Goal: Information Seeking & Learning: Learn about a topic

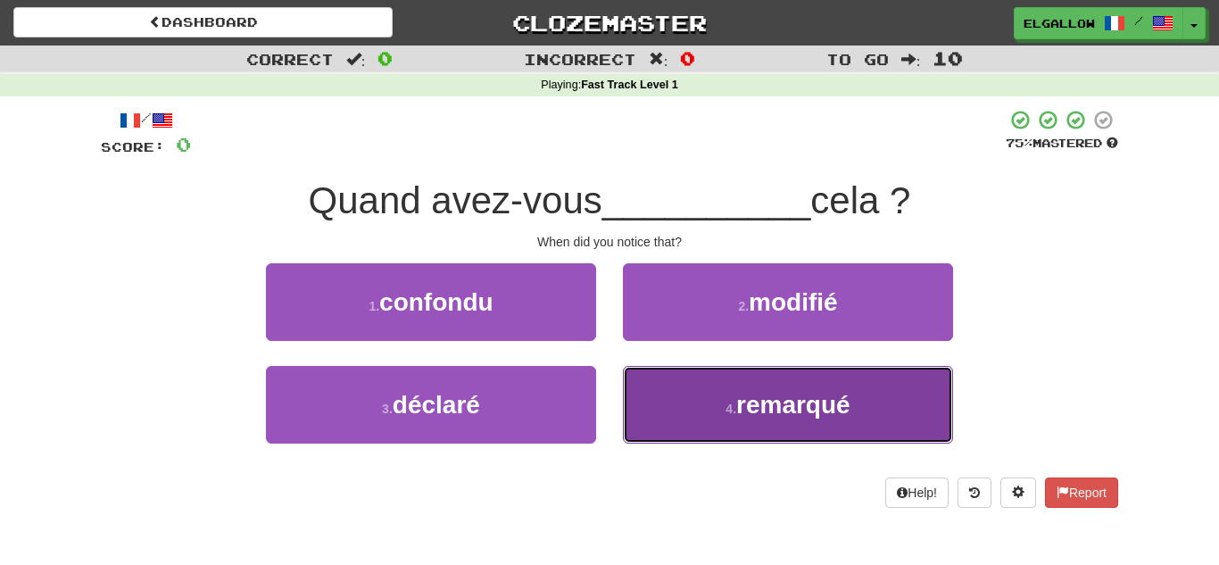
click at [697, 422] on button "4 . remarqué" at bounding box center [788, 405] width 330 height 78
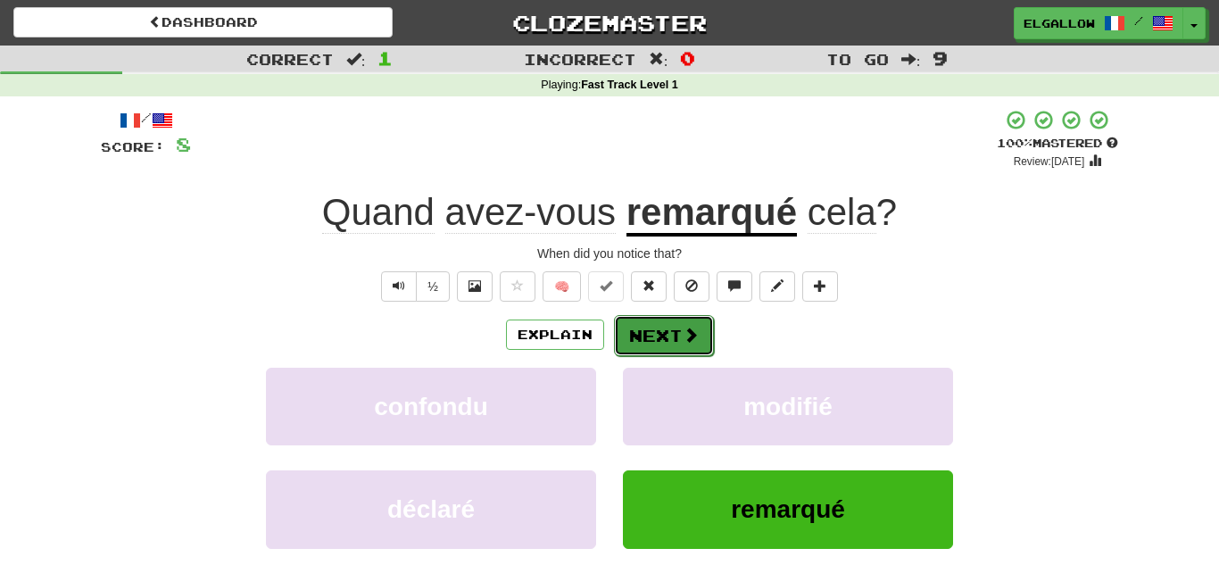
click at [698, 342] on button "Next" at bounding box center [664, 335] width 100 height 41
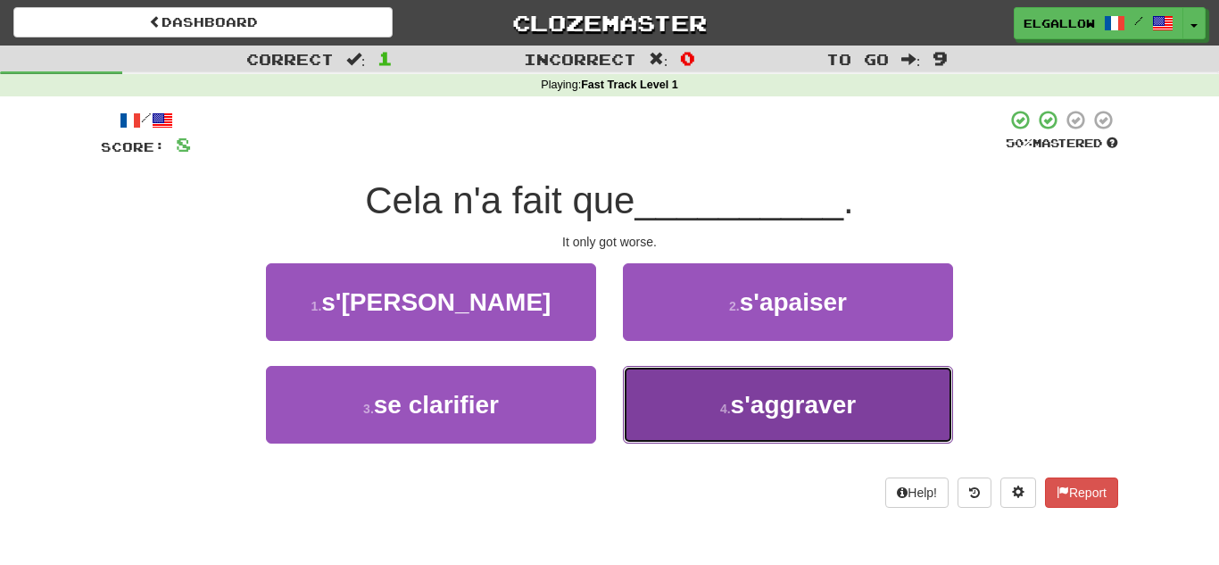
click at [756, 394] on span "s'aggraver" at bounding box center [794, 405] width 126 height 28
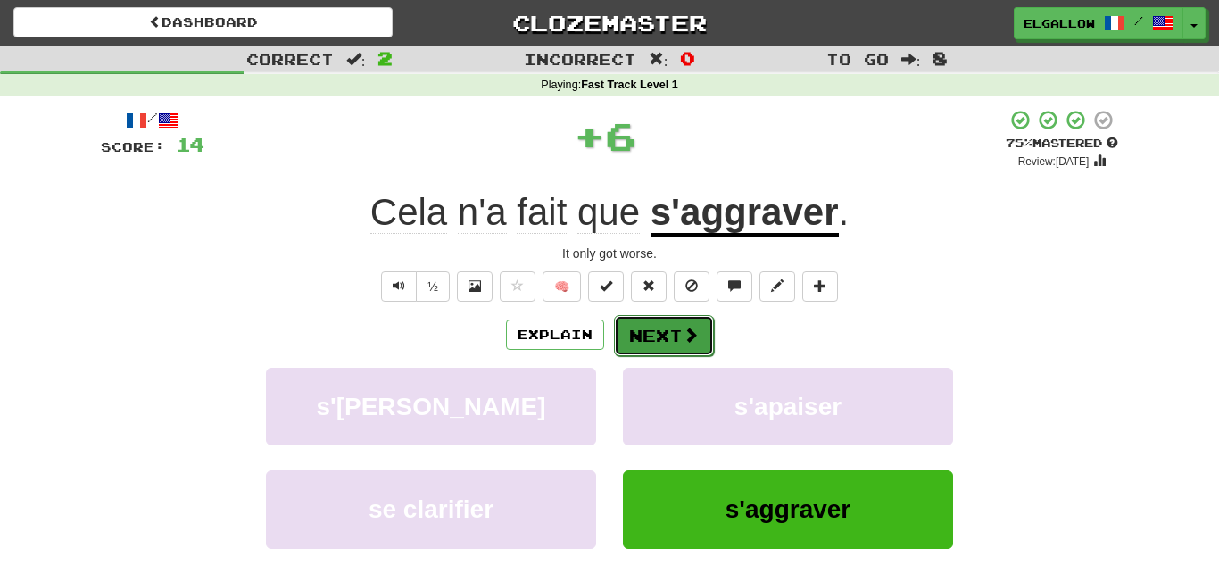
click at [668, 344] on button "Next" at bounding box center [664, 335] width 100 height 41
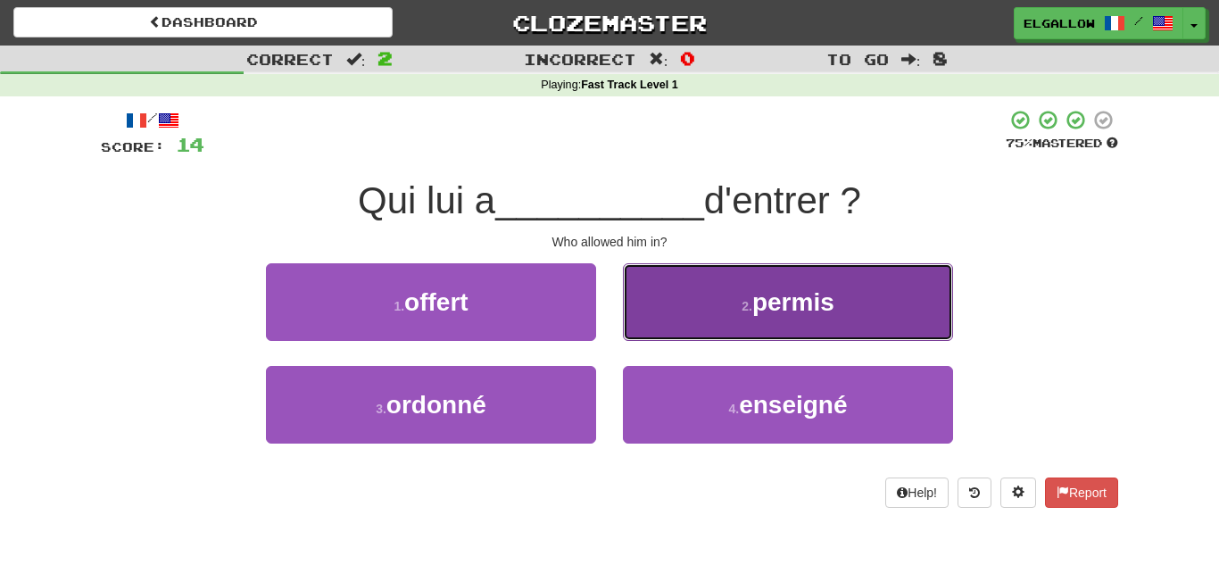
click at [633, 272] on button "2 . permis" at bounding box center [788, 302] width 330 height 78
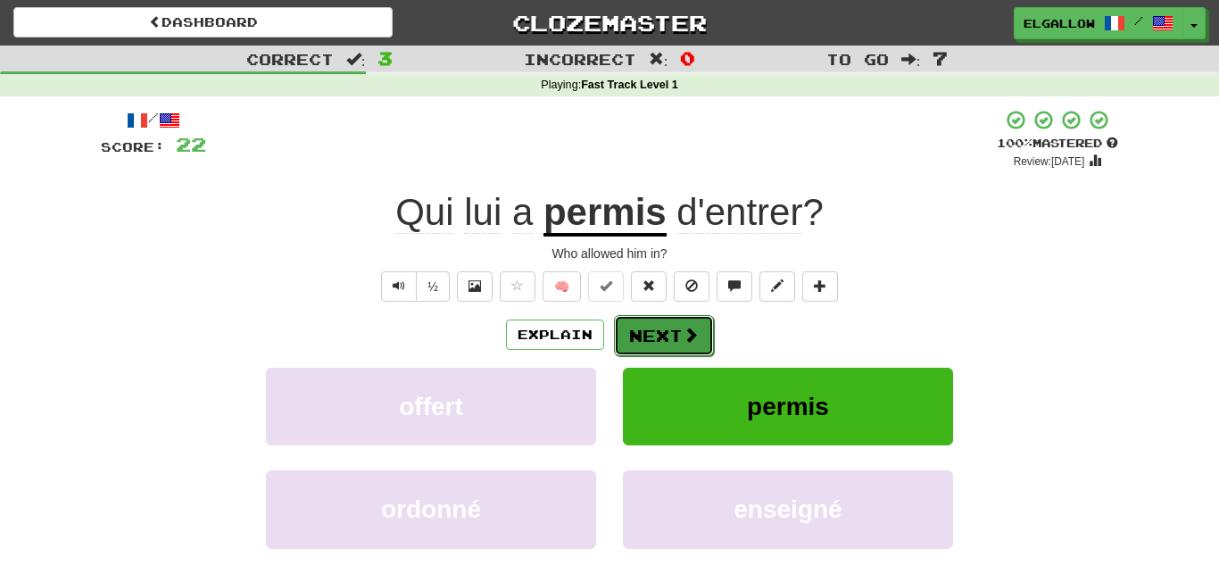
click at [676, 348] on button "Next" at bounding box center [664, 335] width 100 height 41
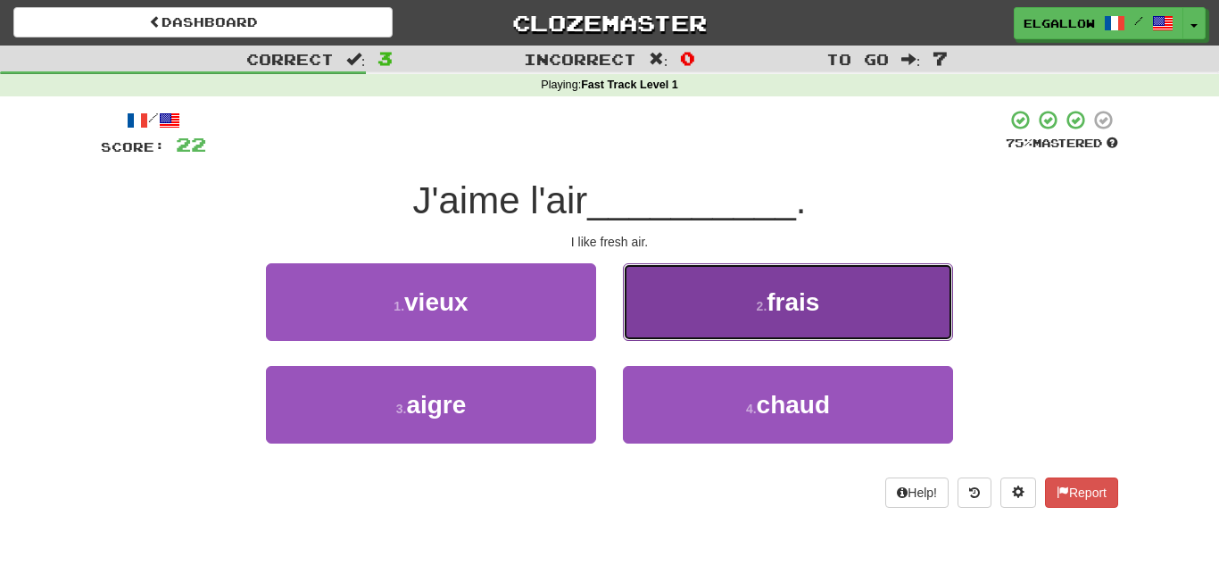
click at [647, 285] on button "2 . frais" at bounding box center [788, 302] width 330 height 78
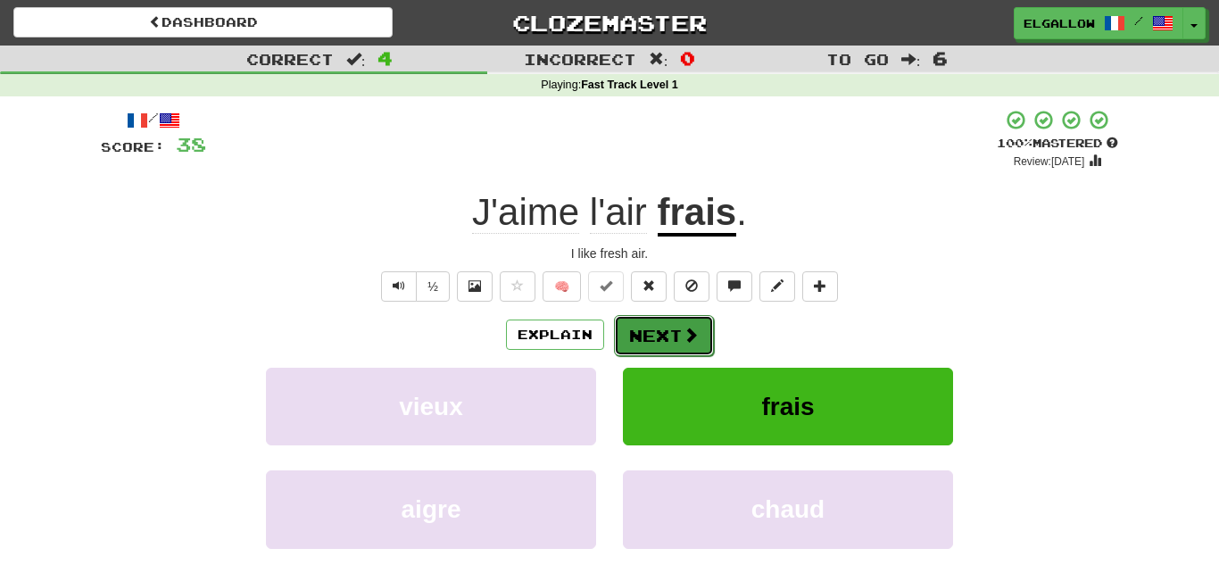
click at [641, 331] on button "Next" at bounding box center [664, 335] width 100 height 41
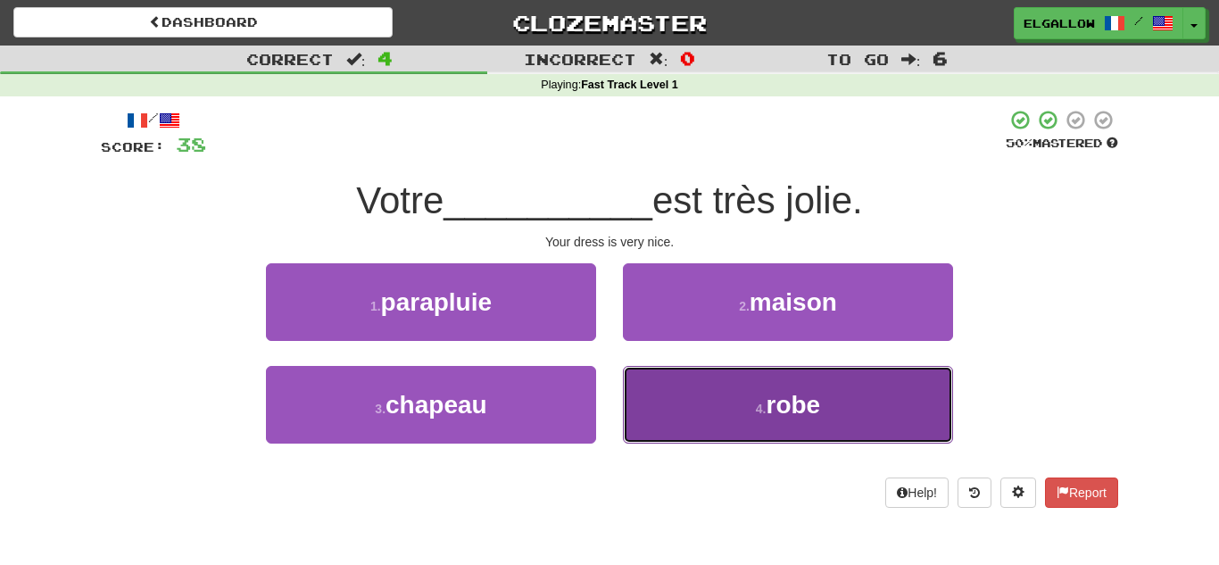
click at [786, 399] on span "robe" at bounding box center [794, 405] width 54 height 28
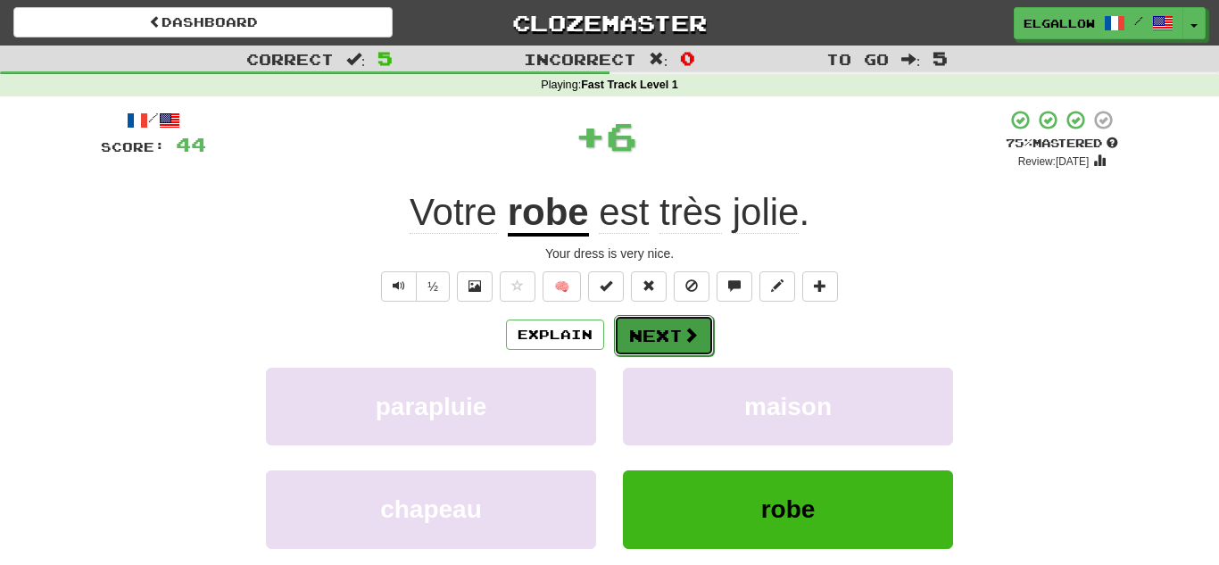
click at [706, 328] on button "Next" at bounding box center [664, 335] width 100 height 41
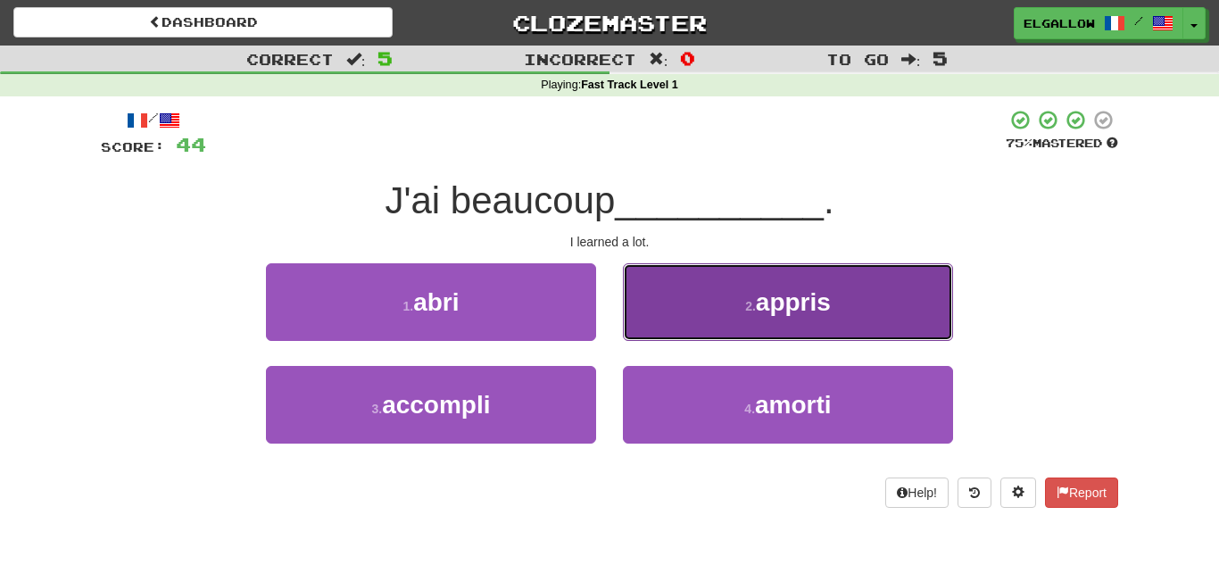
click at [649, 320] on button "2 . appris" at bounding box center [788, 302] width 330 height 78
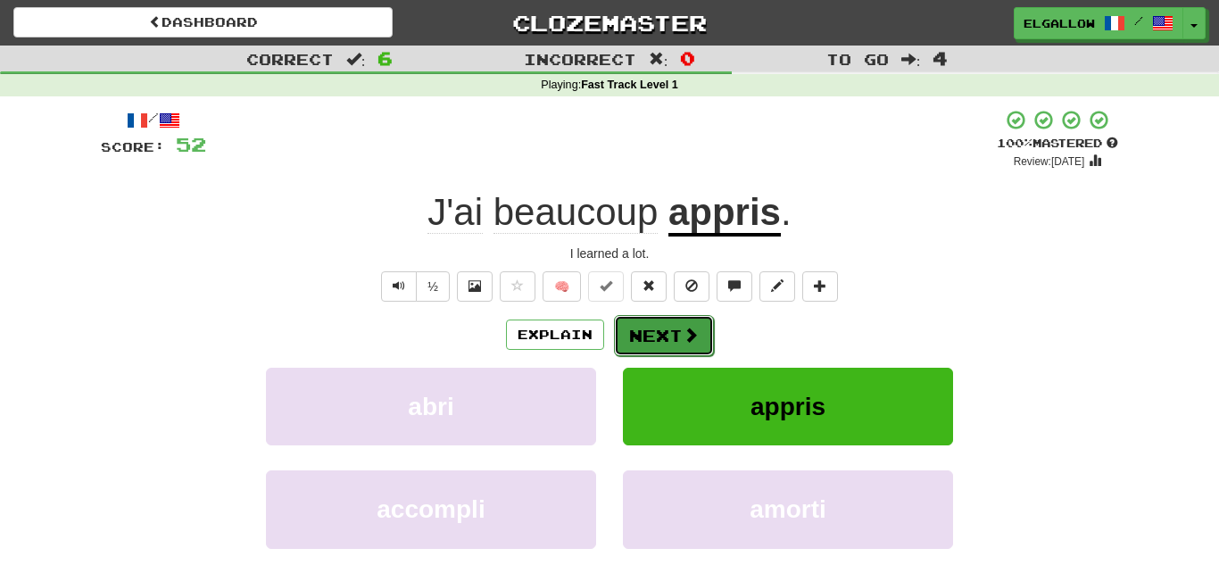
click at [675, 333] on button "Next" at bounding box center [664, 335] width 100 height 41
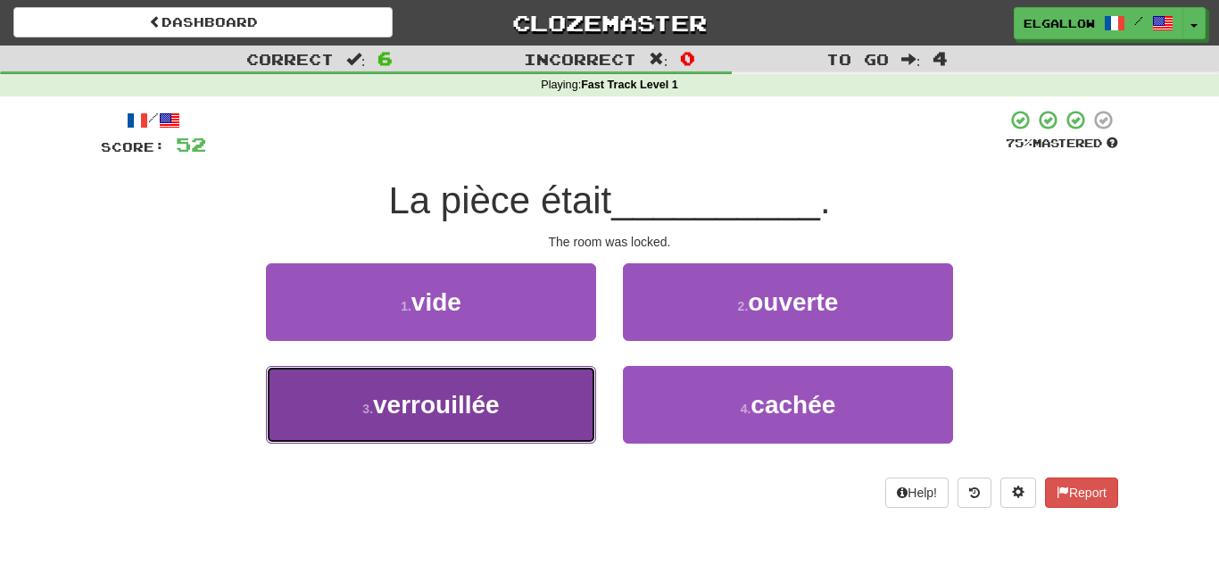
click at [271, 379] on button "3 . verrouillée" at bounding box center [431, 405] width 330 height 78
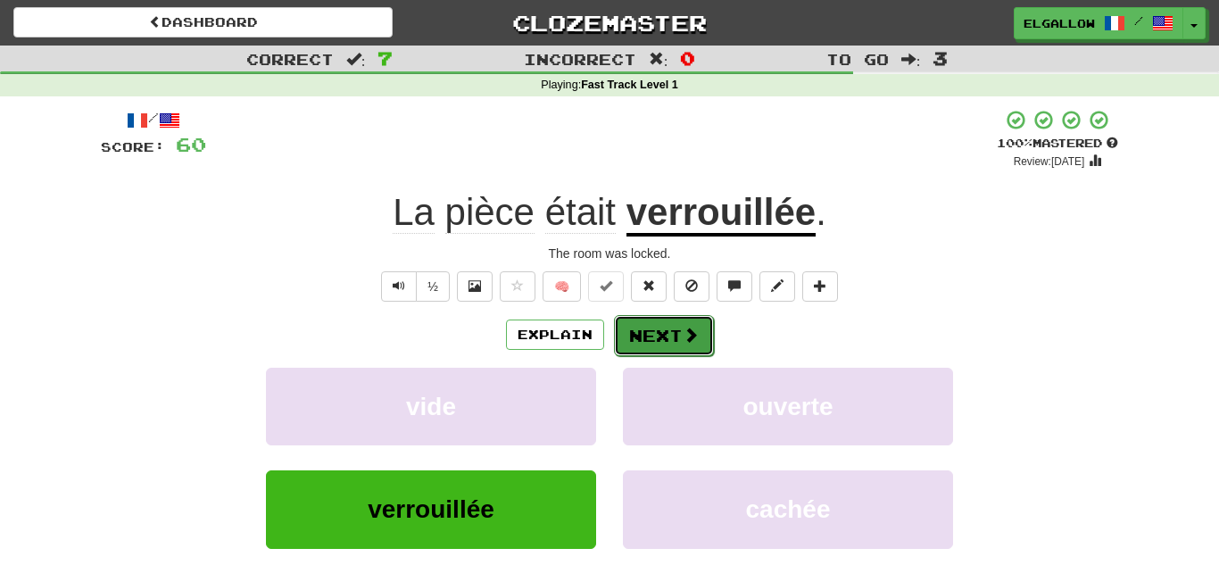
click at [681, 346] on button "Next" at bounding box center [664, 335] width 100 height 41
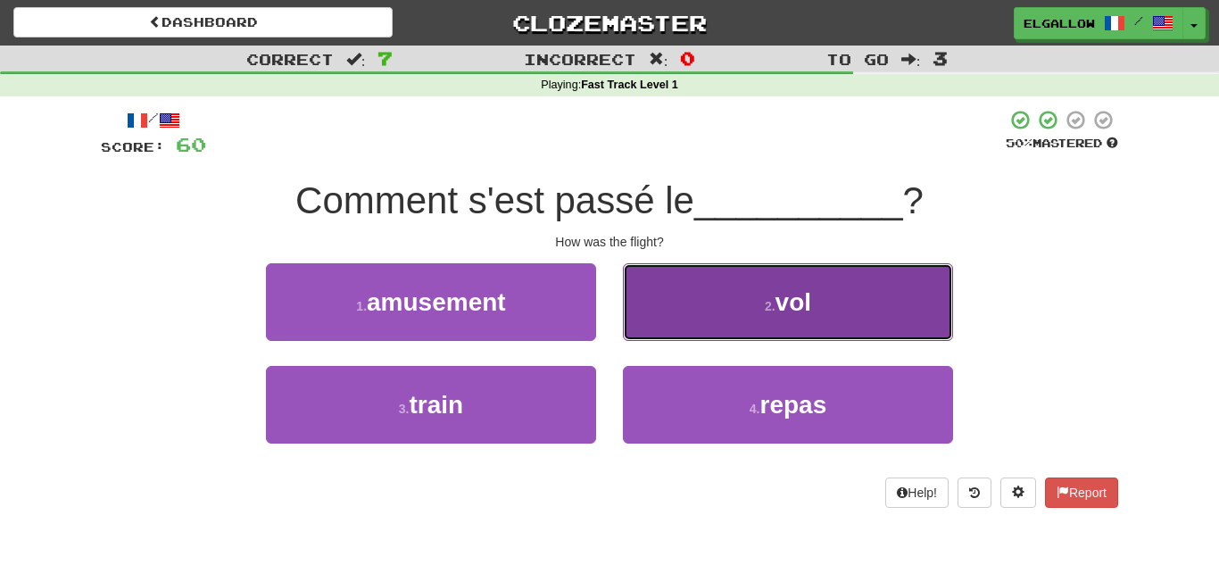
click at [740, 311] on button "2 . vol" at bounding box center [788, 302] width 330 height 78
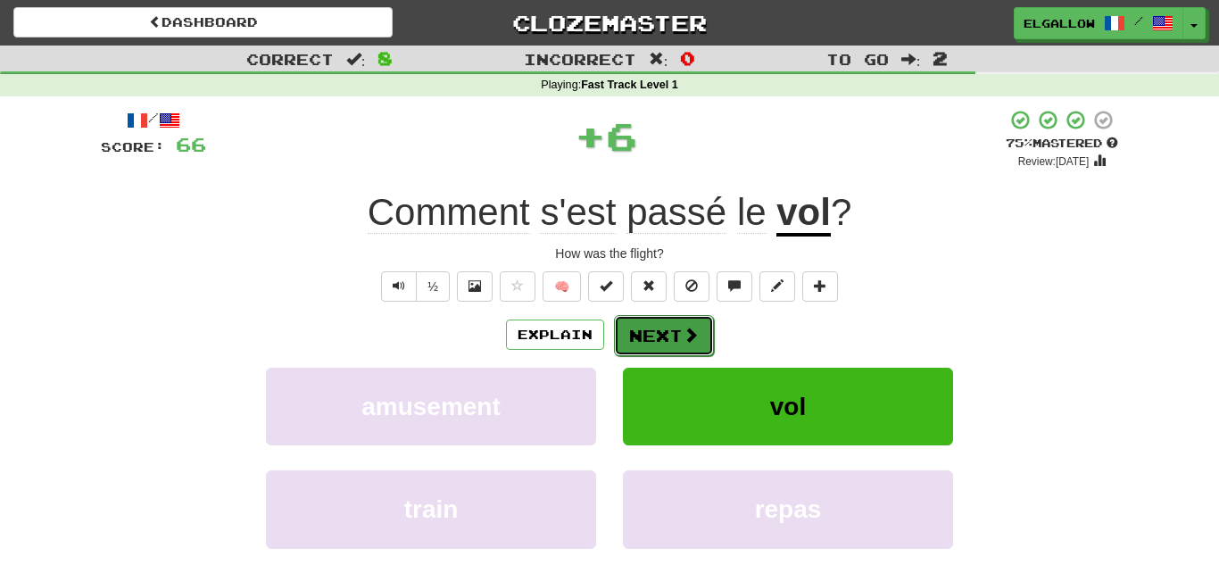
click at [678, 342] on button "Next" at bounding box center [664, 335] width 100 height 41
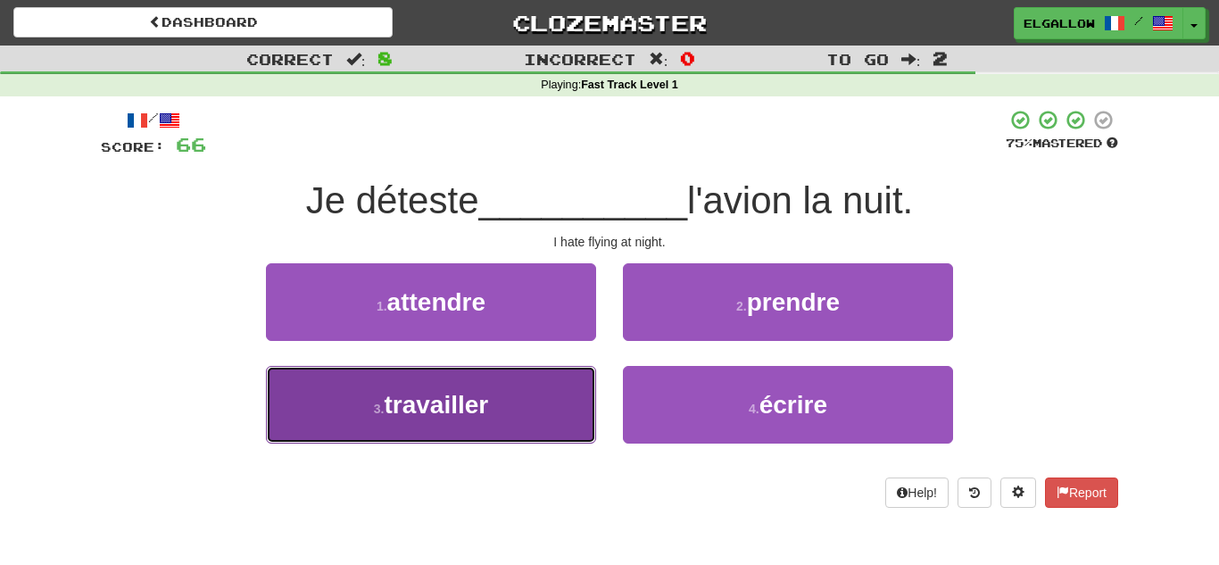
click at [315, 377] on button "3 . travailler" at bounding box center [431, 405] width 330 height 78
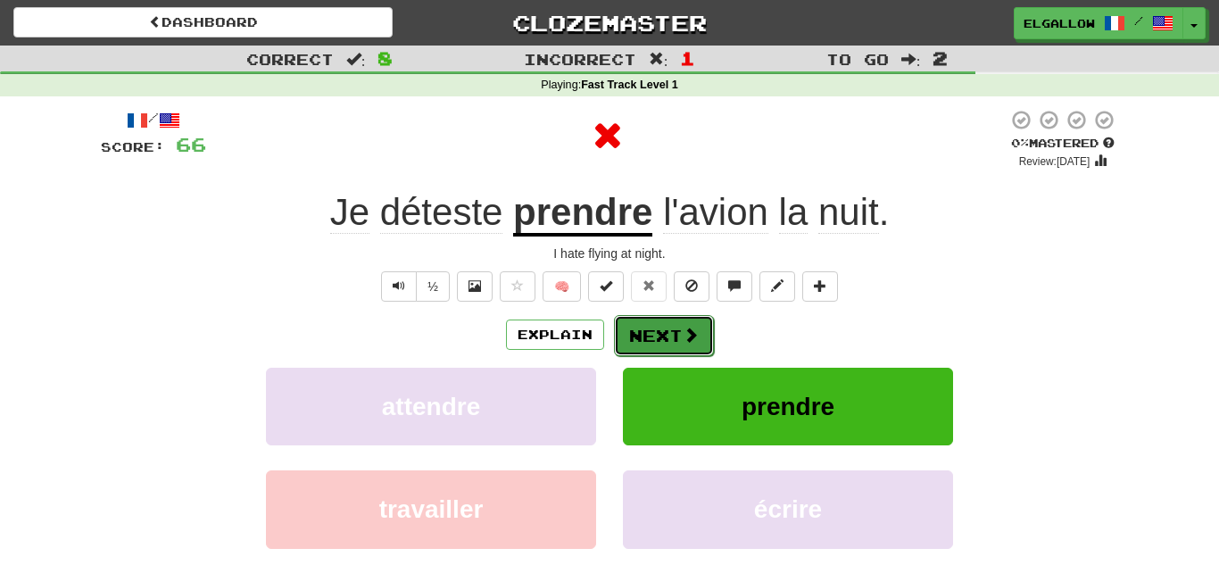
click at [632, 330] on button "Next" at bounding box center [664, 335] width 100 height 41
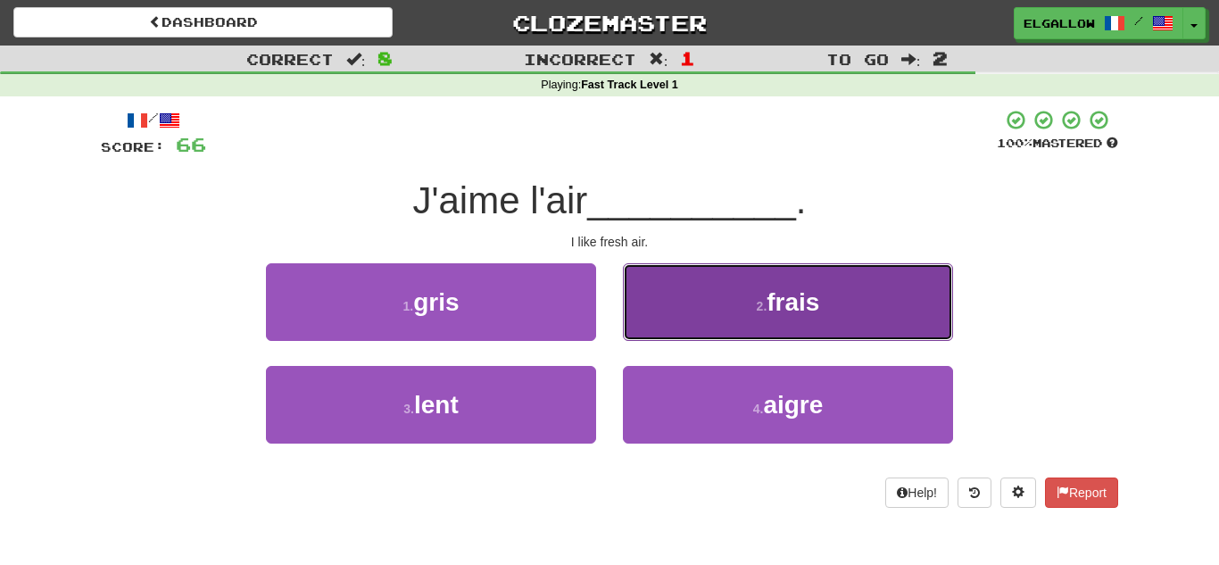
click at [716, 275] on button "2 . frais" at bounding box center [788, 302] width 330 height 78
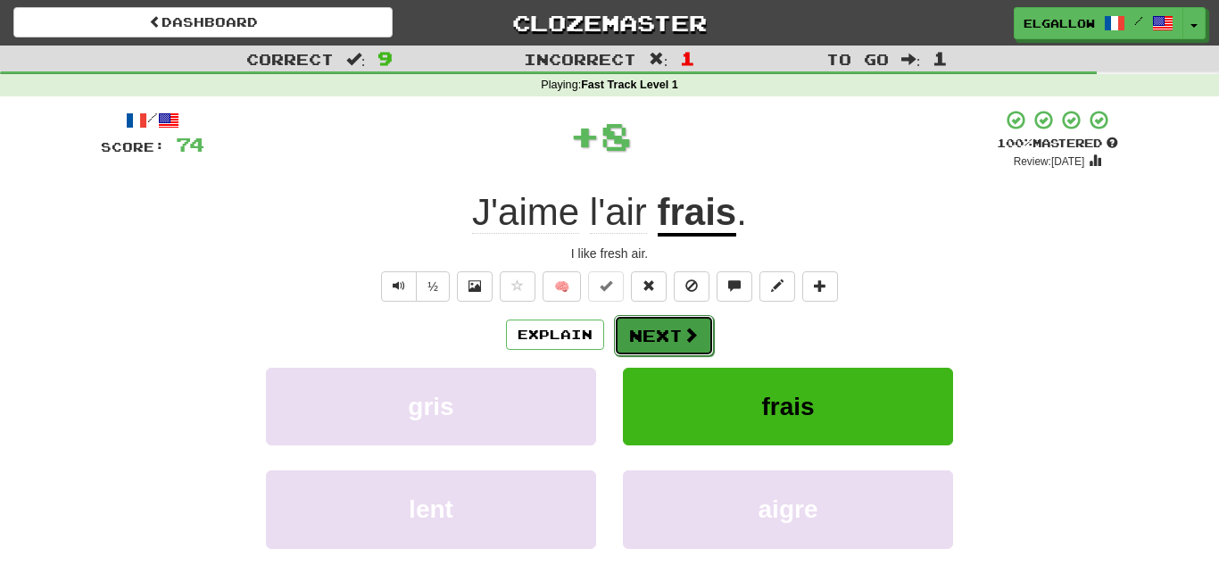
click at [662, 316] on button "Next" at bounding box center [664, 335] width 100 height 41
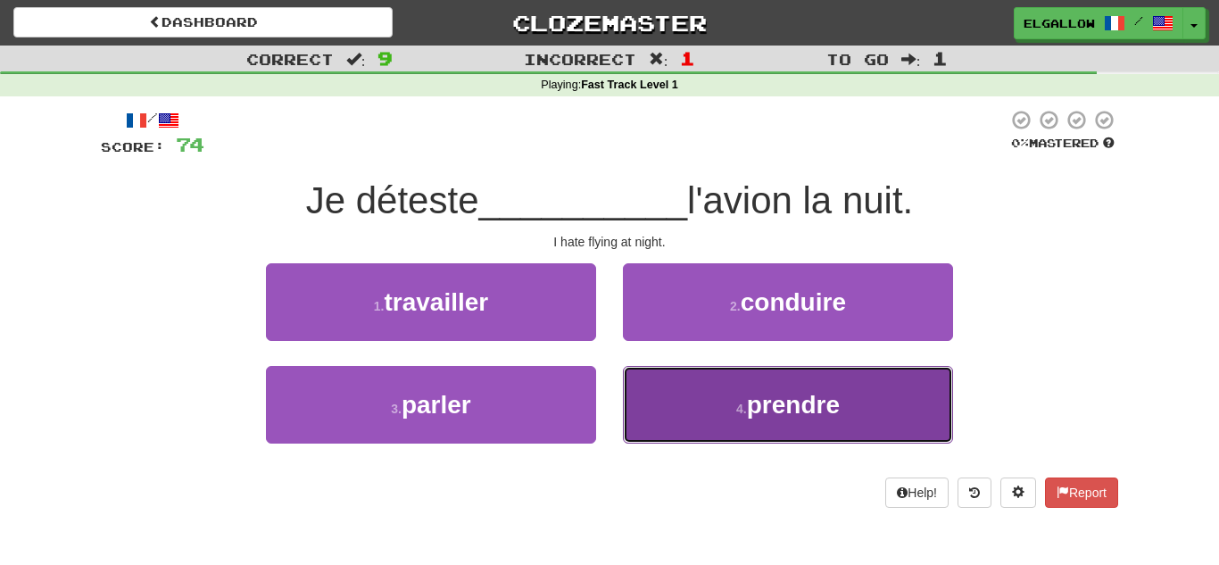
click at [799, 394] on span "prendre" at bounding box center [793, 405] width 93 height 28
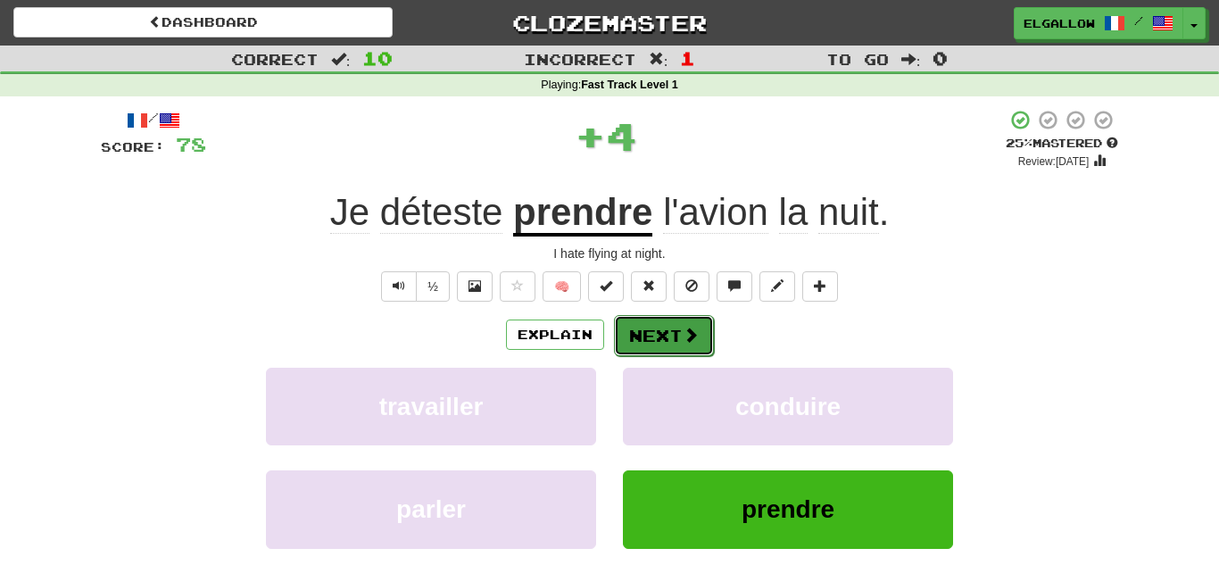
click at [666, 345] on button "Next" at bounding box center [664, 335] width 100 height 41
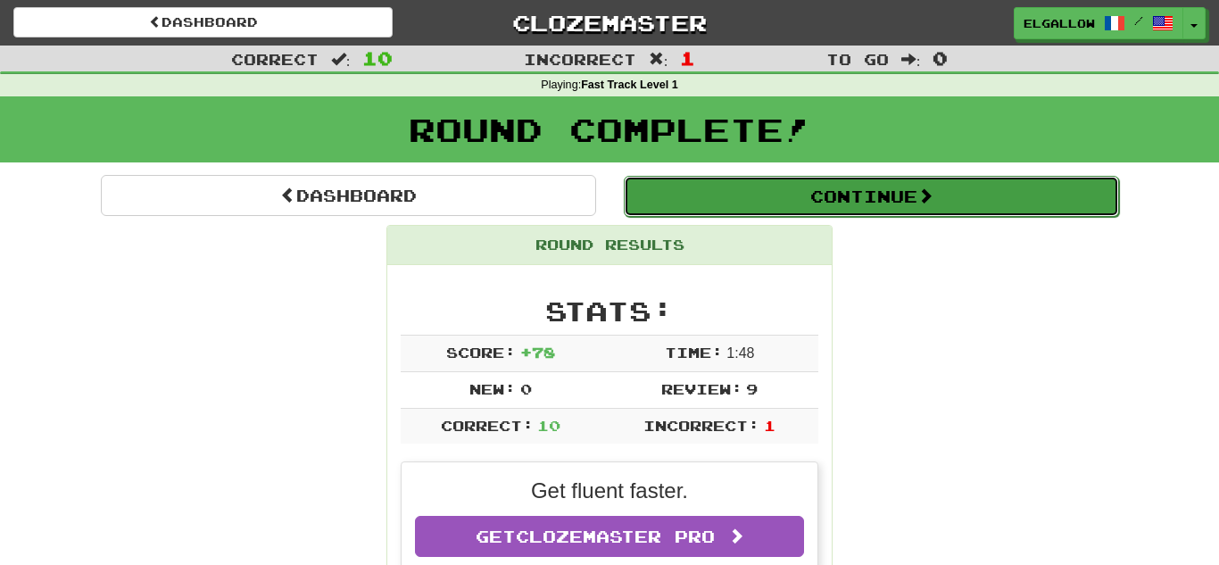
click at [743, 185] on button "Continue" at bounding box center [871, 196] width 495 height 41
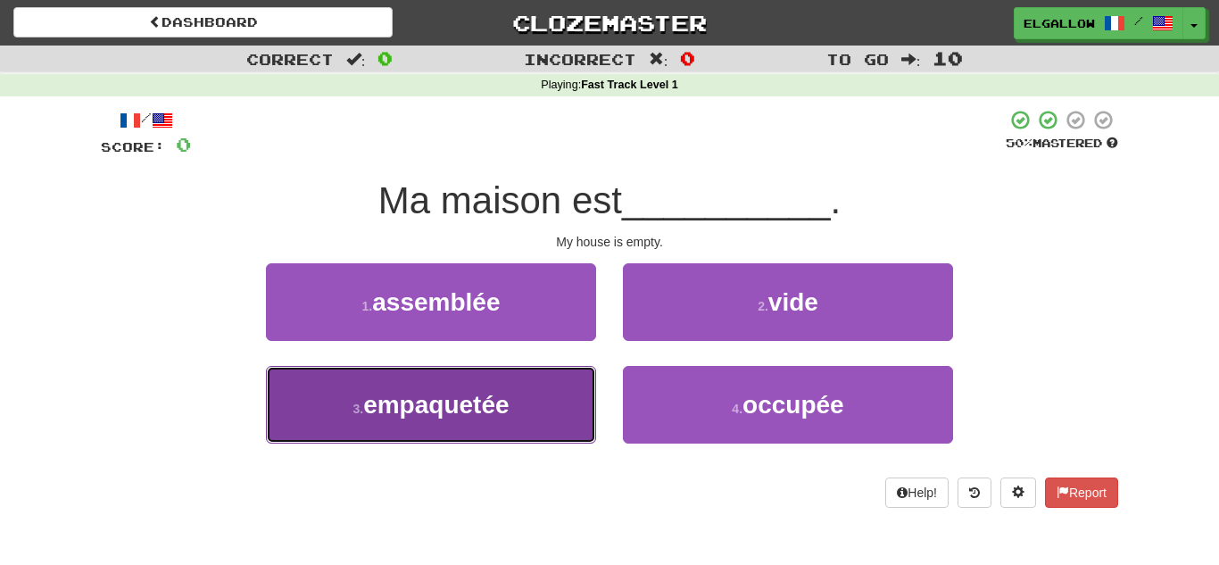
click at [408, 384] on button "3 . empaquetée" at bounding box center [431, 405] width 330 height 78
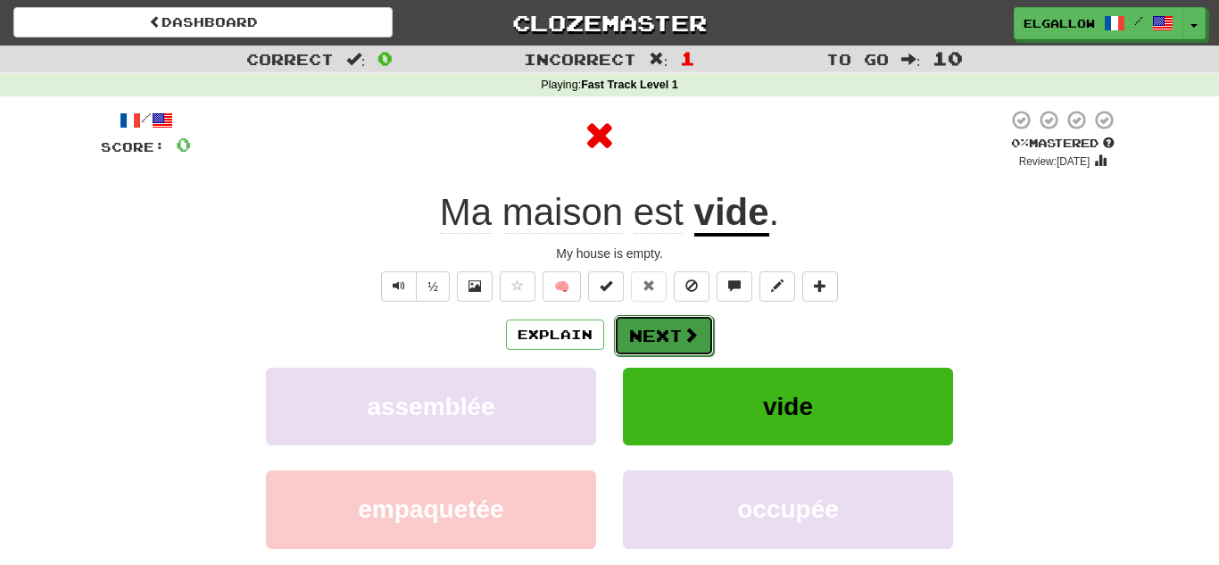
click at [673, 332] on button "Next" at bounding box center [664, 335] width 100 height 41
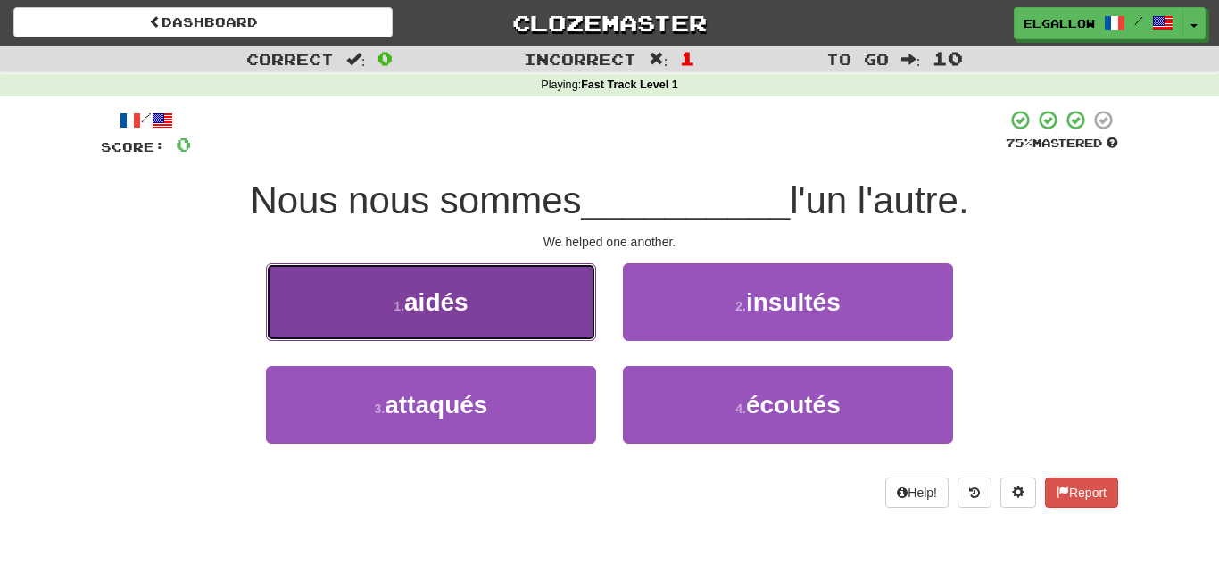
click at [350, 291] on button "1 . aidés" at bounding box center [431, 302] width 330 height 78
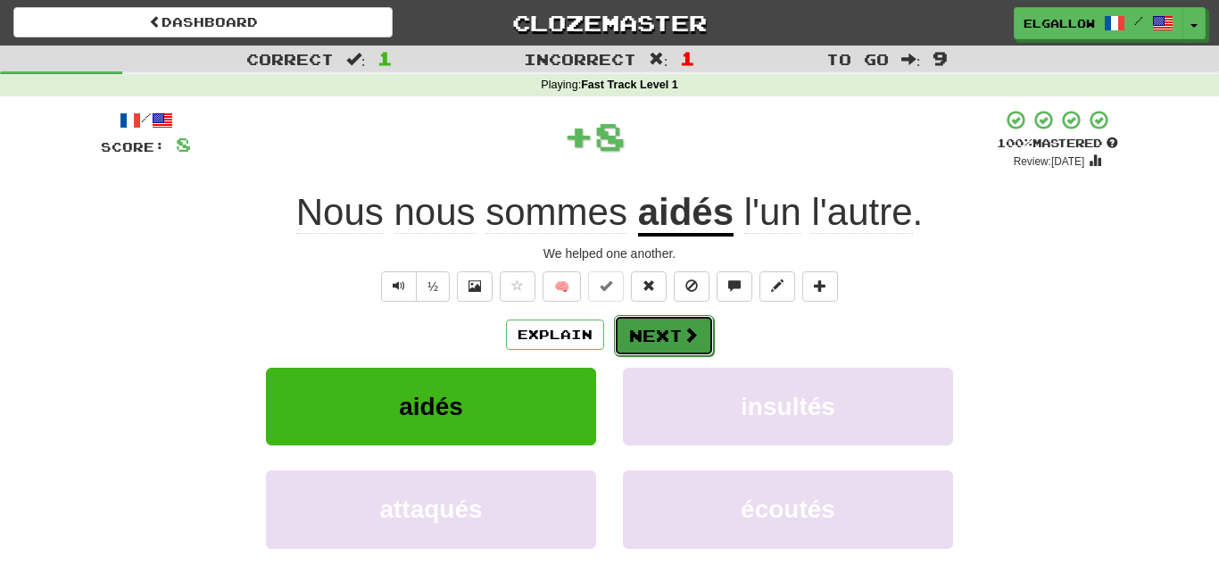
click at [679, 328] on button "Next" at bounding box center [664, 335] width 100 height 41
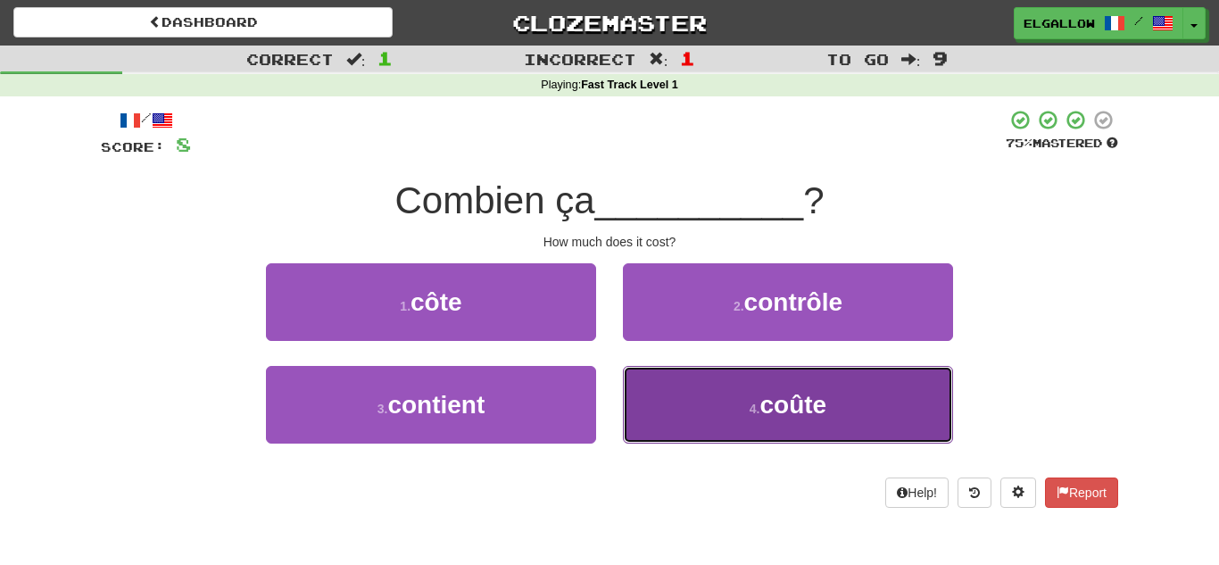
click at [804, 393] on span "coûte" at bounding box center [793, 405] width 67 height 28
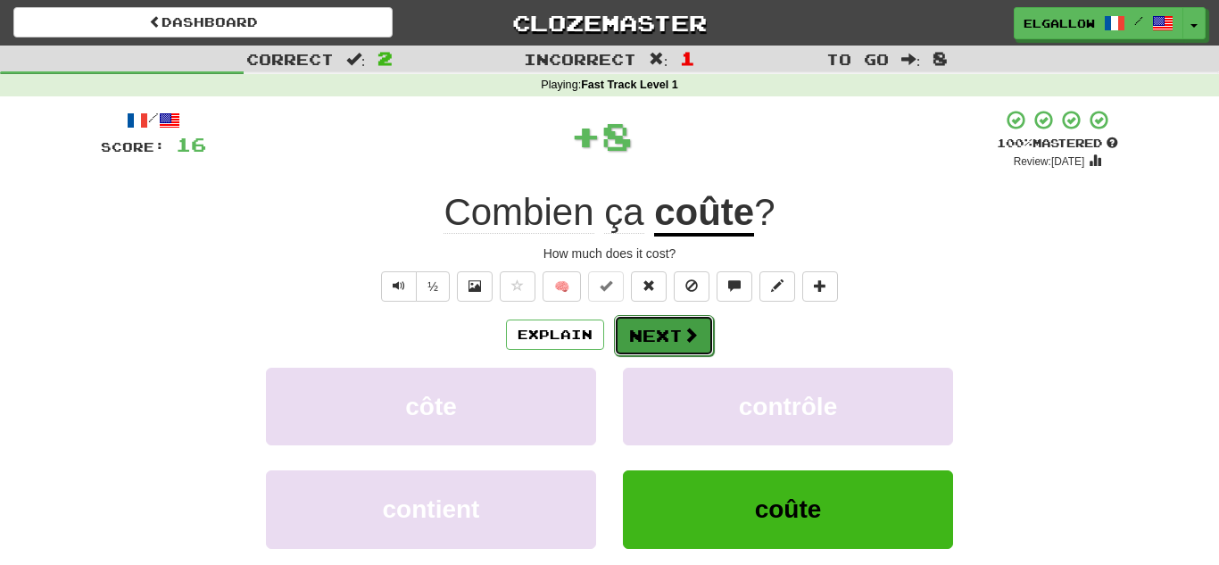
click at [675, 348] on button "Next" at bounding box center [664, 335] width 100 height 41
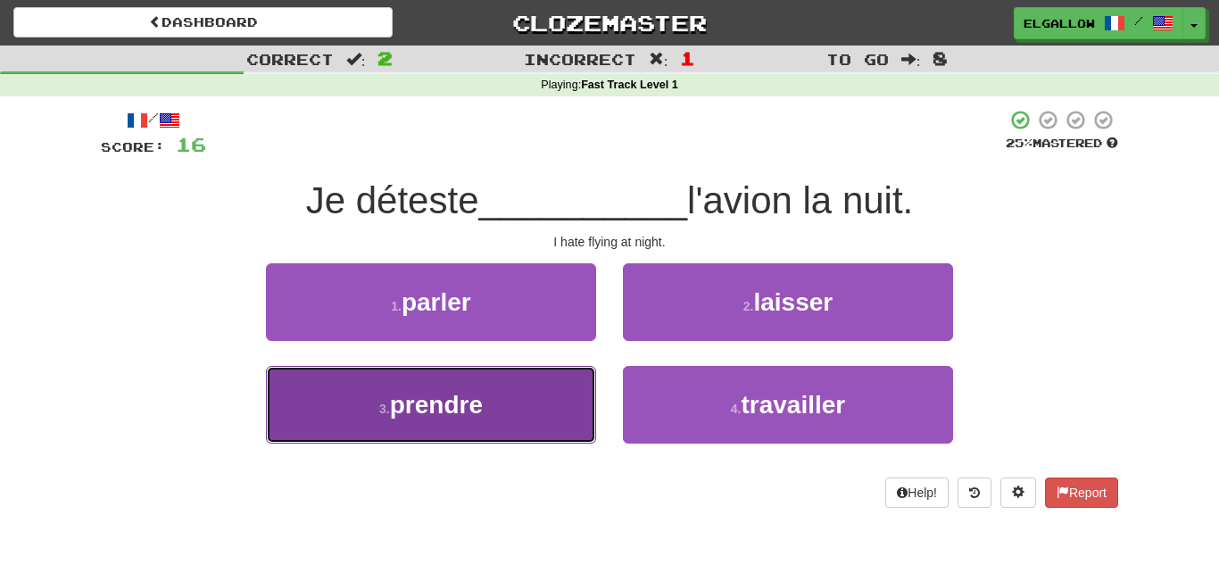
click at [536, 410] on button "3 . prendre" at bounding box center [431, 405] width 330 height 78
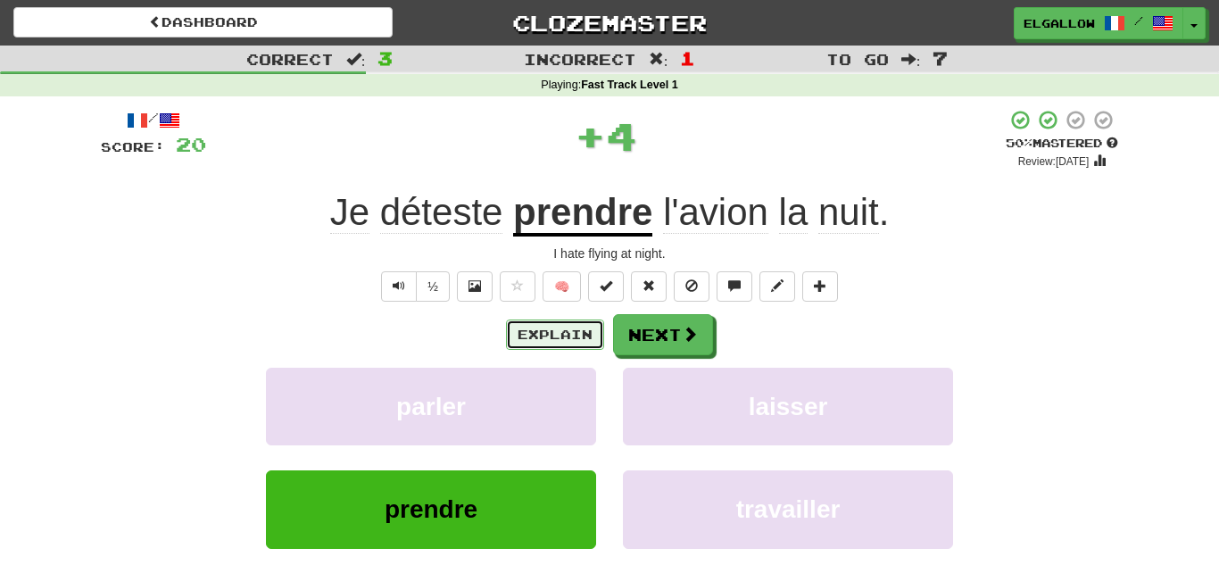
click at [550, 335] on button "Explain" at bounding box center [555, 334] width 98 height 30
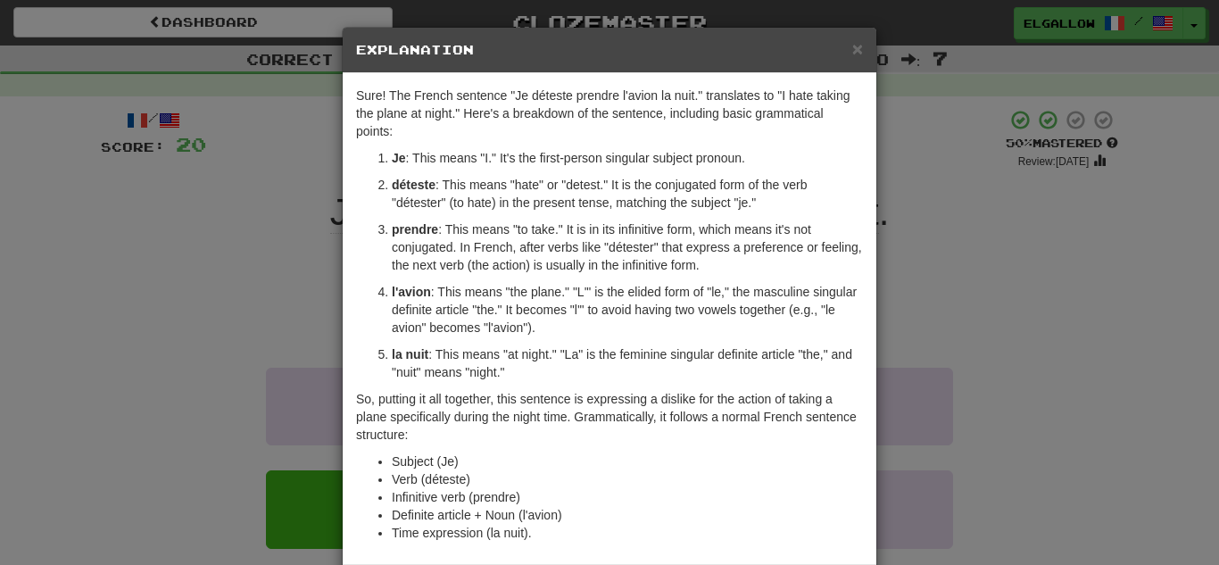
click at [81, 263] on div "× Explanation Sure! The French sentence "Je déteste prendre l'avion la nuit." t…" at bounding box center [609, 282] width 1219 height 565
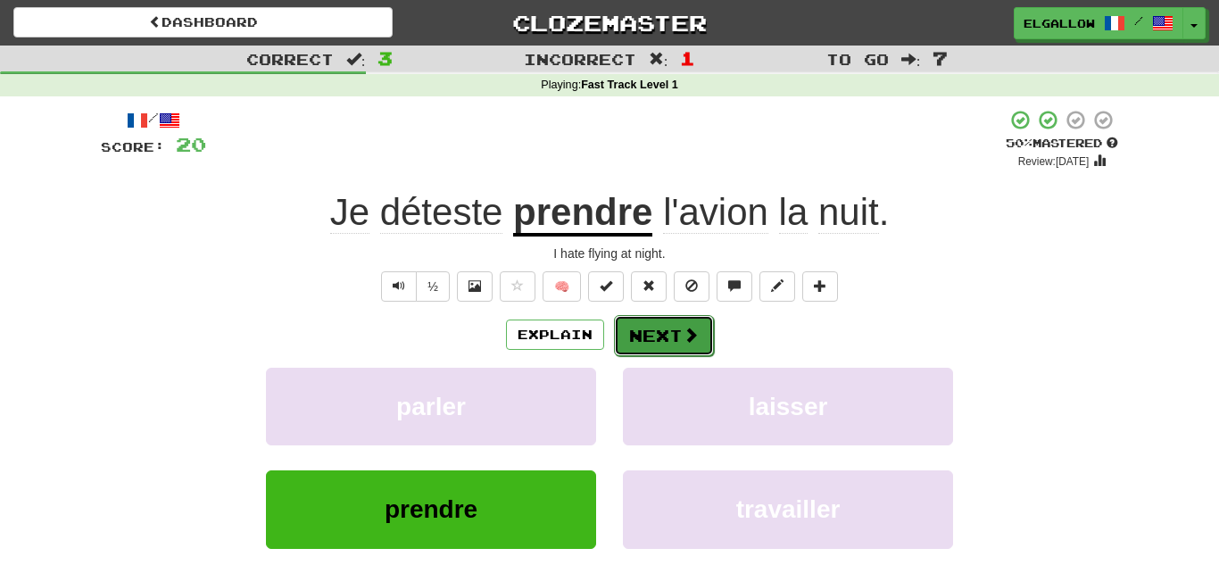
click at [633, 337] on button "Next" at bounding box center [664, 335] width 100 height 41
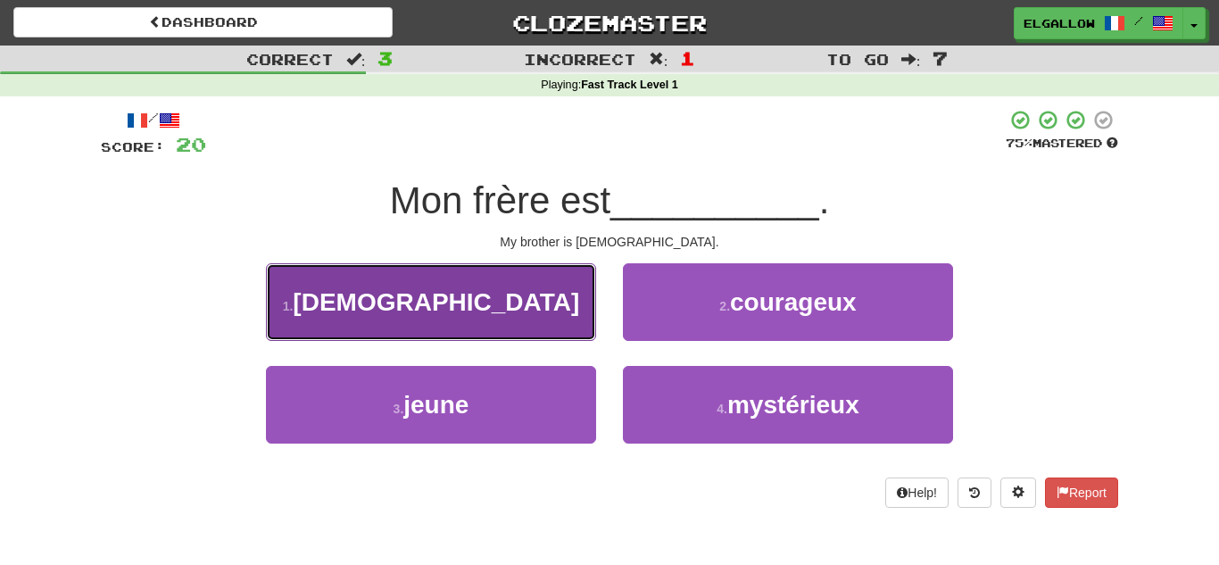
click at [331, 289] on button "1 . gay" at bounding box center [431, 302] width 330 height 78
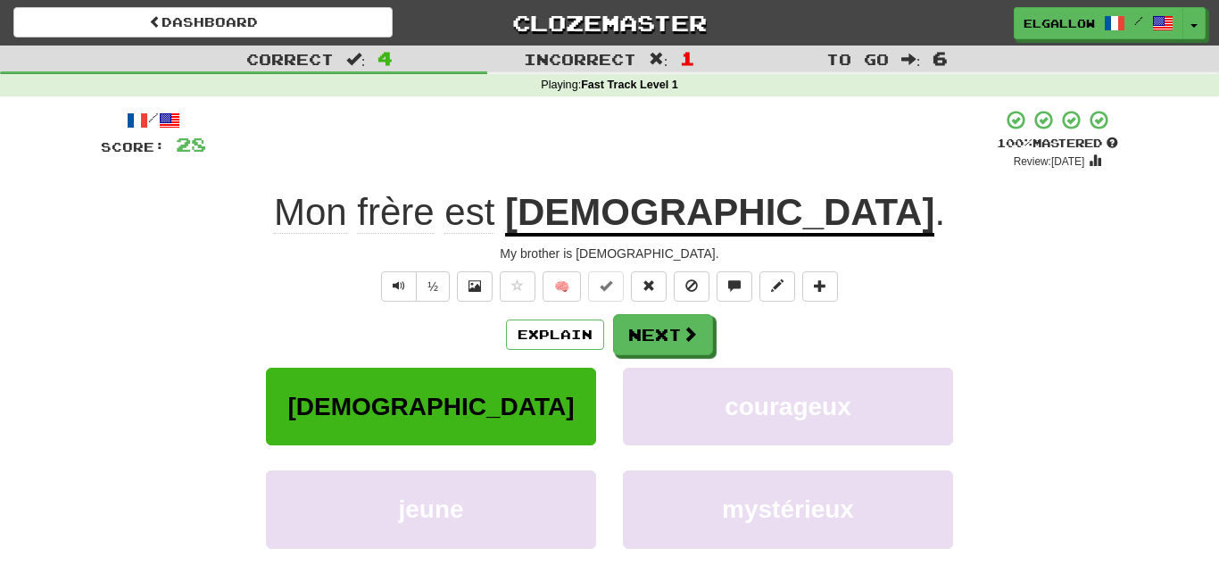
click at [712, 346] on div "Explain Next" at bounding box center [609, 334] width 1017 height 41
click at [673, 344] on button "Next" at bounding box center [664, 335] width 100 height 41
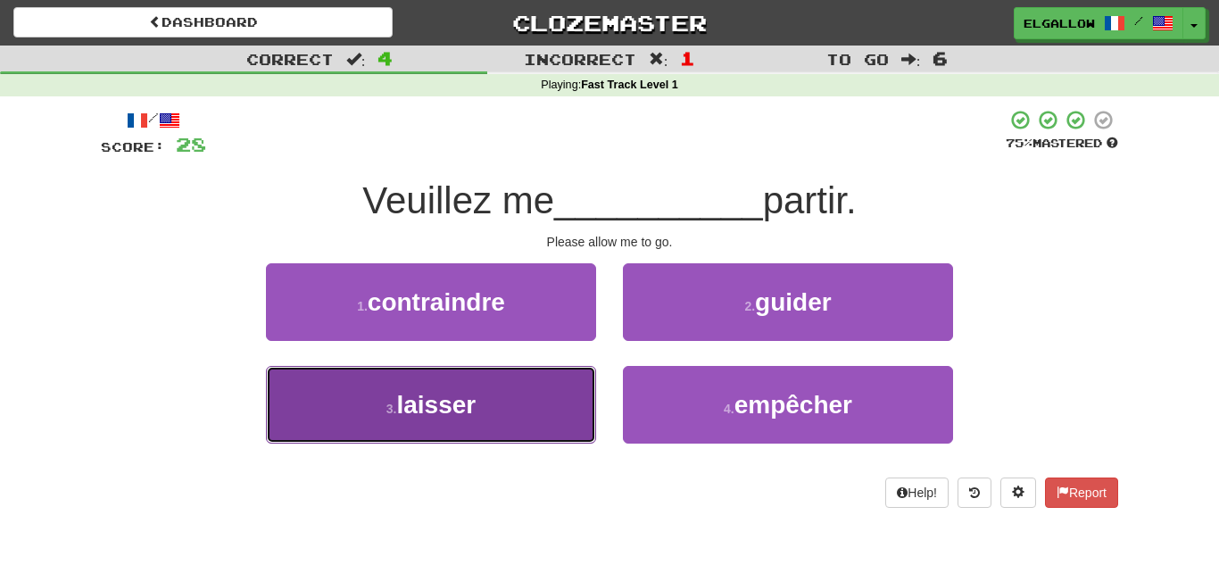
click at [335, 426] on button "3 . laisser" at bounding box center [431, 405] width 330 height 78
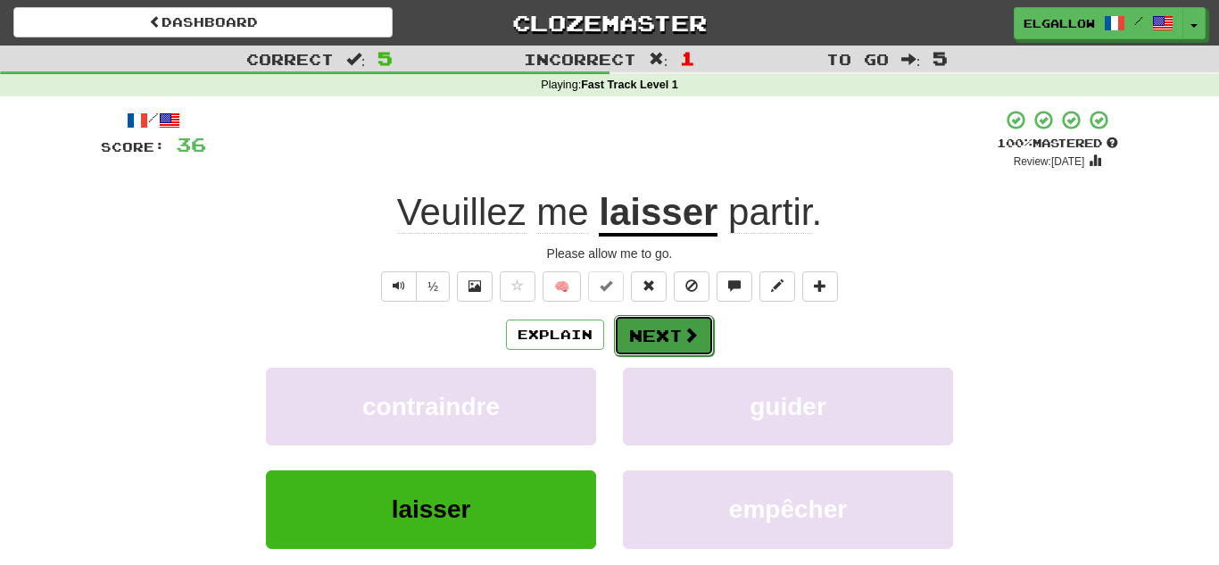
click at [655, 351] on button "Next" at bounding box center [664, 335] width 100 height 41
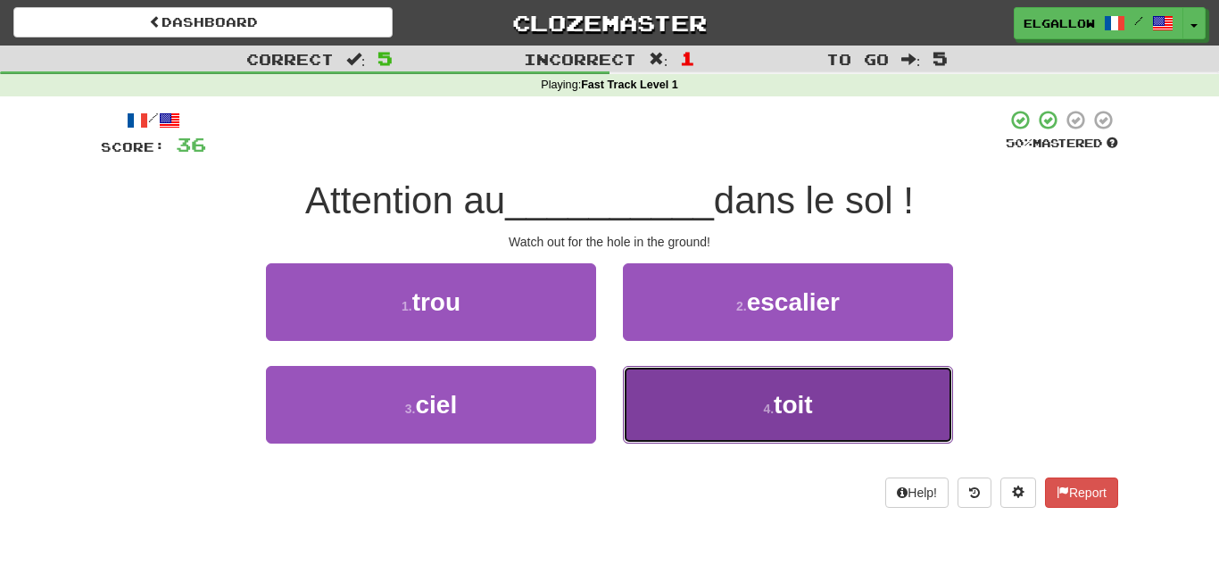
click at [733, 425] on button "4 . toit" at bounding box center [788, 405] width 330 height 78
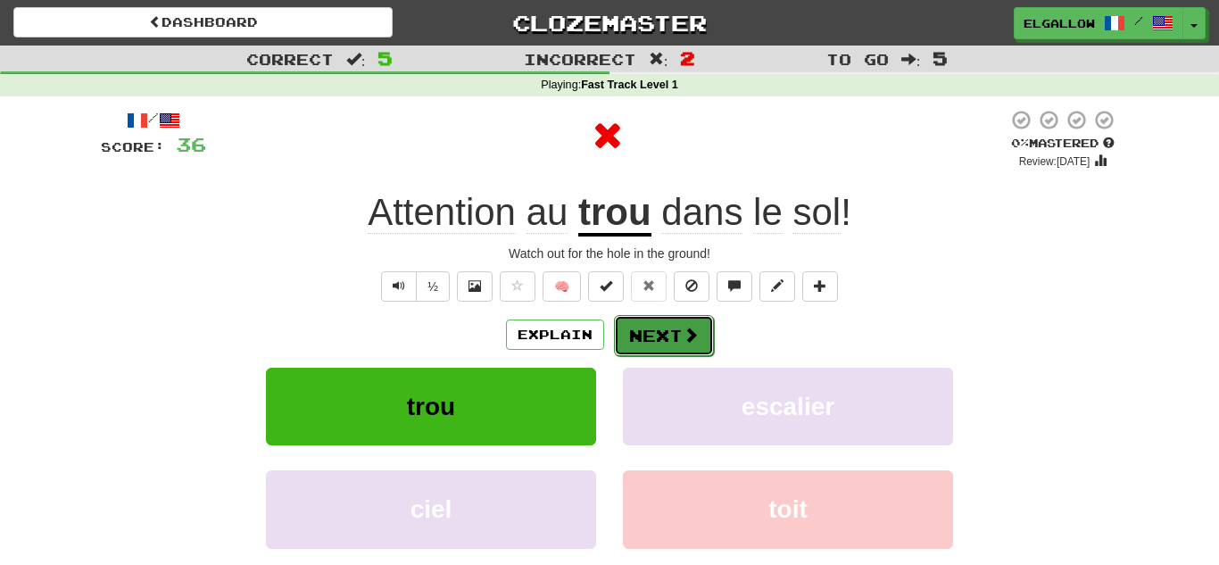
click at [662, 349] on button "Next" at bounding box center [664, 335] width 100 height 41
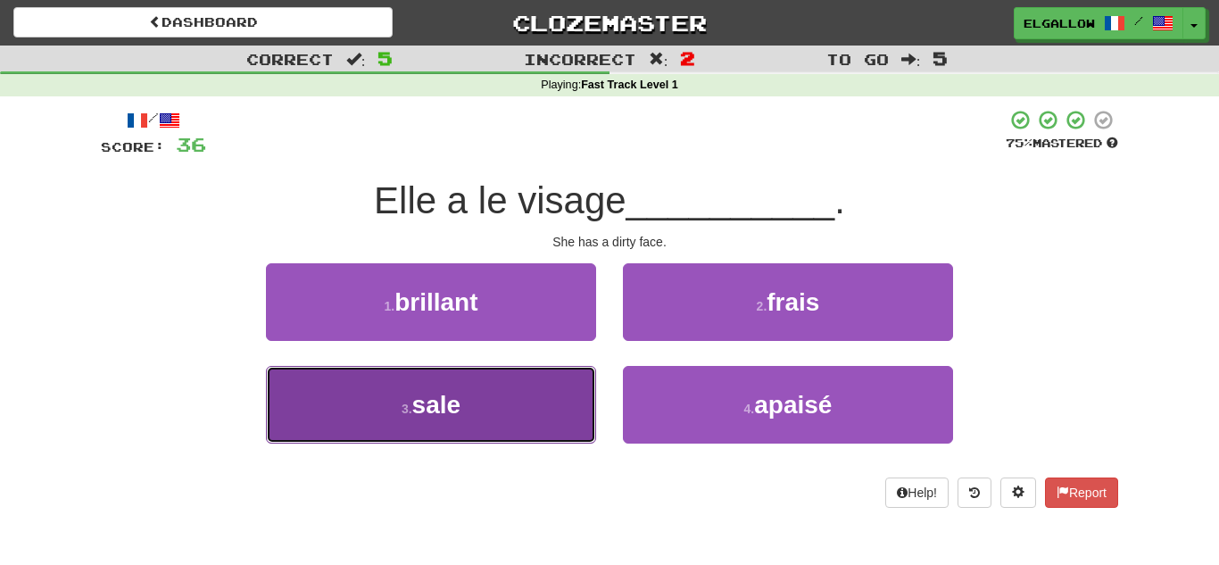
click at [485, 401] on button "3 . sale" at bounding box center [431, 405] width 330 height 78
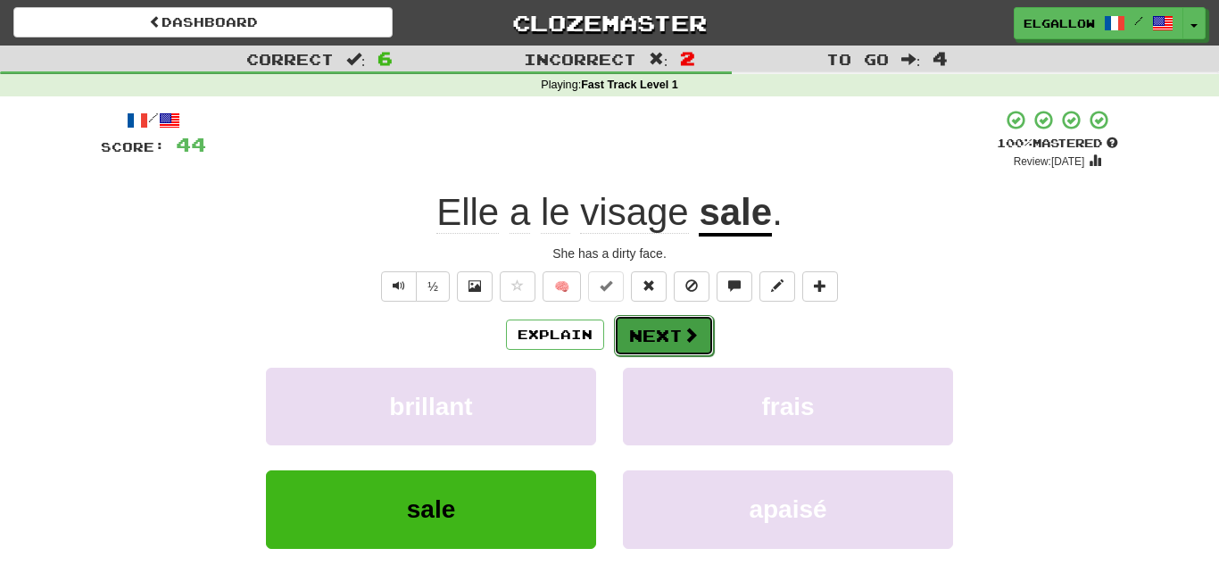
click at [687, 339] on span at bounding box center [691, 335] width 16 height 16
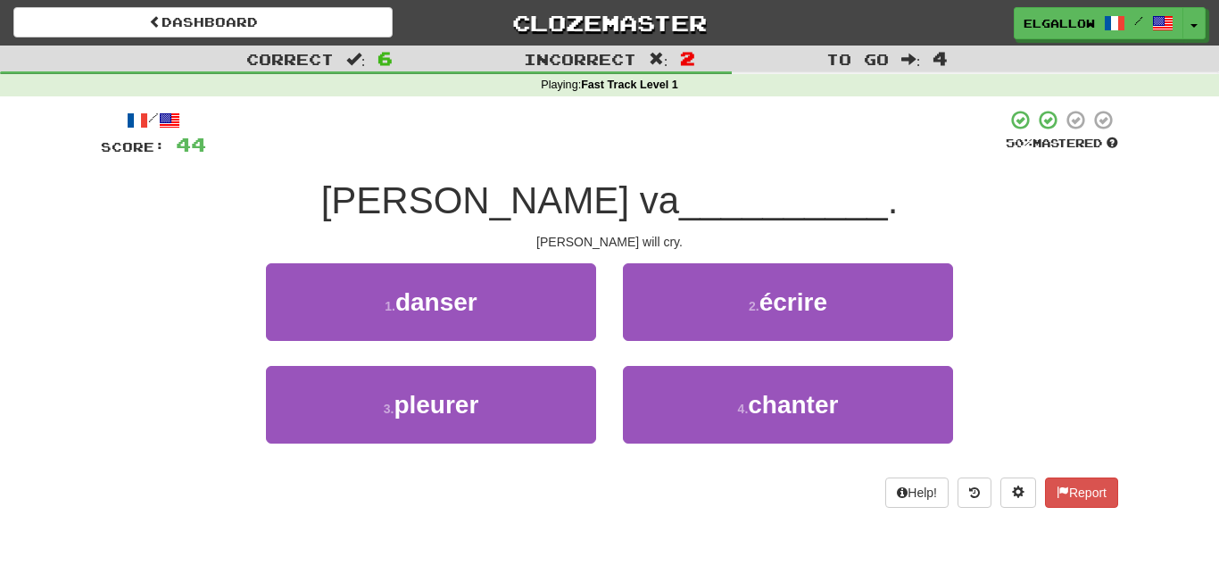
click at [163, 278] on div "1 . danser 2 . écrire" at bounding box center [609, 314] width 1071 height 103
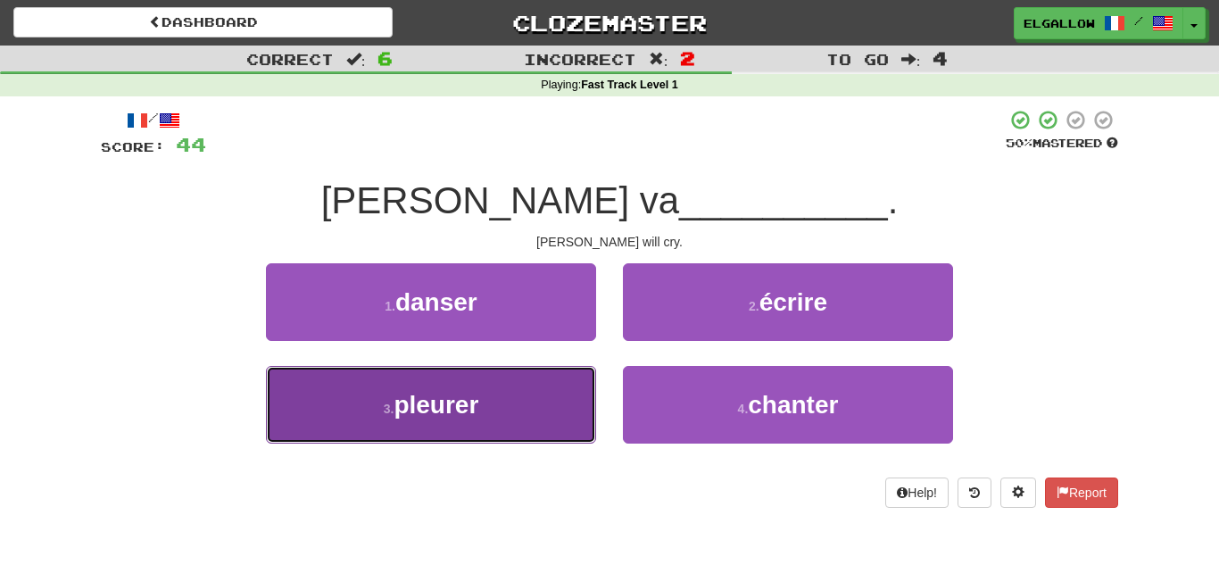
click at [390, 434] on button "3 . pleurer" at bounding box center [431, 405] width 330 height 78
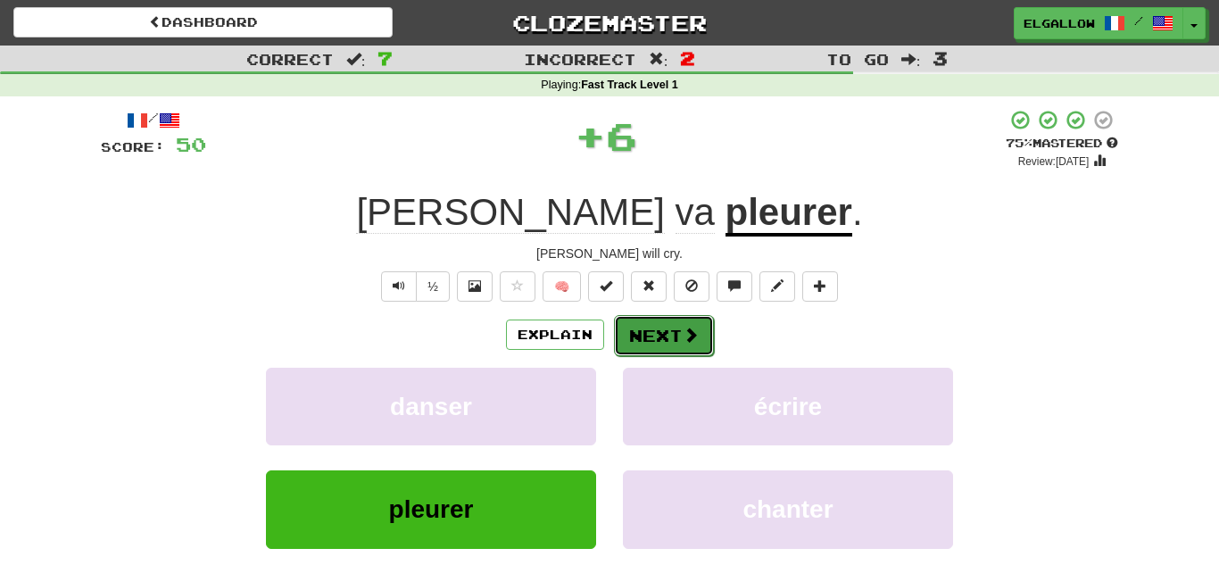
click at [652, 335] on button "Next" at bounding box center [664, 335] width 100 height 41
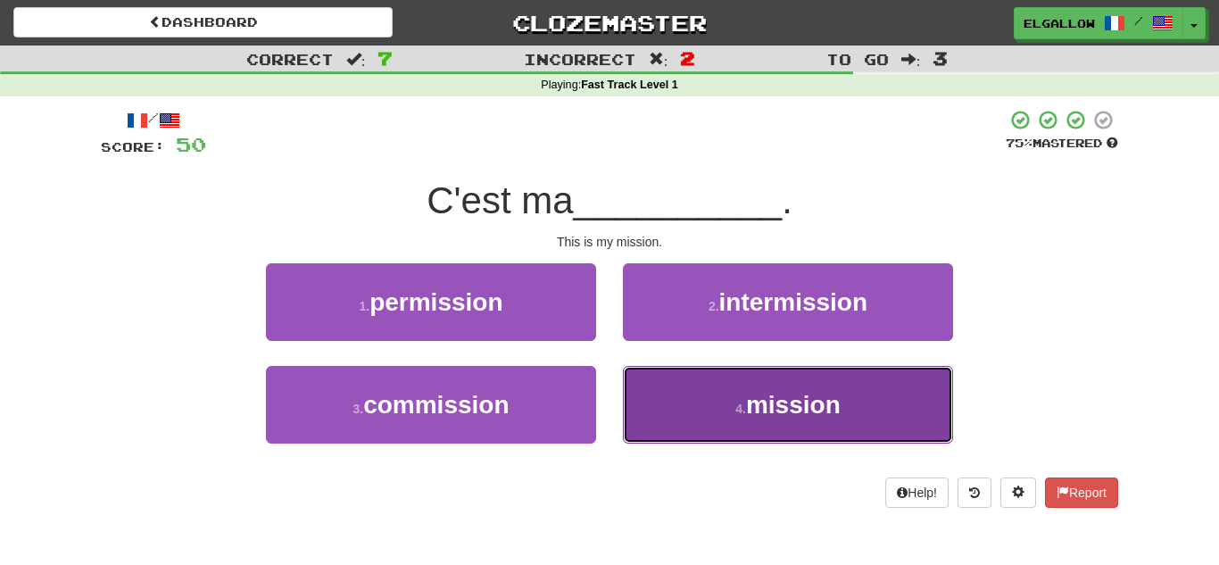
click at [840, 433] on button "4 . mission" at bounding box center [788, 405] width 330 height 78
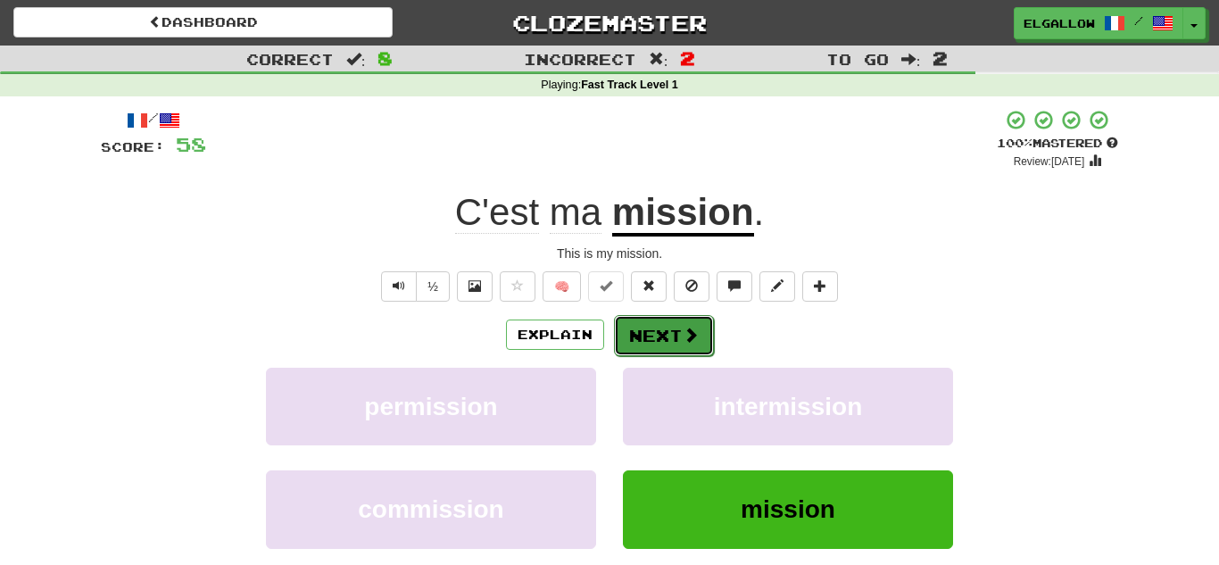
click at [650, 343] on button "Next" at bounding box center [664, 335] width 100 height 41
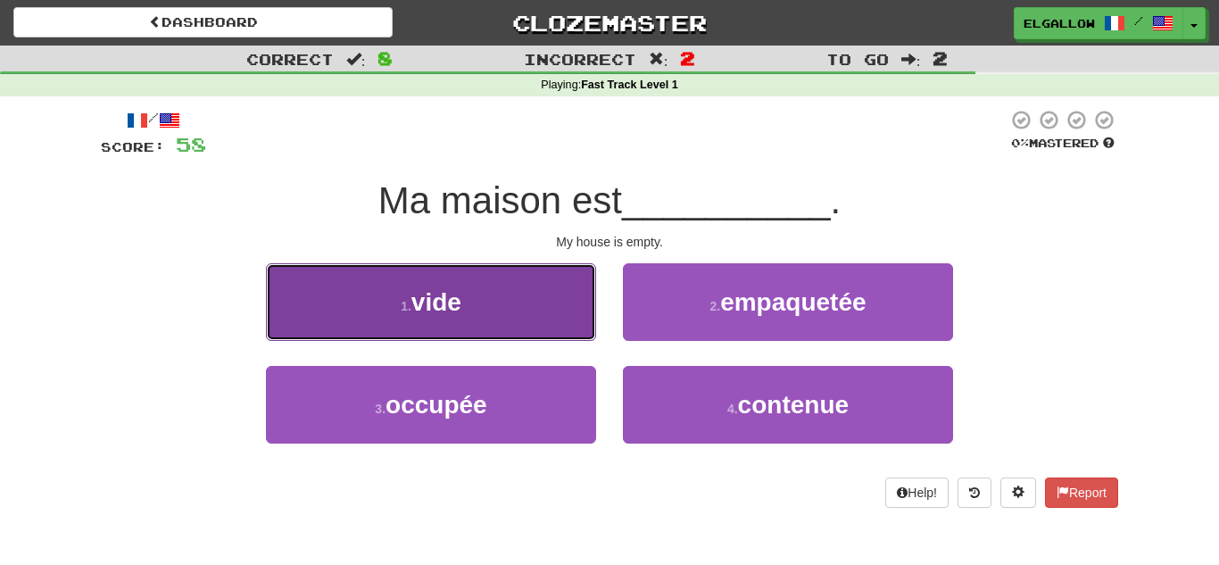
click at [536, 333] on button "1 . vide" at bounding box center [431, 302] width 330 height 78
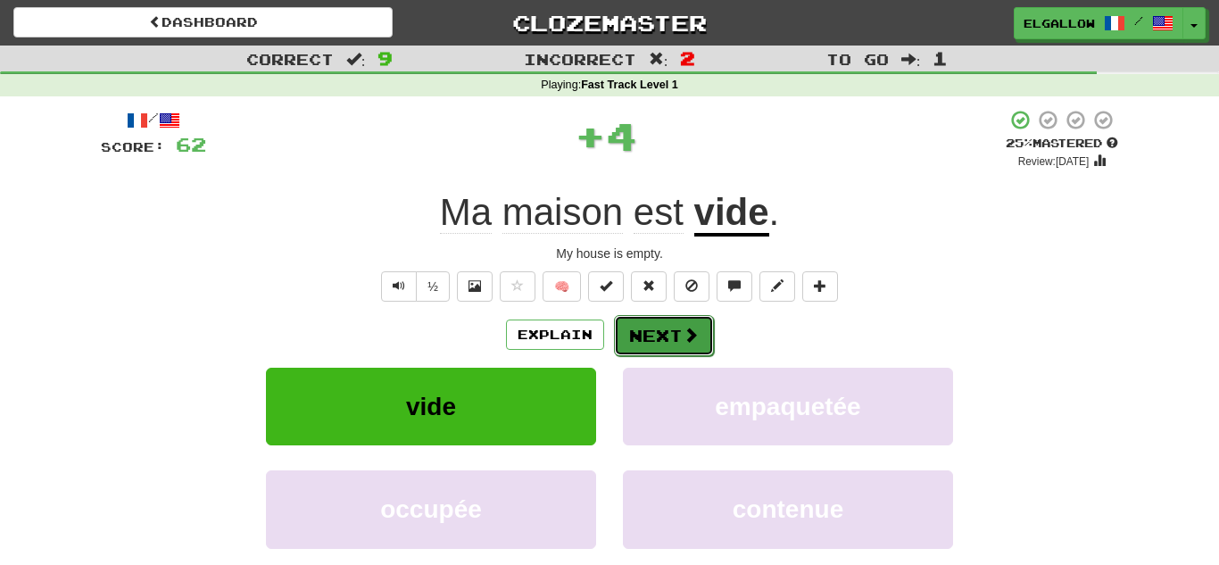
click at [701, 335] on button "Next" at bounding box center [664, 335] width 100 height 41
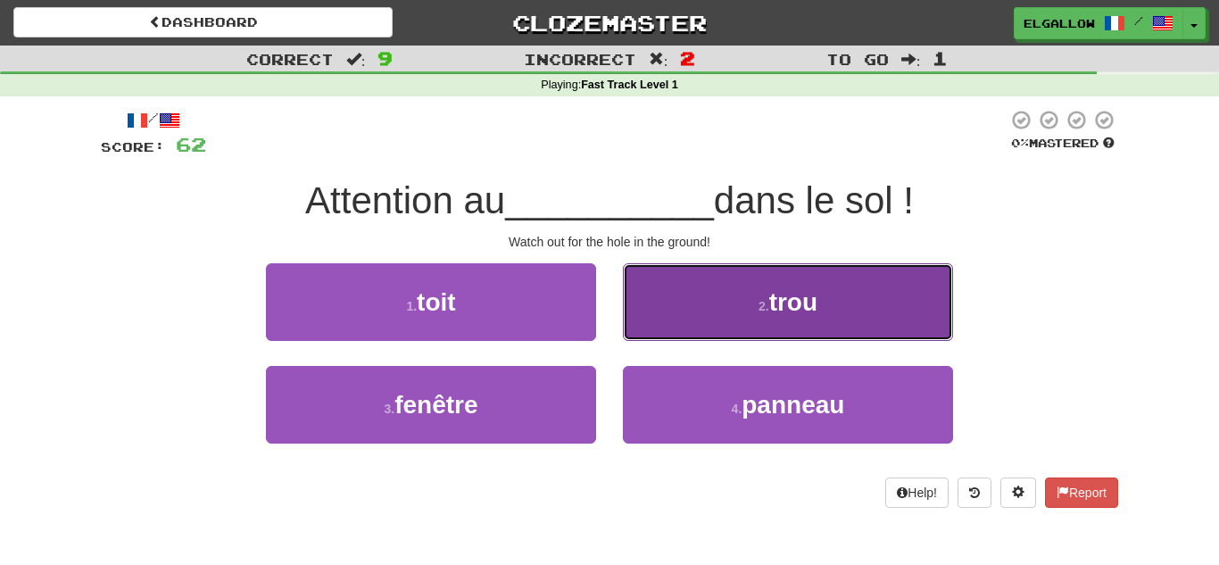
click at [702, 271] on button "2 . trou" at bounding box center [788, 302] width 330 height 78
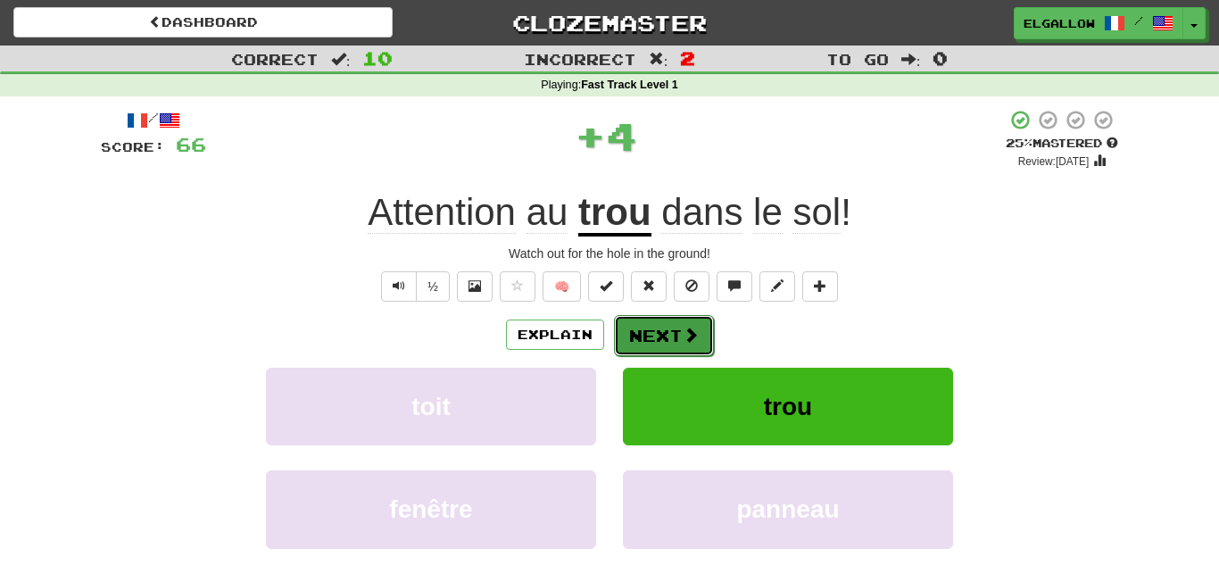
click at [680, 335] on button "Next" at bounding box center [664, 335] width 100 height 41
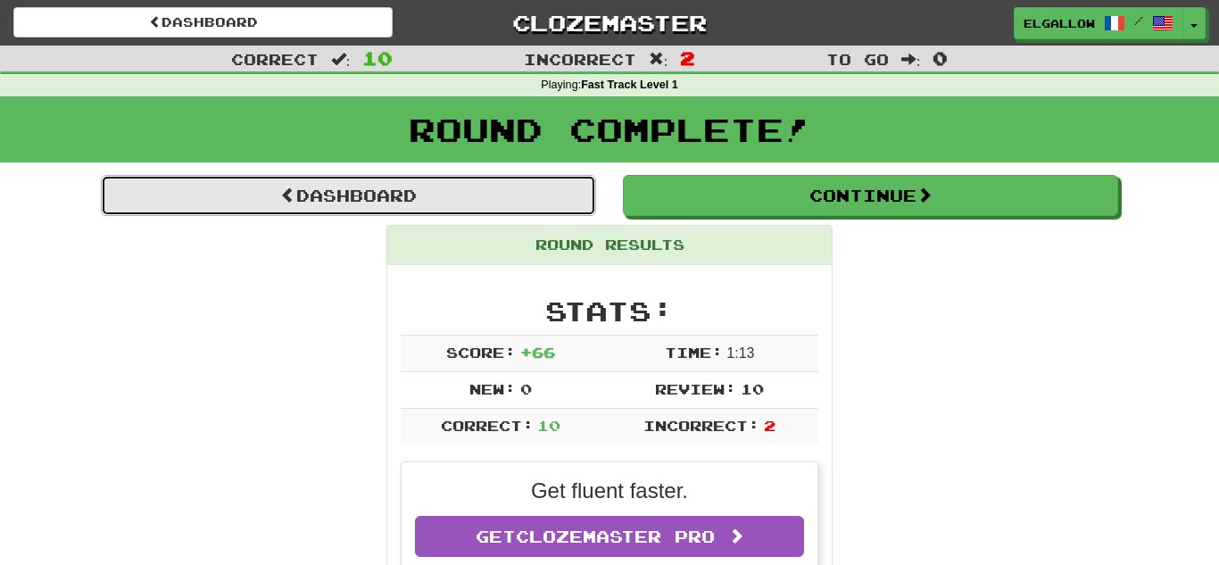
click at [355, 180] on link "Dashboard" at bounding box center [348, 195] width 495 height 41
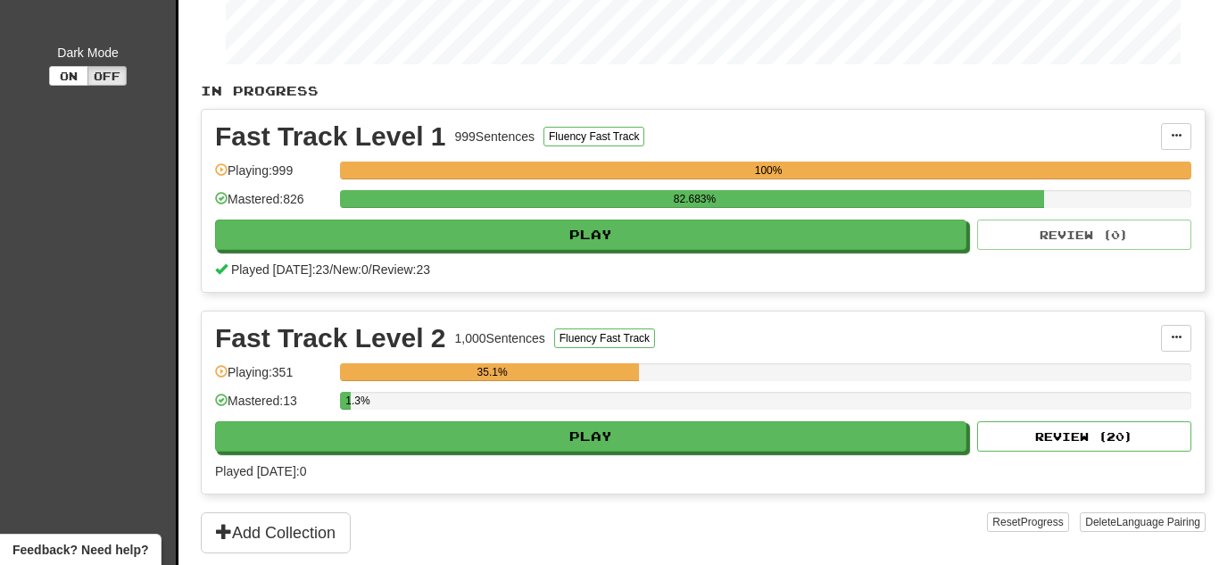
scroll to position [304, 0]
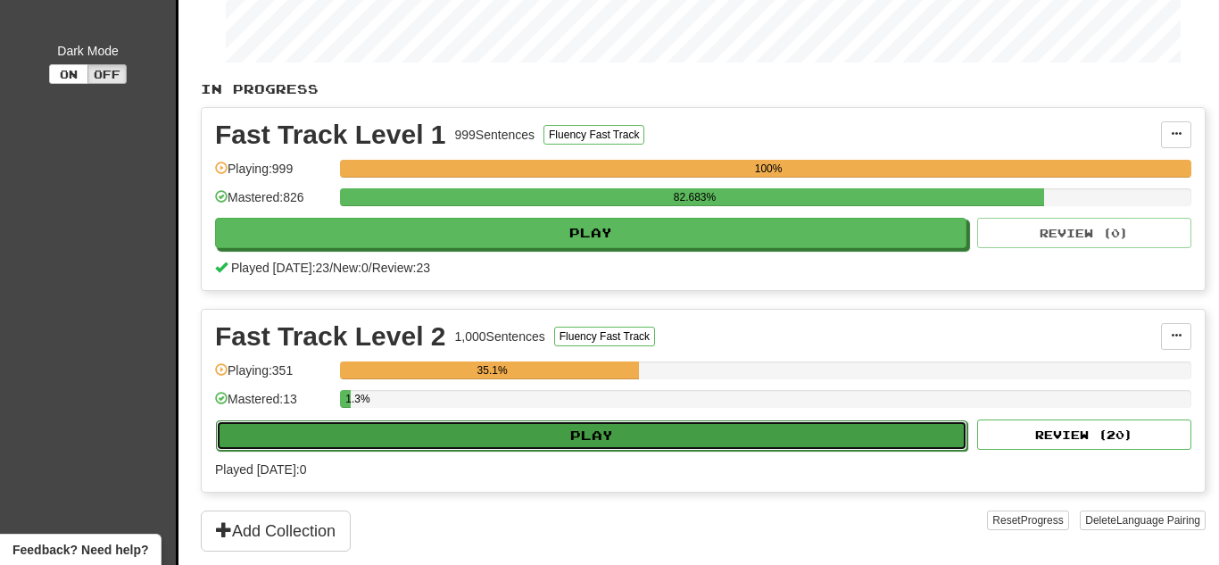
click at [571, 442] on button "Play" at bounding box center [591, 435] width 751 height 30
select select "**"
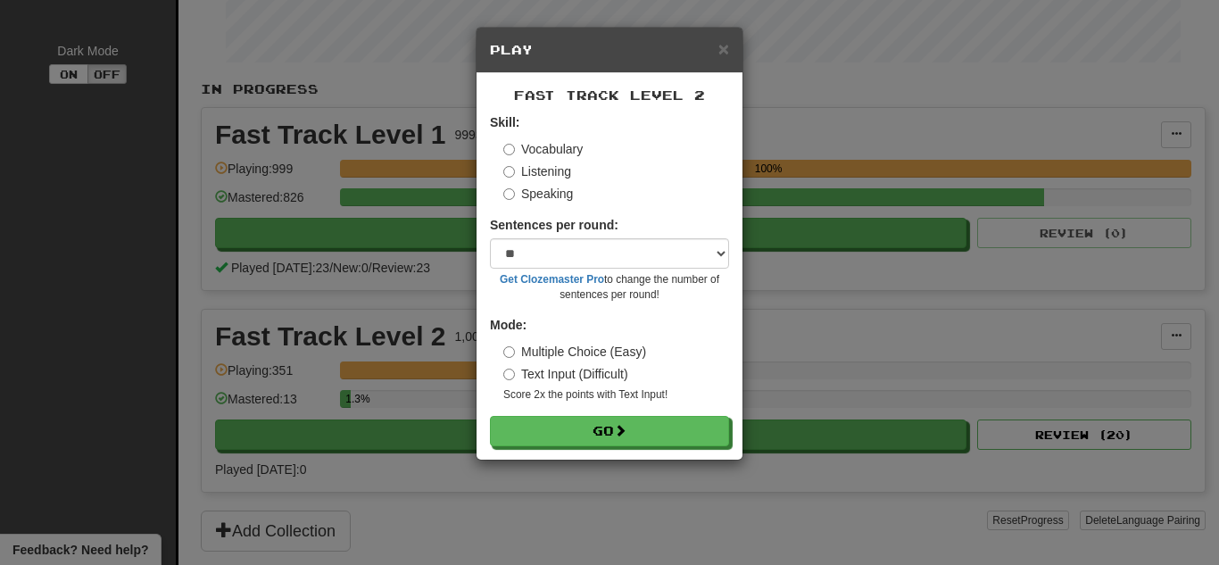
click at [554, 193] on label "Speaking" at bounding box center [538, 194] width 70 height 18
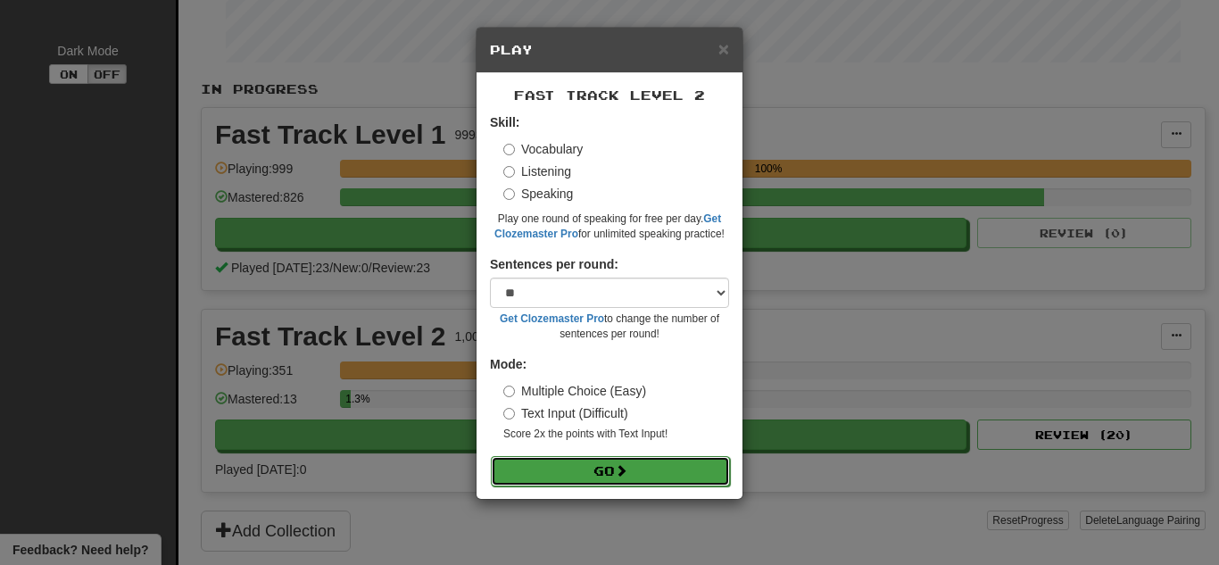
click at [607, 467] on button "Go" at bounding box center [610, 471] width 239 height 30
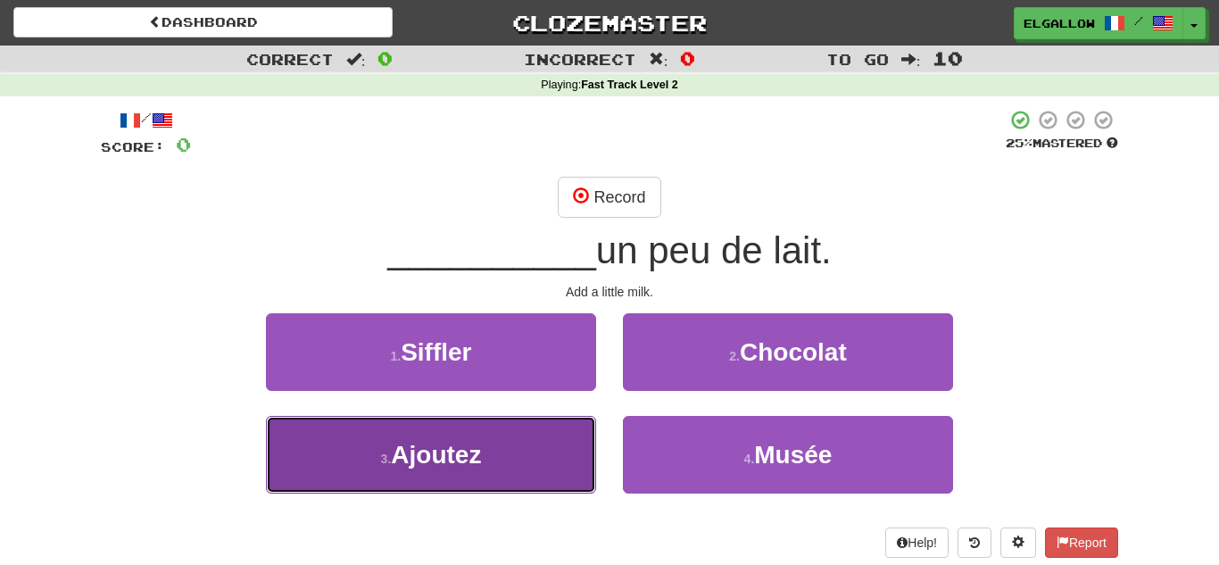
click at [452, 458] on span "Ajoutez" at bounding box center [436, 455] width 90 height 28
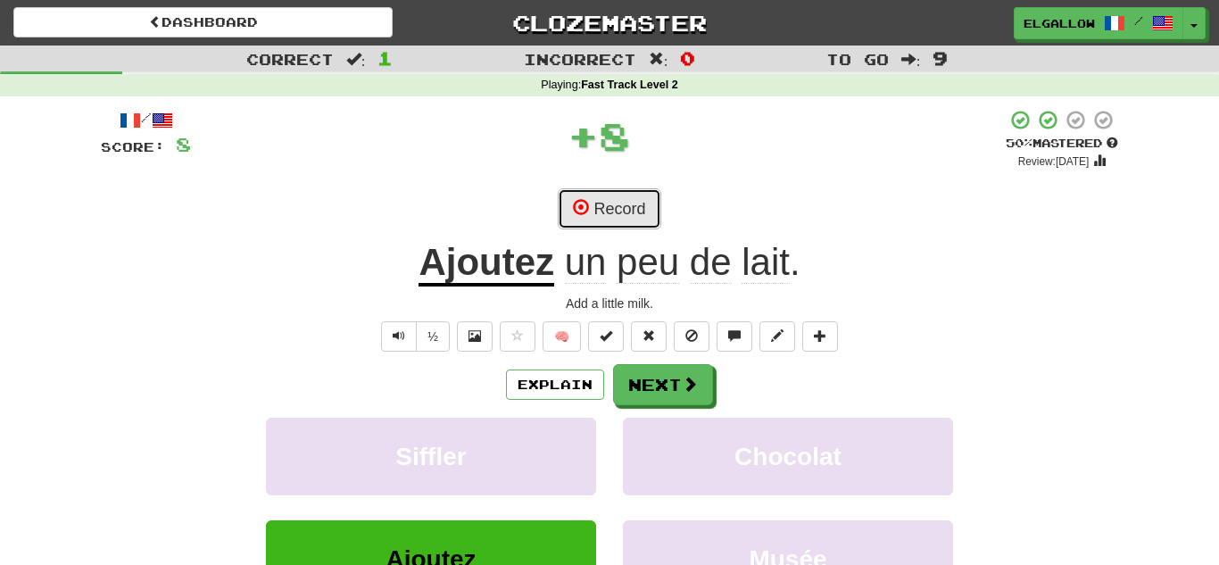
click at [623, 196] on button "Record" at bounding box center [609, 208] width 103 height 41
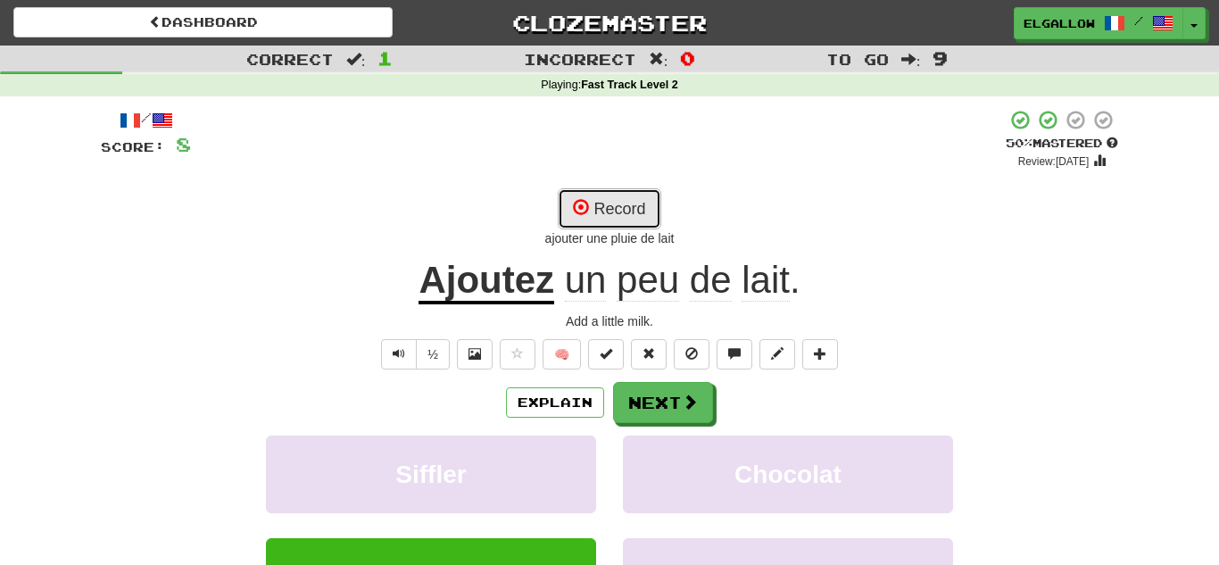
click at [634, 208] on button "Record" at bounding box center [609, 208] width 103 height 41
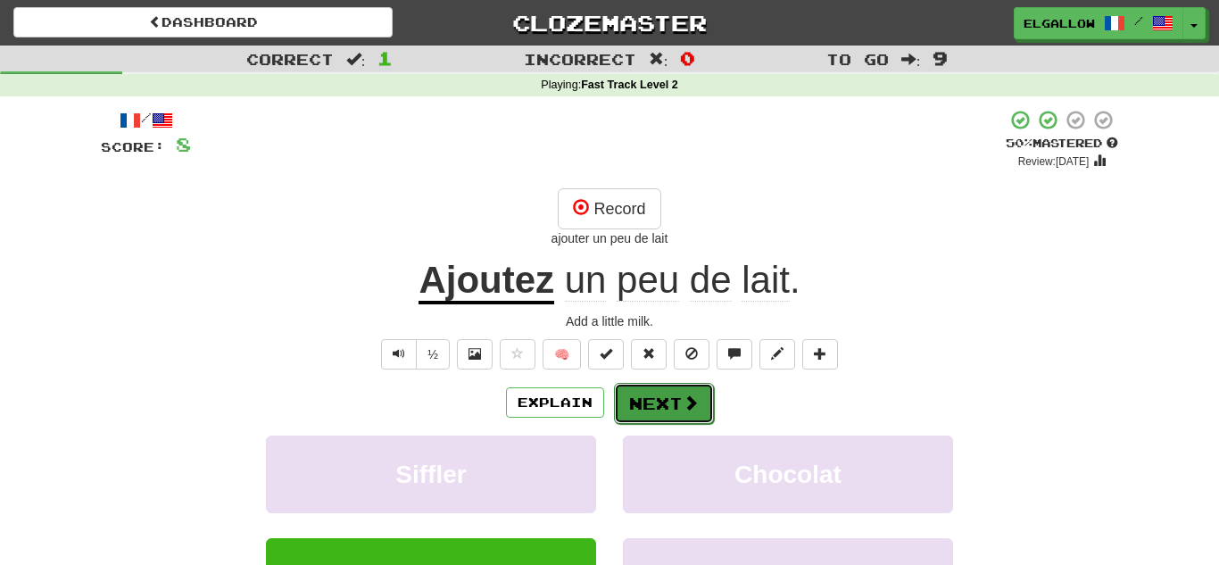
click at [691, 400] on span at bounding box center [691, 402] width 16 height 16
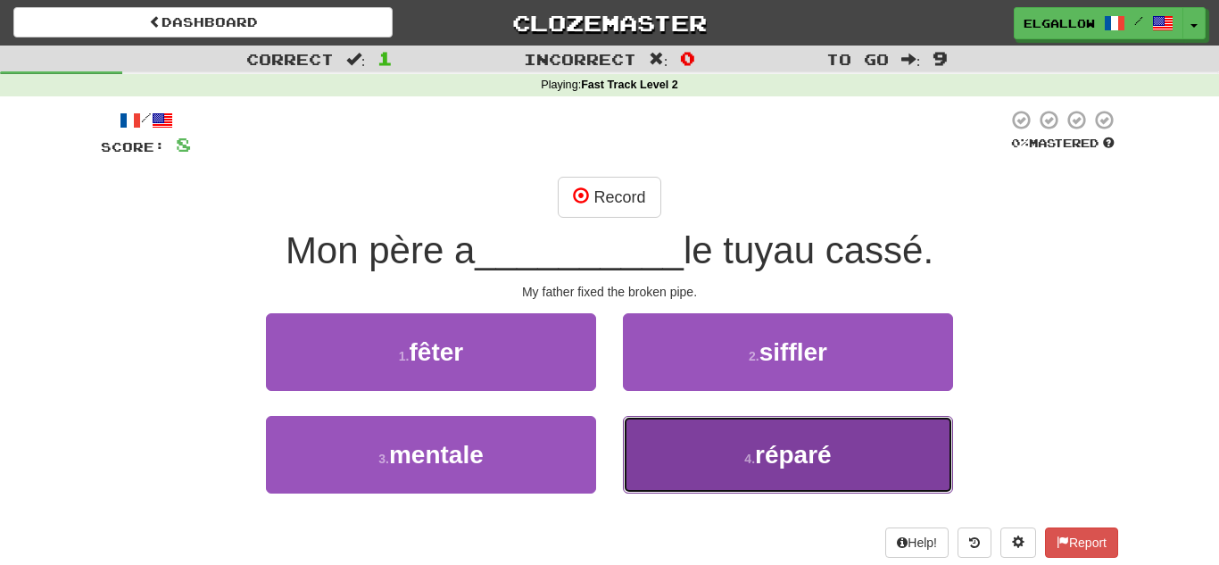
click at [867, 455] on button "4 . réparé" at bounding box center [788, 455] width 330 height 78
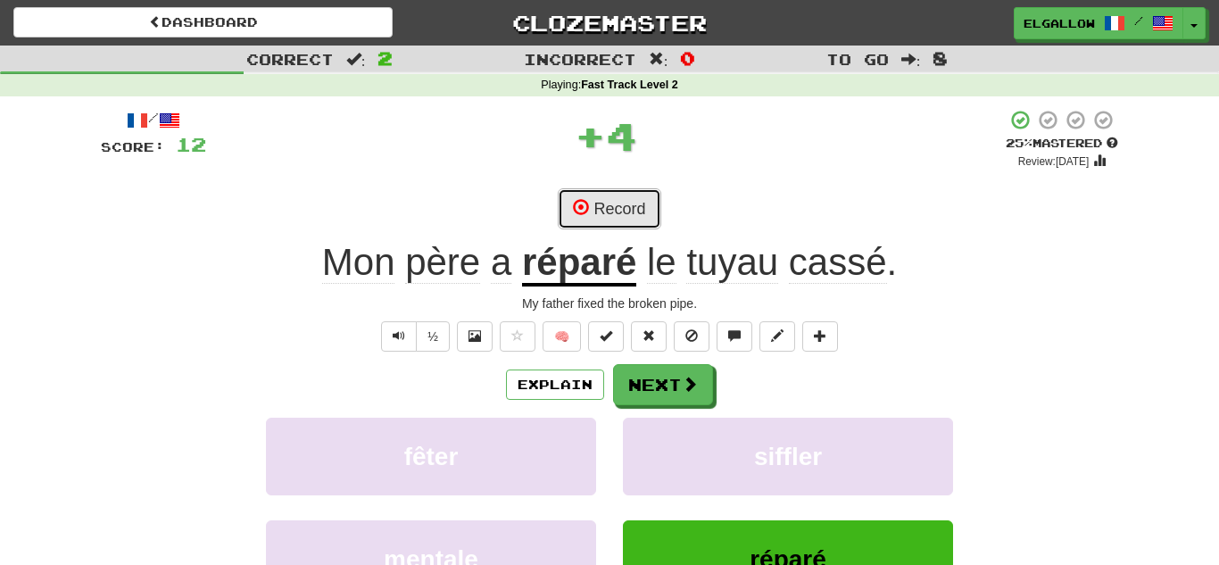
click at [610, 204] on button "Record" at bounding box center [609, 208] width 103 height 41
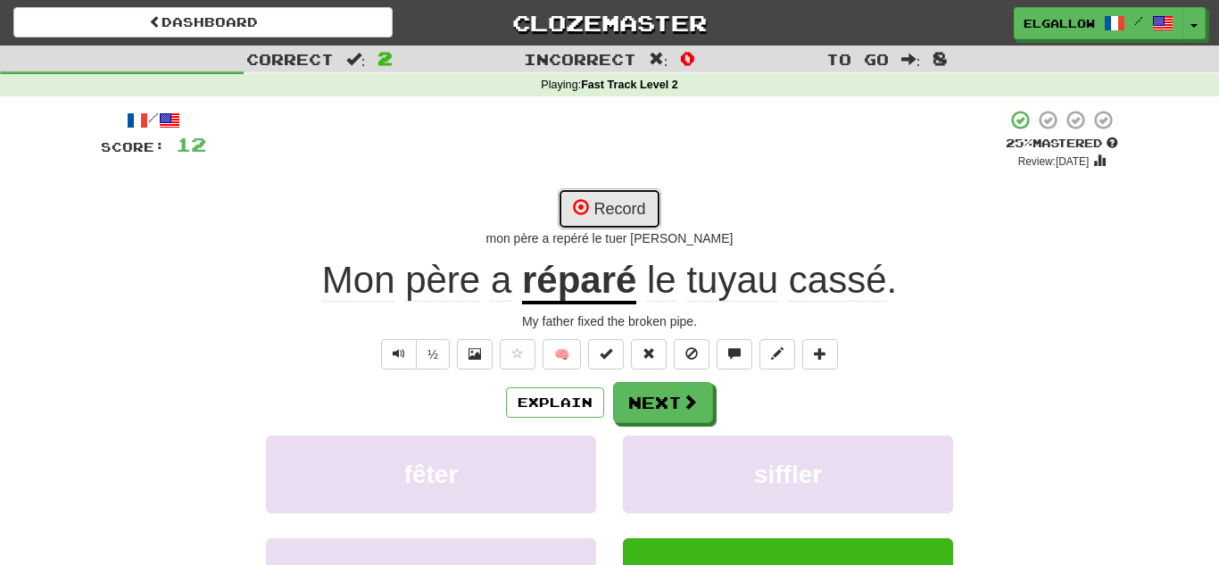
click at [619, 214] on button "Record" at bounding box center [609, 208] width 103 height 41
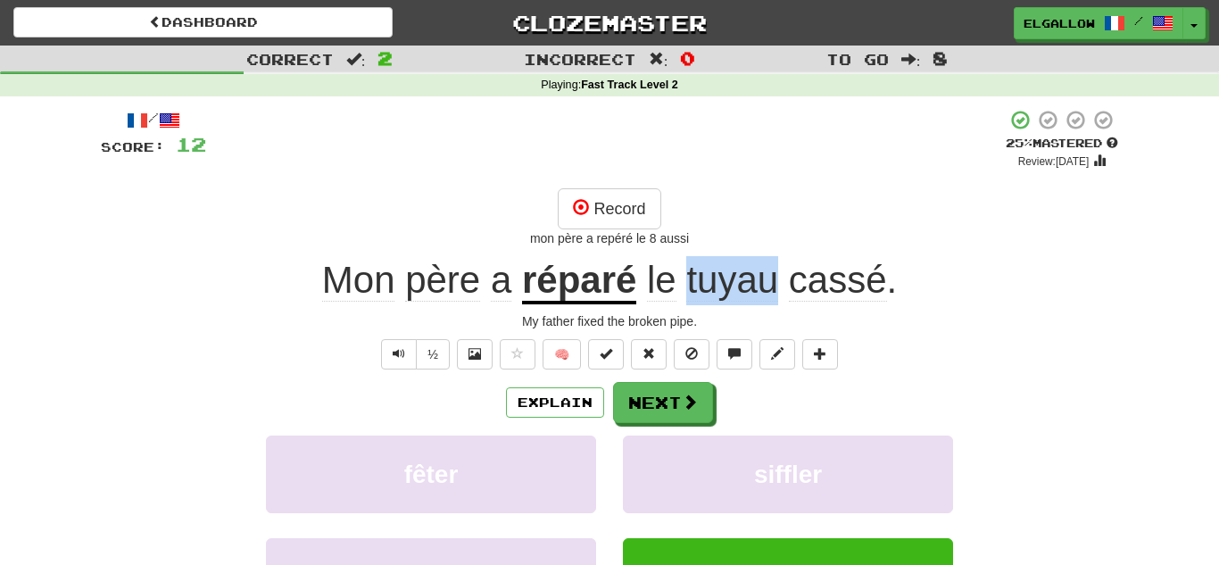
drag, startPoint x: 776, startPoint y: 295, endPoint x: 688, endPoint y: 286, distance: 88.7
click at [688, 286] on span "le tuyau cassé ." at bounding box center [766, 280] width 261 height 43
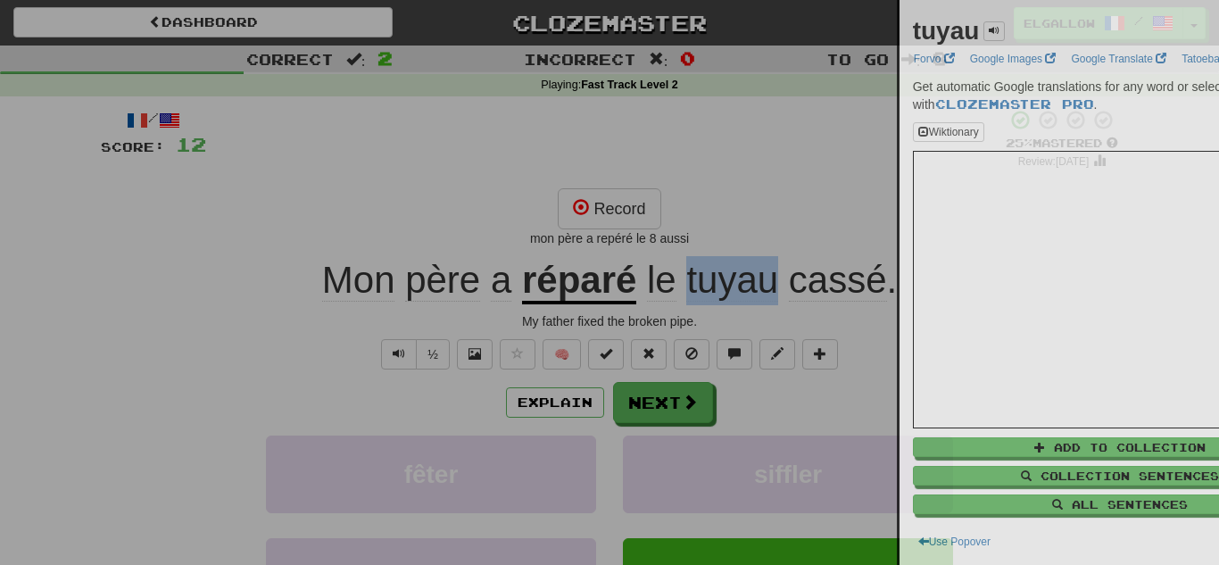
copy span "tuyau"
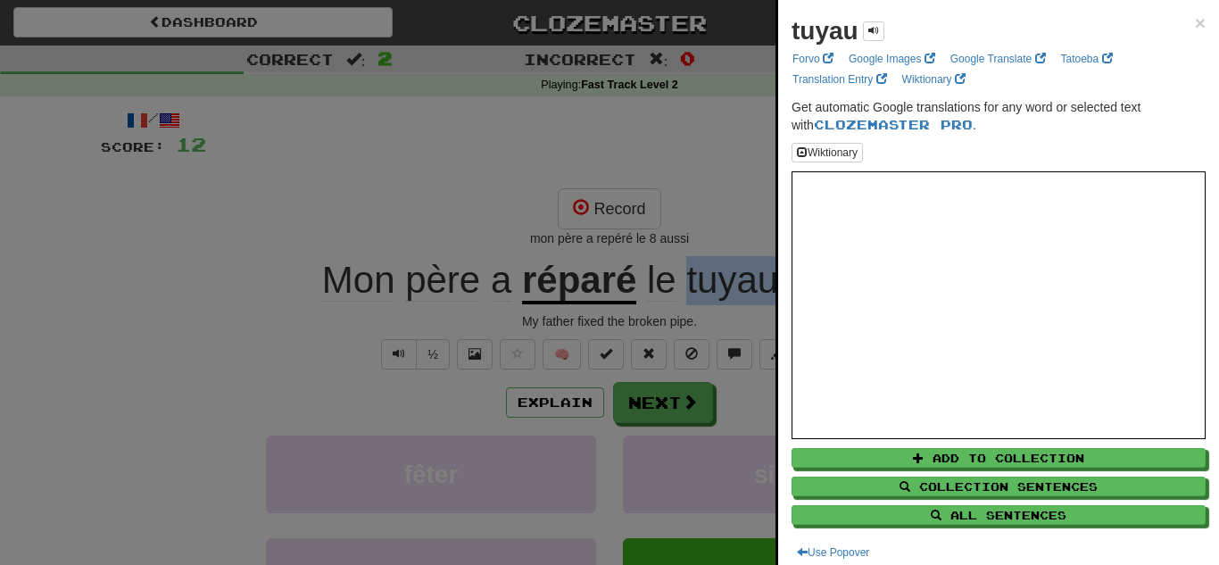
click at [543, 219] on div at bounding box center [609, 282] width 1219 height 565
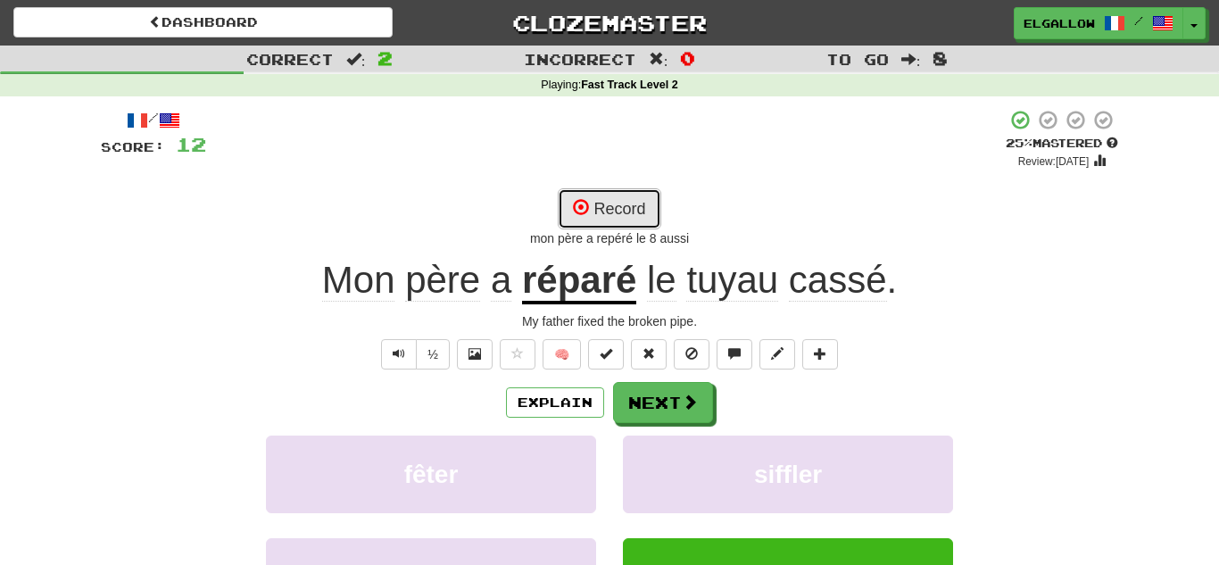
click at [618, 204] on button "Record" at bounding box center [609, 208] width 103 height 41
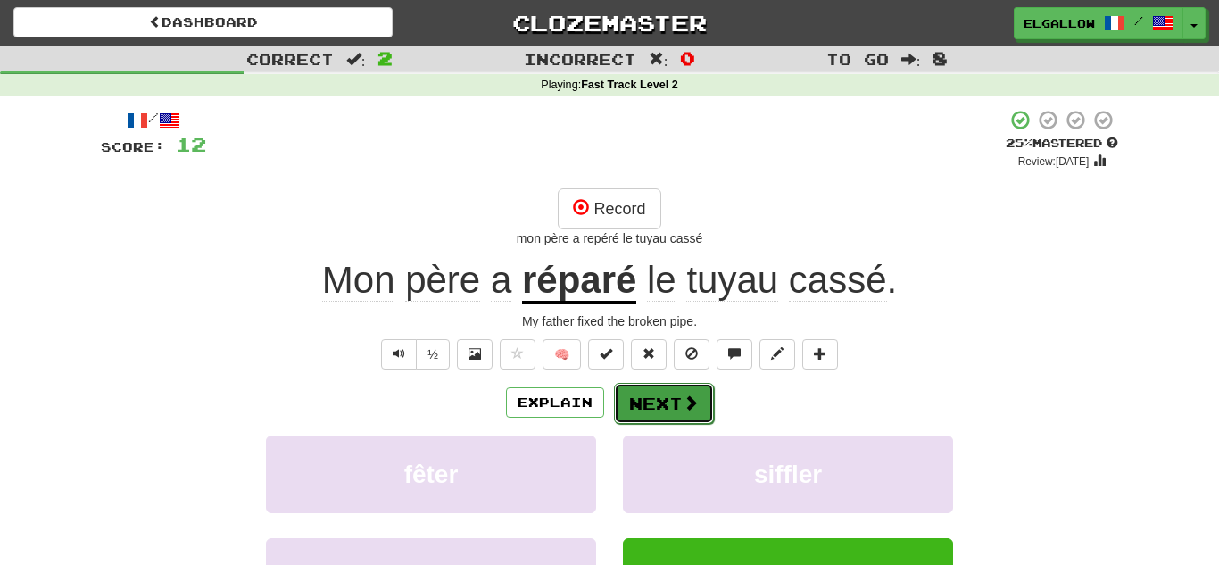
click at [668, 405] on button "Next" at bounding box center [664, 403] width 100 height 41
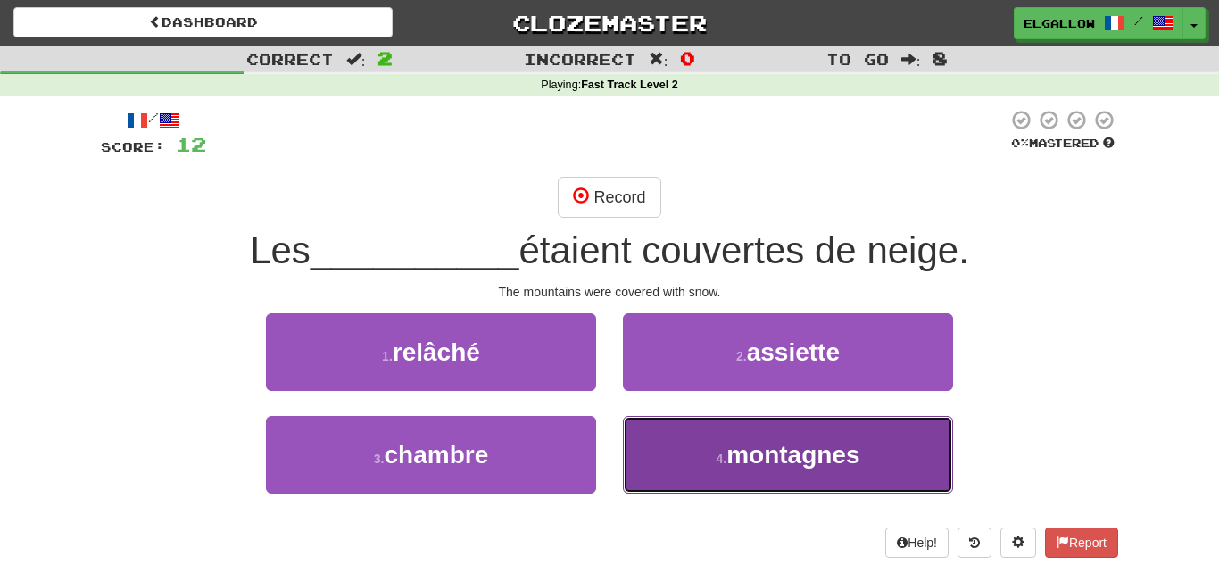
click at [788, 441] on span "montagnes" at bounding box center [792, 455] width 133 height 28
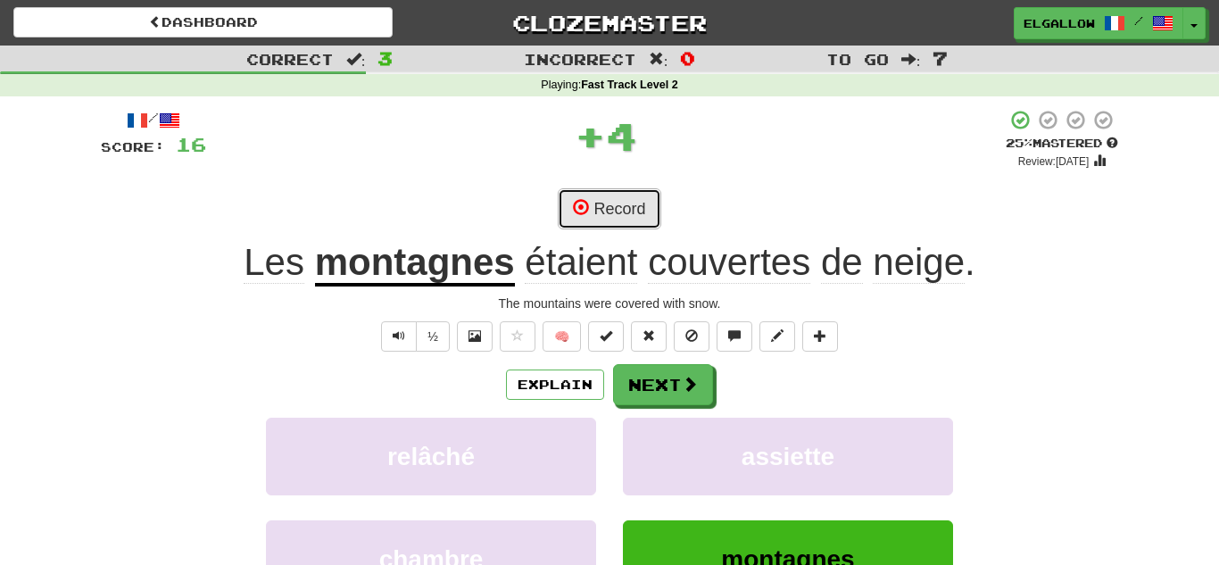
click at [646, 199] on button "Record" at bounding box center [609, 208] width 103 height 41
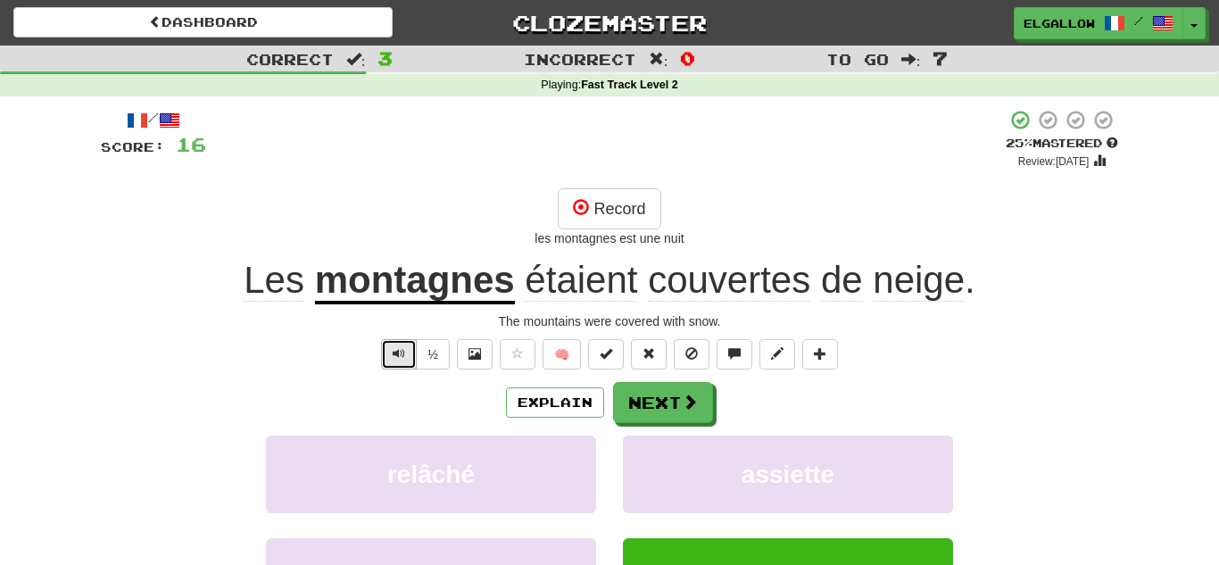
click at [409, 348] on button "Text-to-speech controls" at bounding box center [399, 354] width 36 height 30
click at [651, 215] on button "Record" at bounding box center [609, 208] width 103 height 41
click at [650, 197] on button "Record" at bounding box center [609, 208] width 103 height 41
click at [396, 354] on span "Text-to-speech controls" at bounding box center [399, 353] width 12 height 12
click at [393, 357] on span "Text-to-speech controls" at bounding box center [399, 353] width 12 height 12
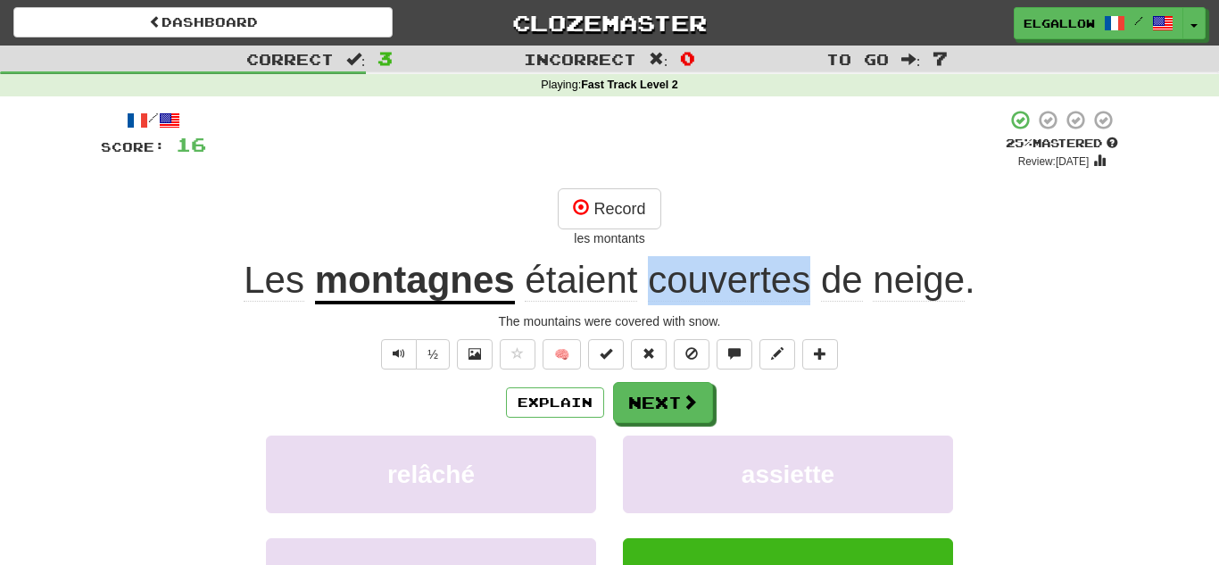
drag, startPoint x: 810, startPoint y: 275, endPoint x: 652, endPoint y: 284, distance: 158.2
click at [652, 284] on span "étaient couvertes de neige ." at bounding box center [745, 280] width 460 height 43
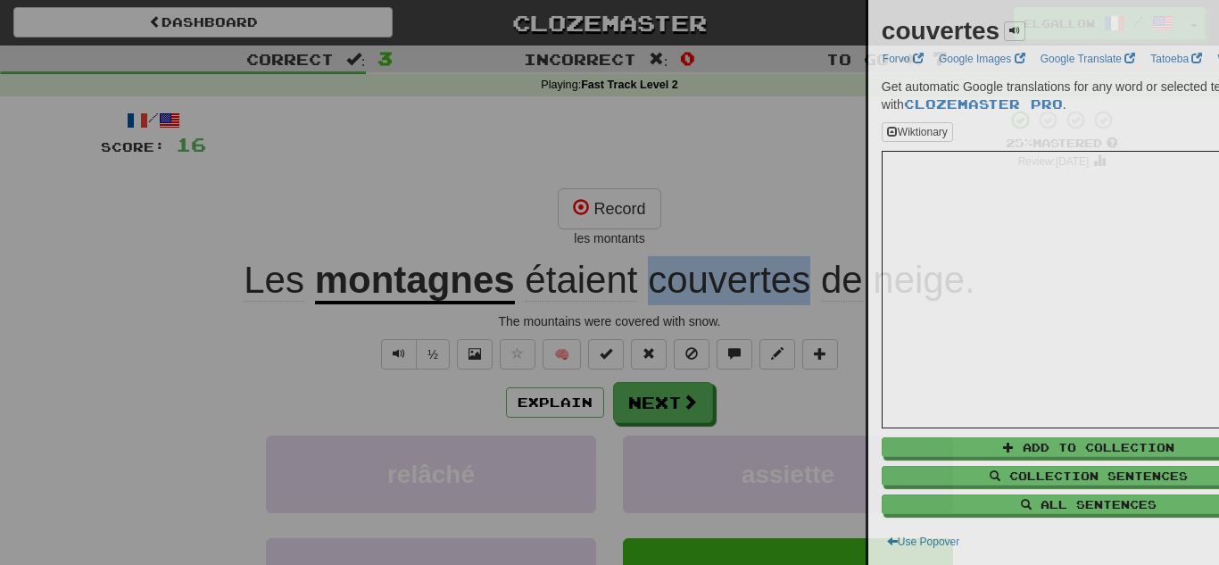
copy span "couvertes"
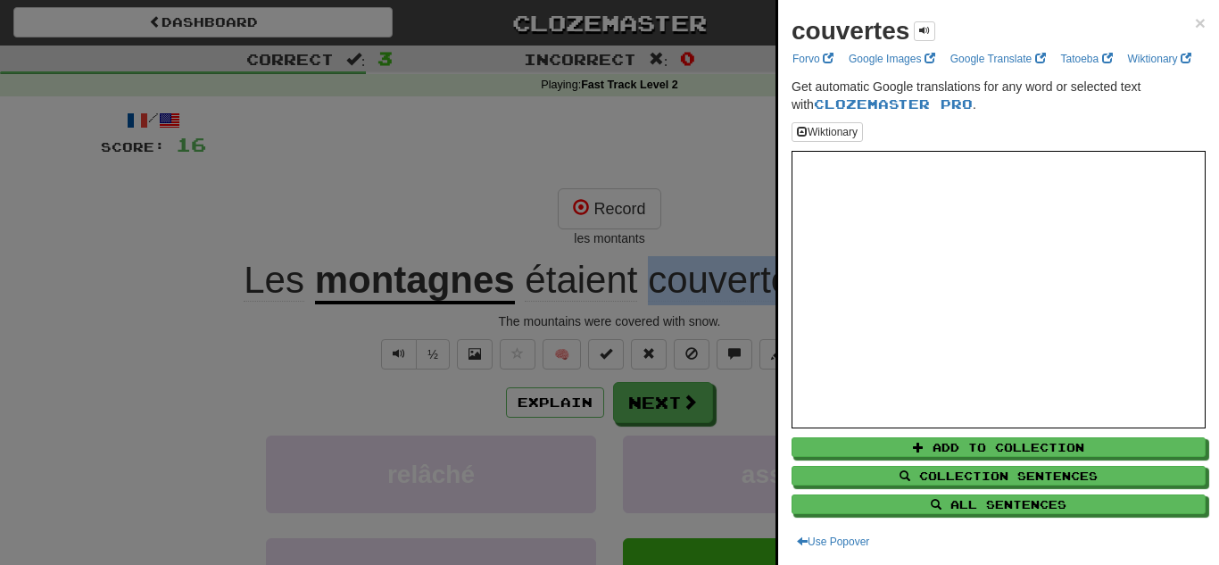
click at [695, 145] on div at bounding box center [609, 282] width 1219 height 565
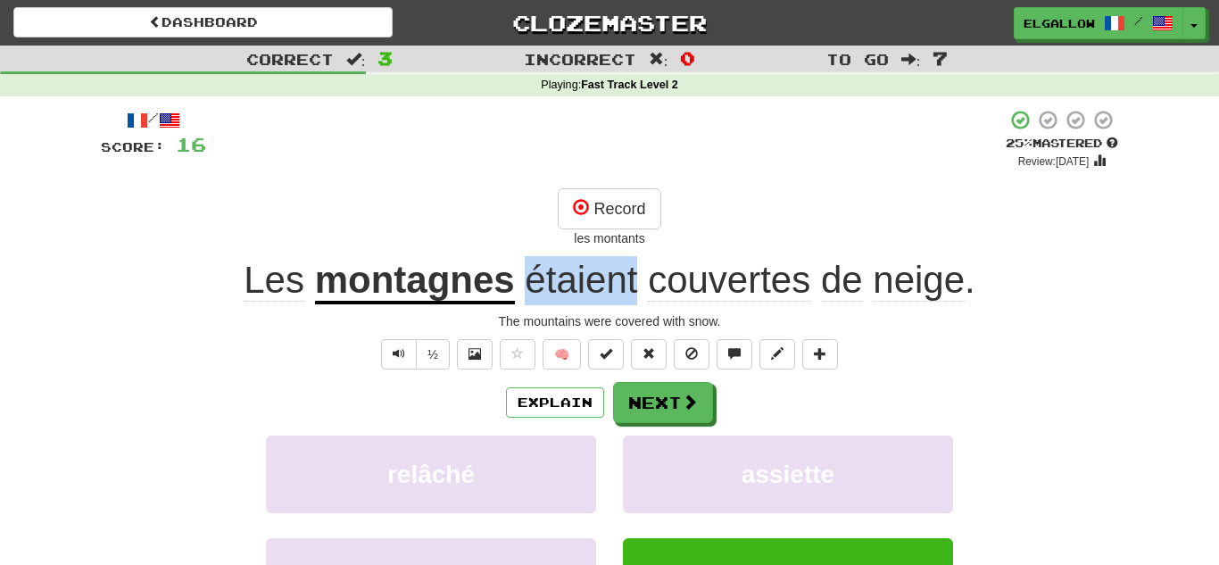
drag, startPoint x: 636, startPoint y: 280, endPoint x: 523, endPoint y: 291, distance: 113.8
click at [523, 291] on span "étaient couvertes de neige ." at bounding box center [745, 280] width 460 height 43
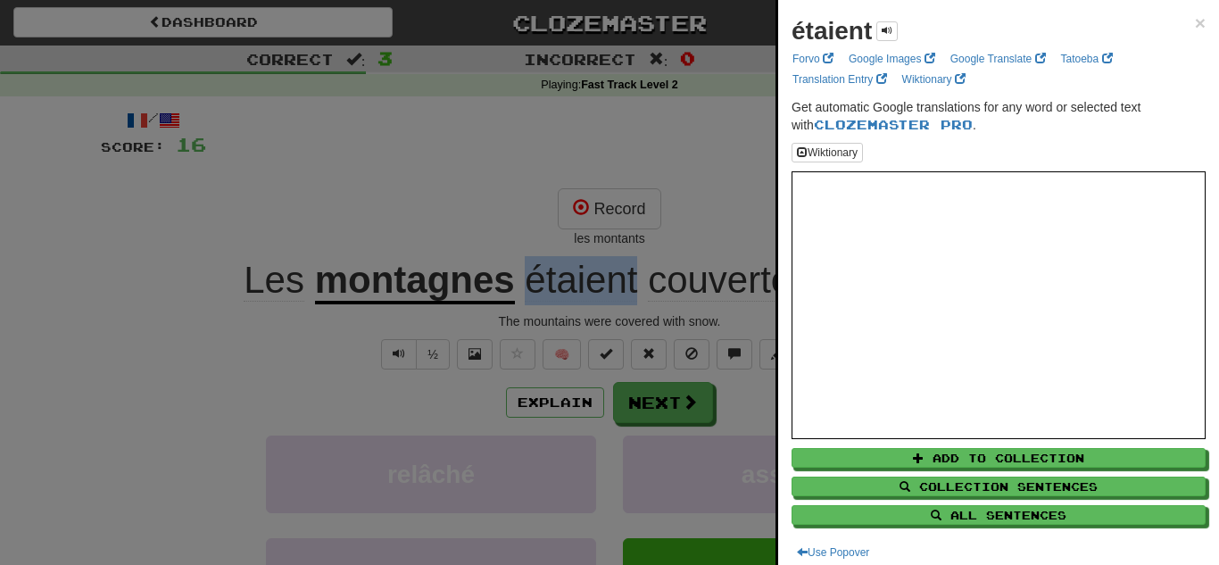
copy span "étaient"
click at [13, 232] on div at bounding box center [609, 282] width 1219 height 565
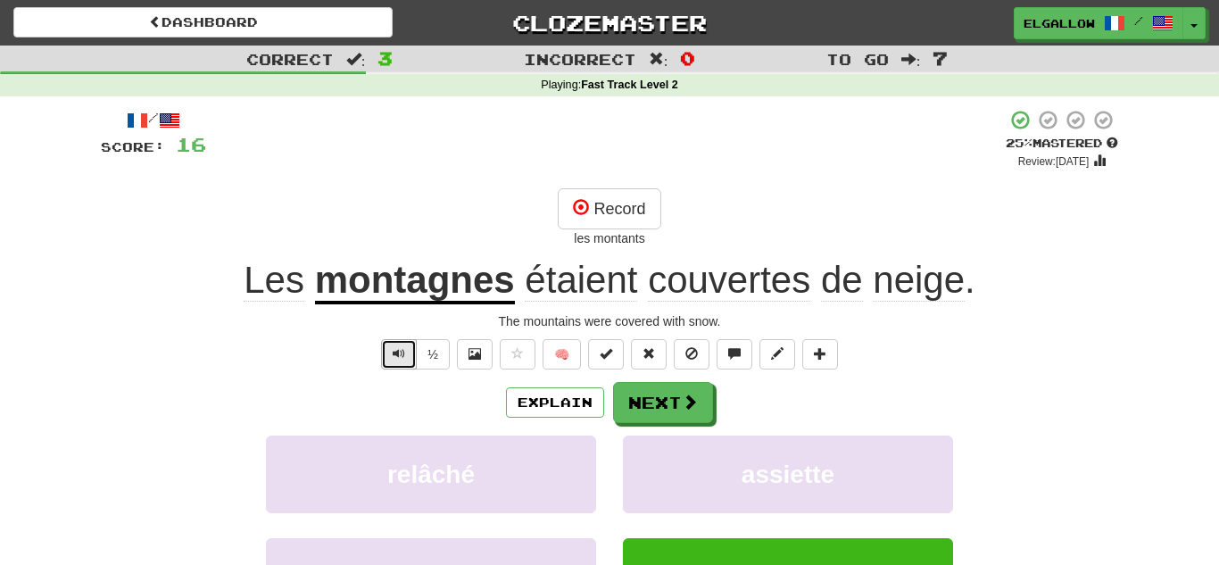
click at [397, 349] on span "Text-to-speech controls" at bounding box center [399, 353] width 12 height 12
click at [600, 203] on button "Record" at bounding box center [609, 208] width 103 height 41
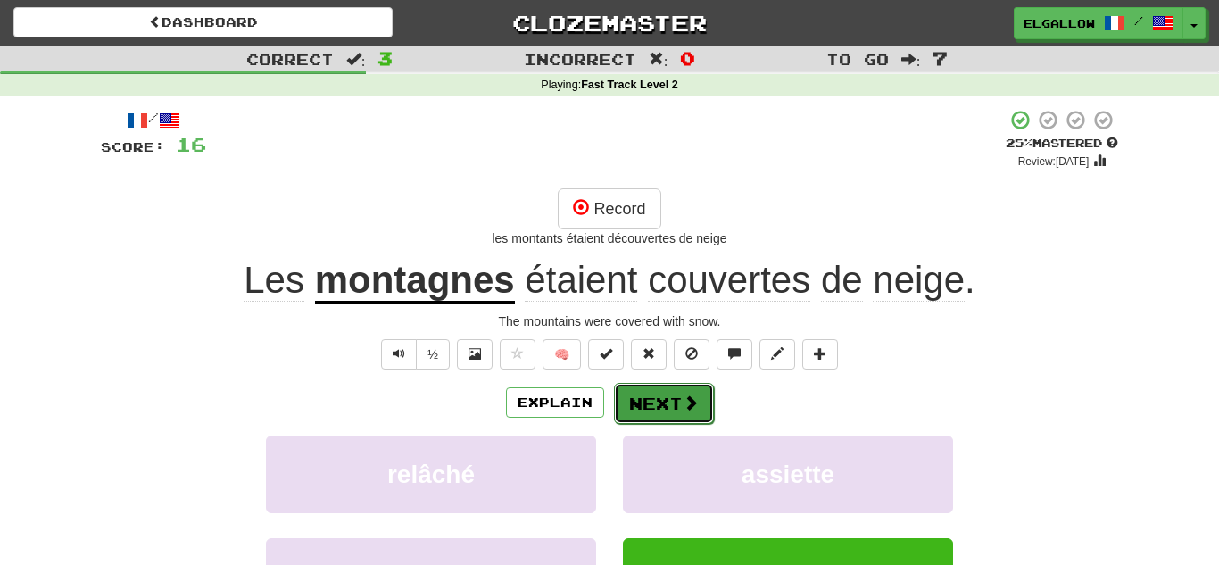
click at [683, 399] on span at bounding box center [691, 402] width 16 height 16
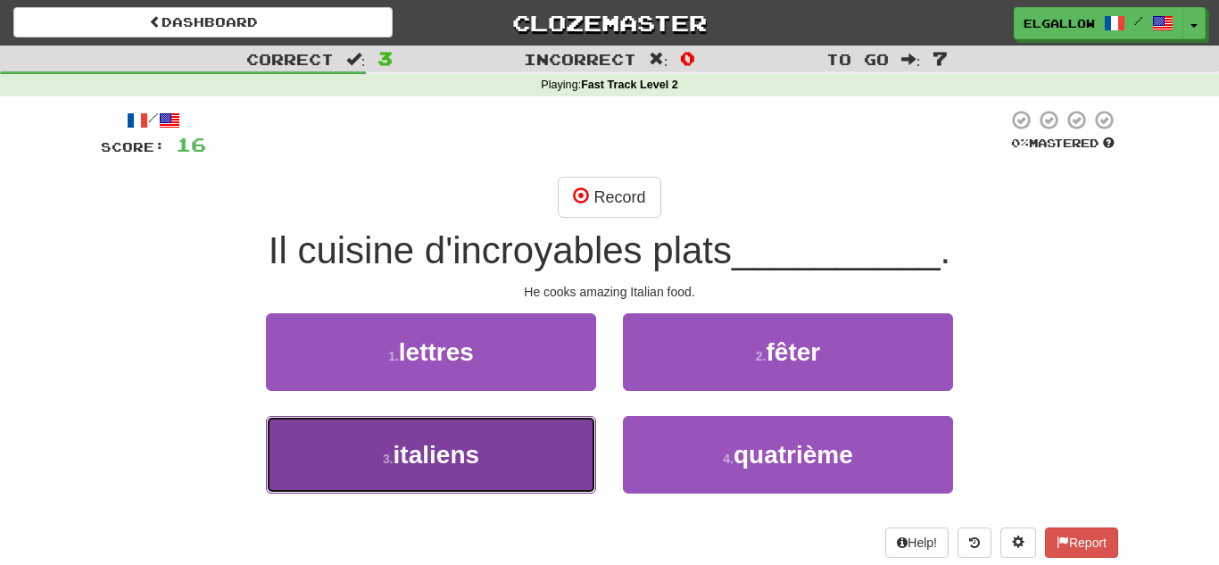
click at [402, 456] on span "italiens" at bounding box center [437, 455] width 86 height 28
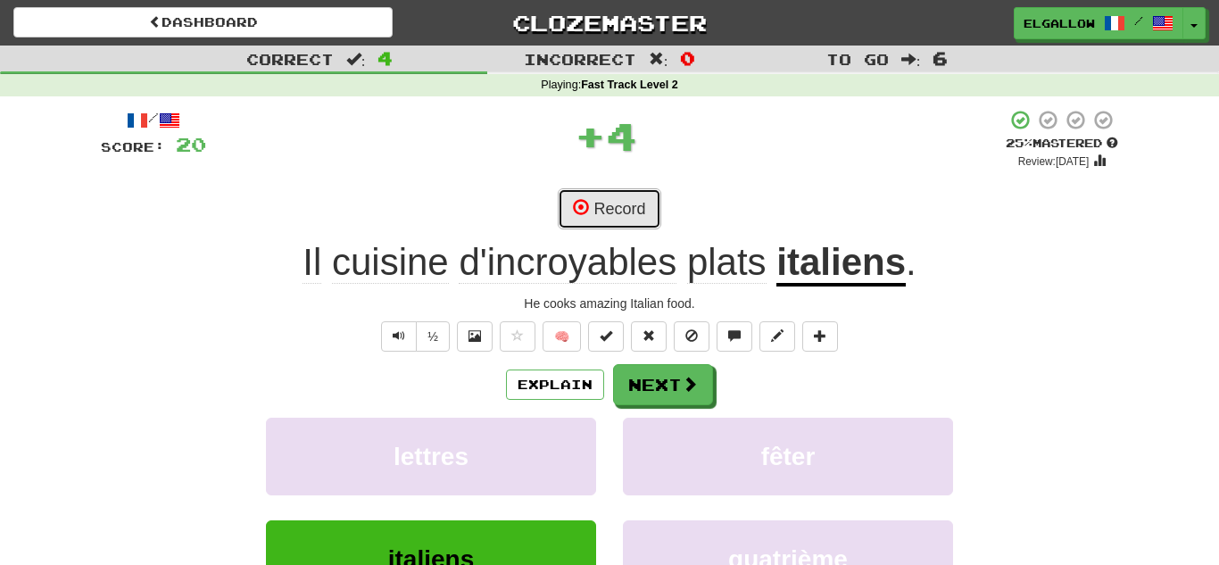
click at [610, 198] on button "Record" at bounding box center [609, 208] width 103 height 41
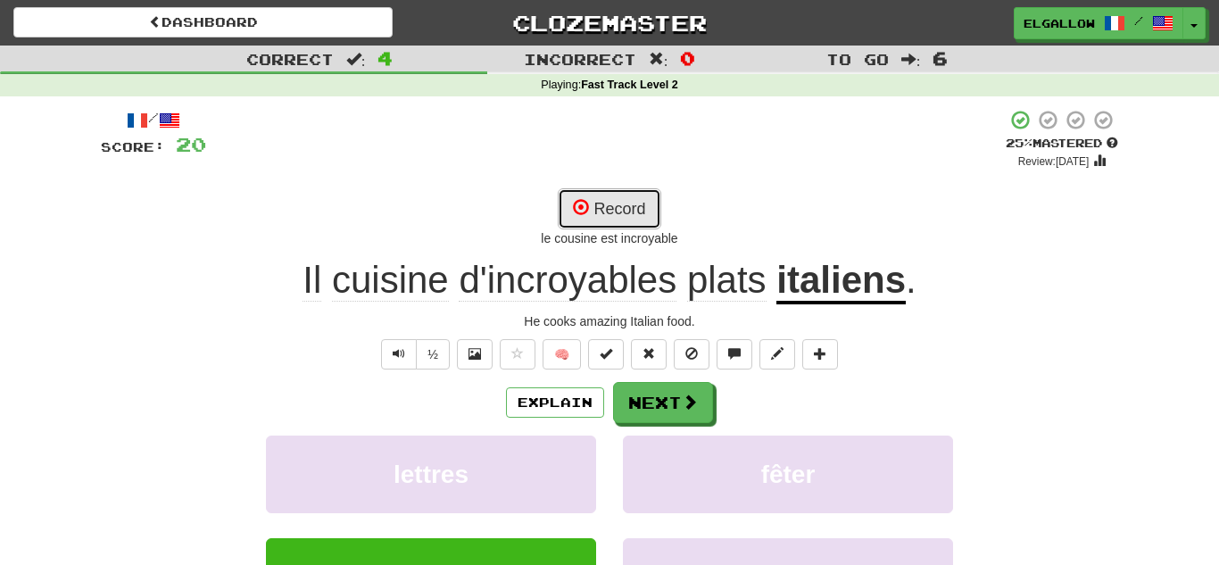
click at [606, 212] on button "Record" at bounding box center [609, 208] width 103 height 41
click at [626, 210] on button "Record" at bounding box center [609, 208] width 103 height 41
click at [584, 206] on span at bounding box center [581, 207] width 16 height 16
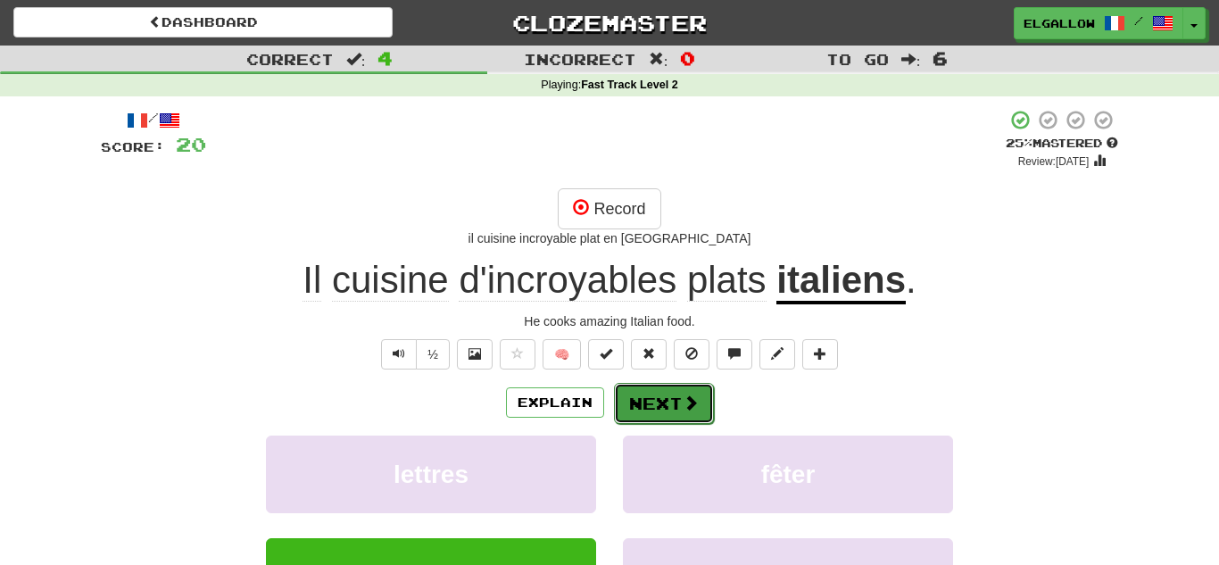
click at [668, 411] on button "Next" at bounding box center [664, 403] width 100 height 41
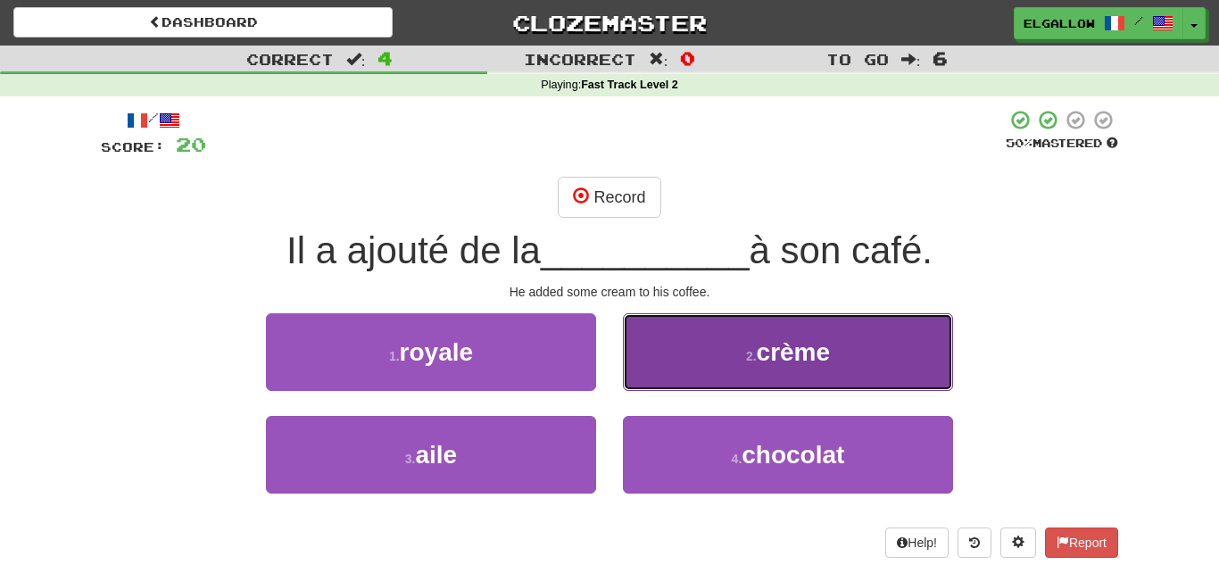
click at [800, 348] on span "crème" at bounding box center [794, 352] width 74 height 28
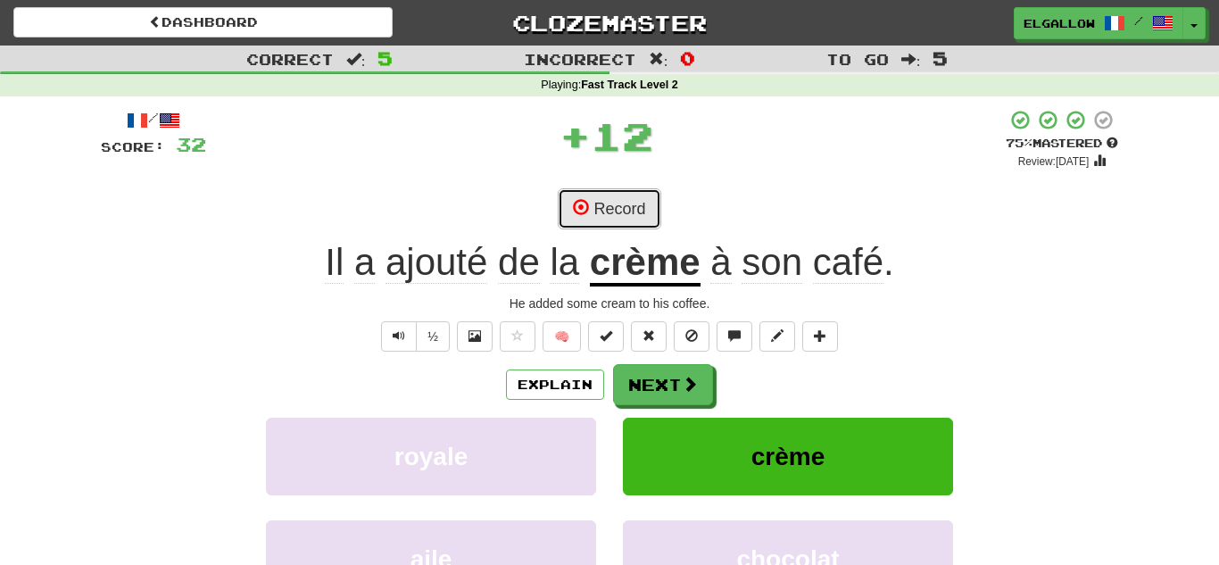
click at [621, 197] on button "Record" at bounding box center [609, 208] width 103 height 41
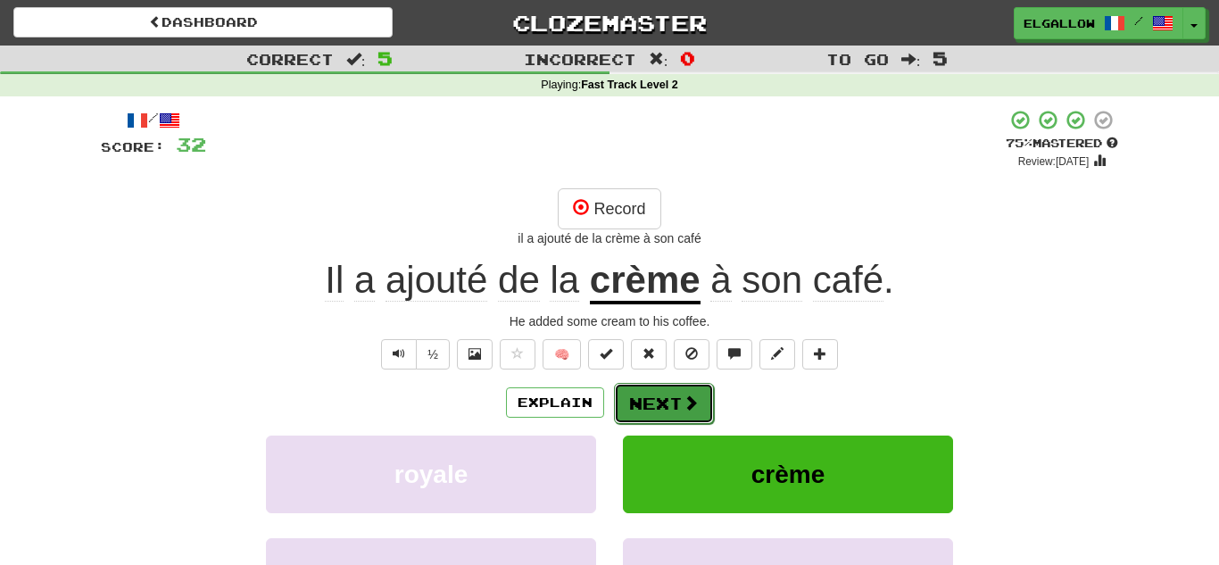
click at [644, 400] on button "Next" at bounding box center [664, 403] width 100 height 41
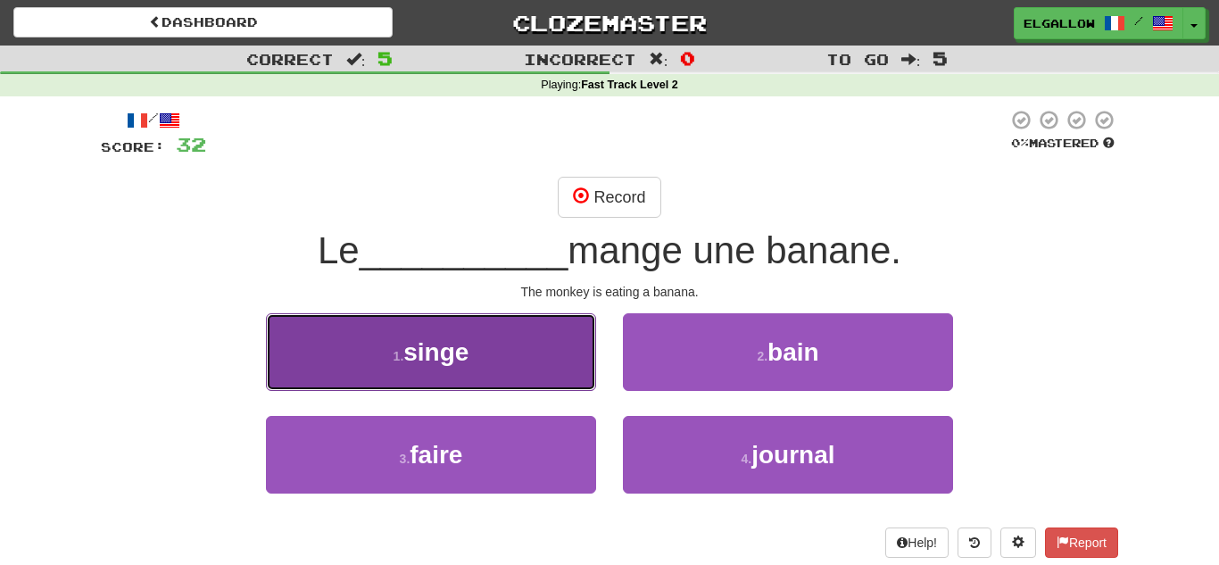
click at [428, 341] on span "singe" at bounding box center [435, 352] width 65 height 28
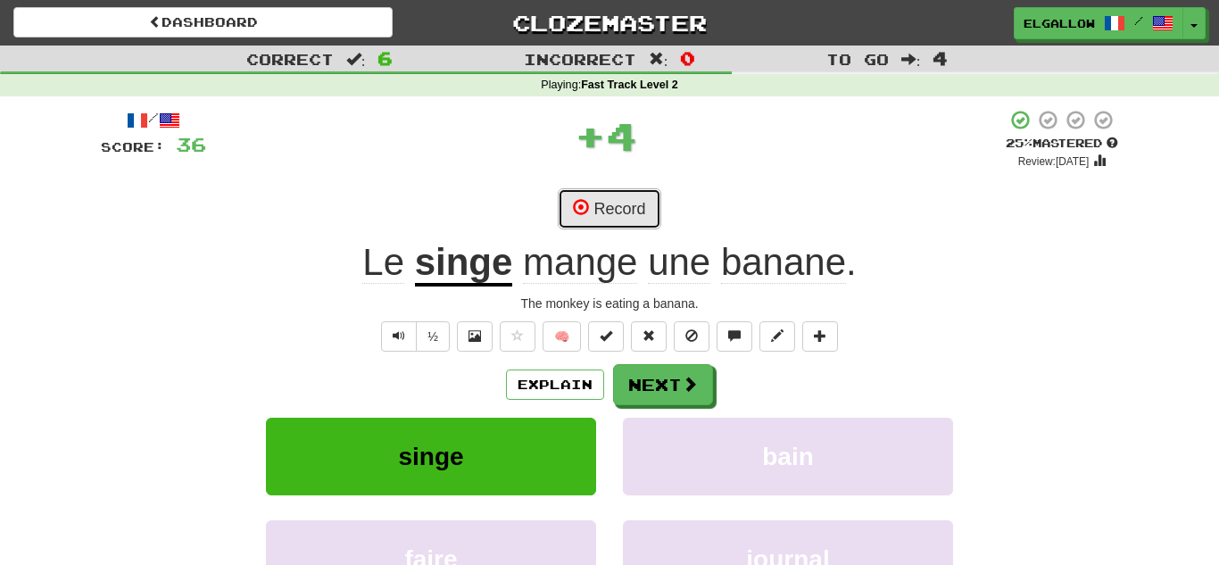
click at [650, 202] on button "Record" at bounding box center [609, 208] width 103 height 41
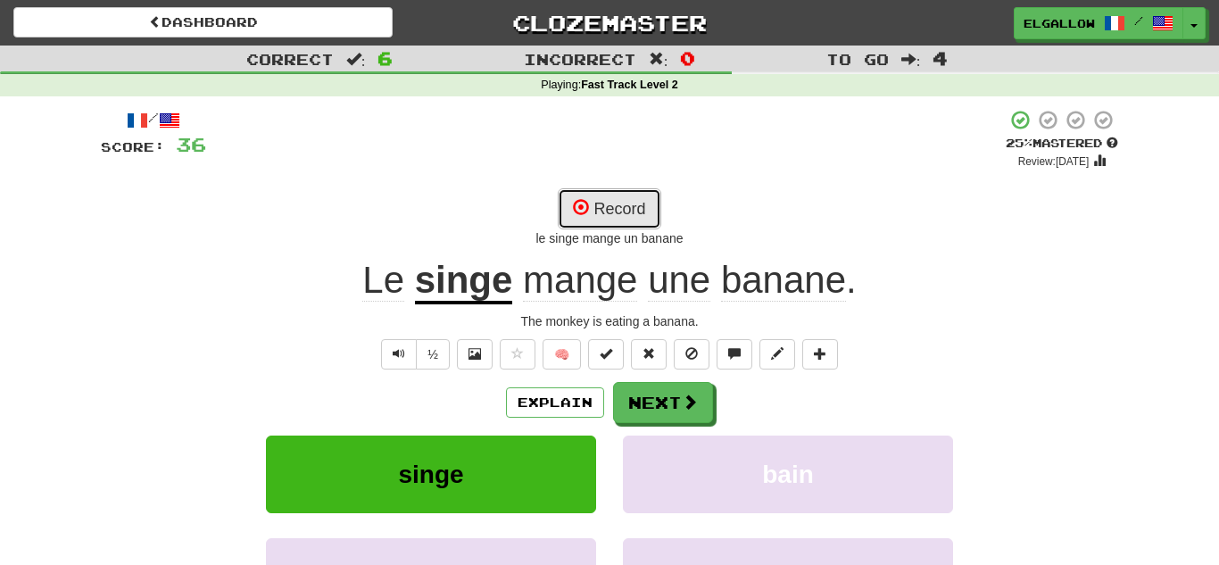
click at [637, 199] on button "Record" at bounding box center [609, 208] width 103 height 41
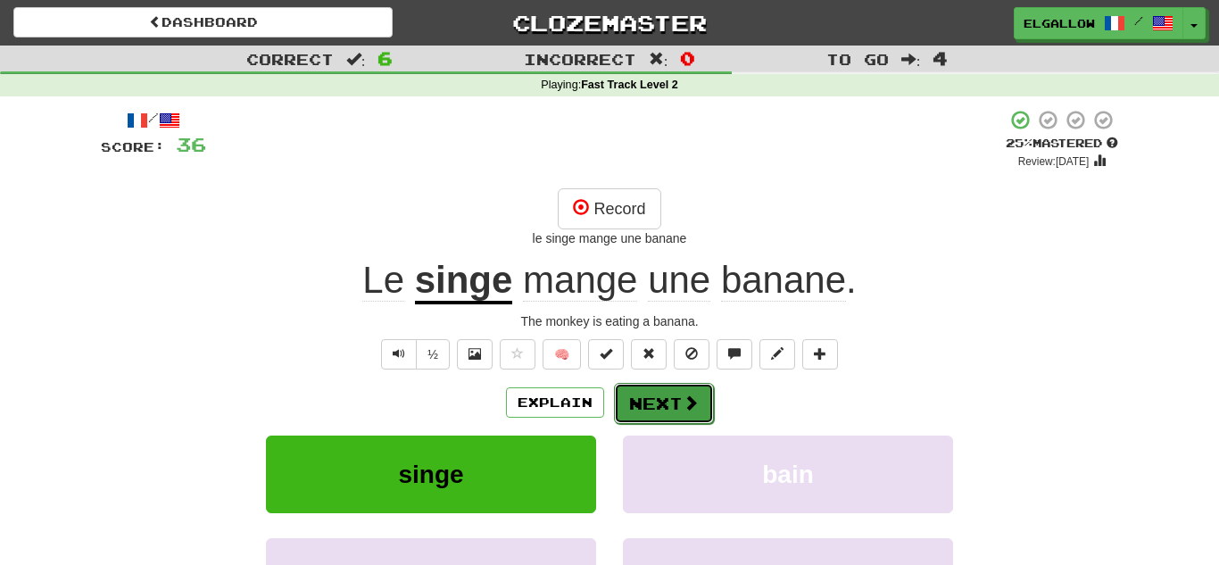
click at [655, 384] on button "Next" at bounding box center [664, 403] width 100 height 41
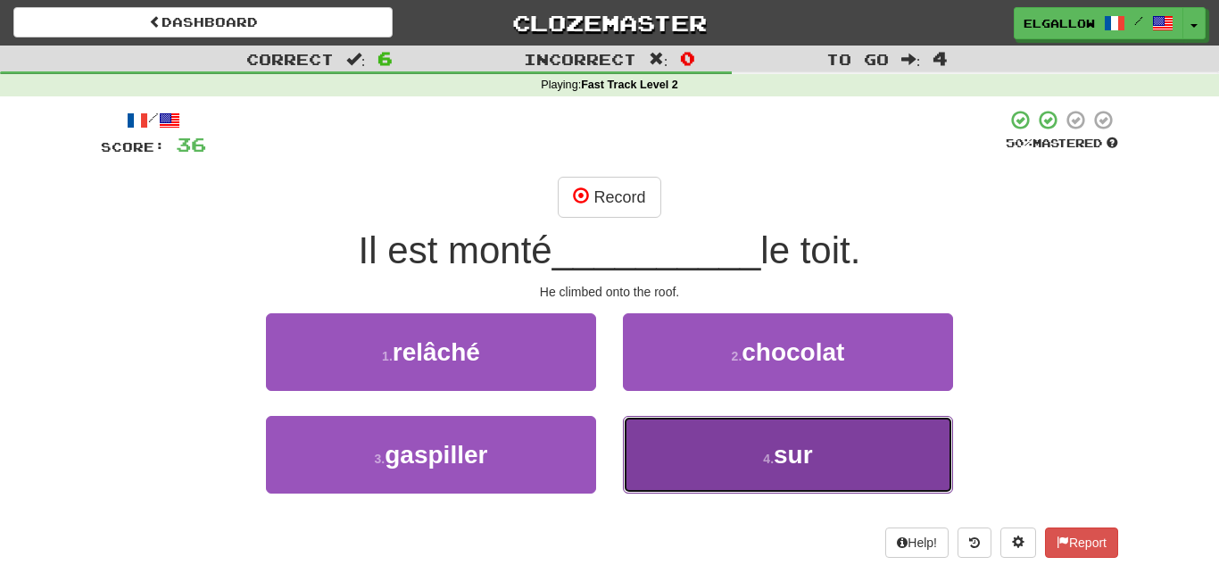
click at [792, 454] on span "sur" at bounding box center [793, 455] width 39 height 28
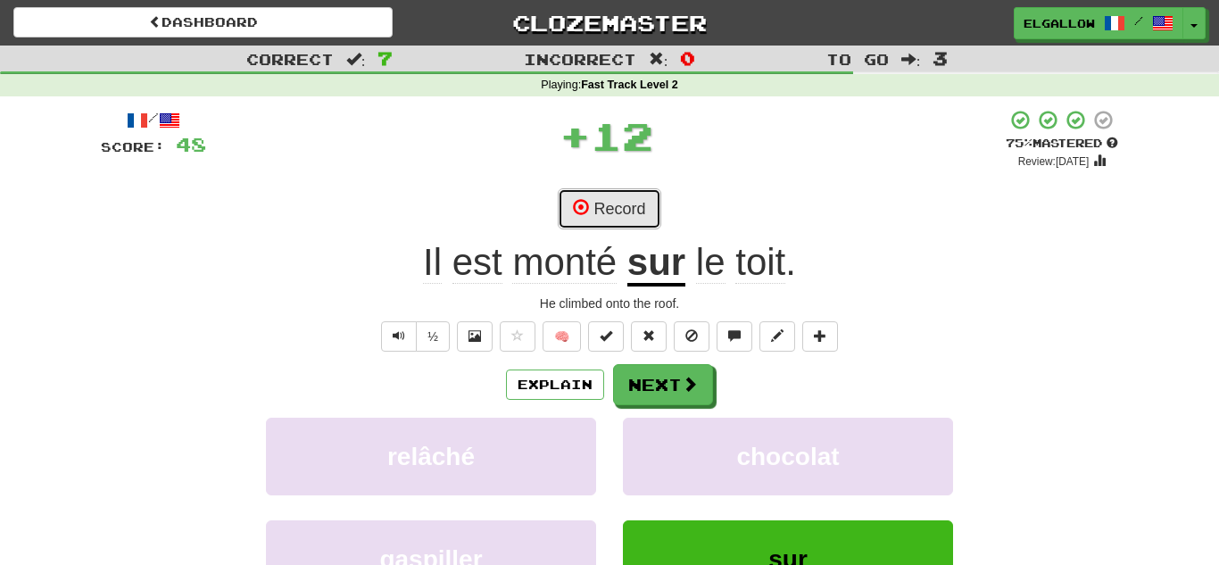
click at [647, 197] on button "Record" at bounding box center [609, 208] width 103 height 41
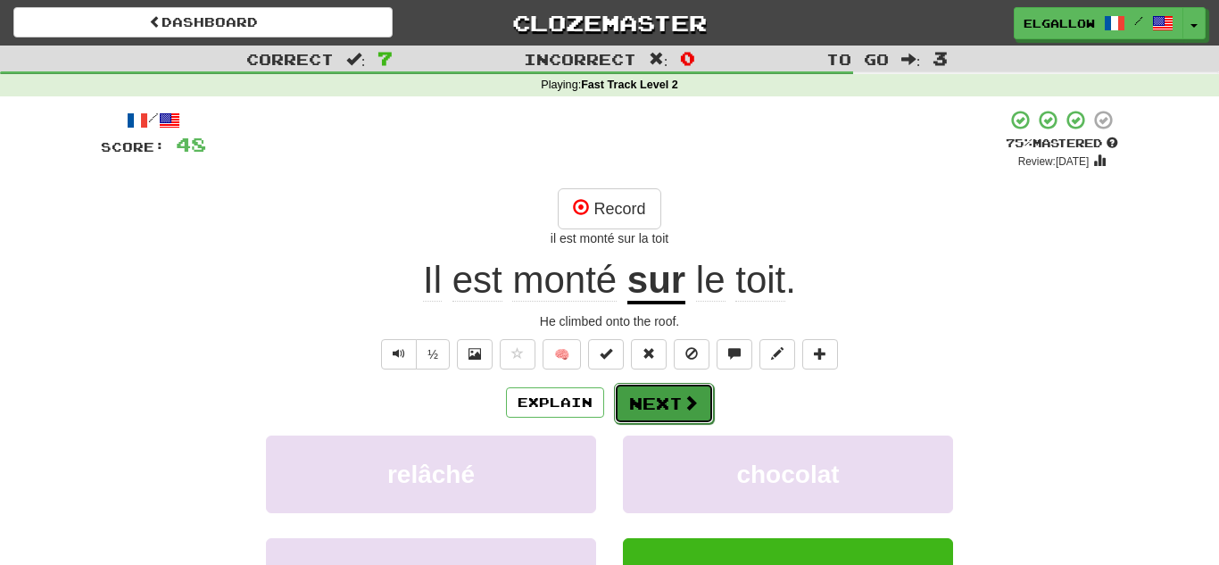
click at [676, 402] on button "Next" at bounding box center [664, 403] width 100 height 41
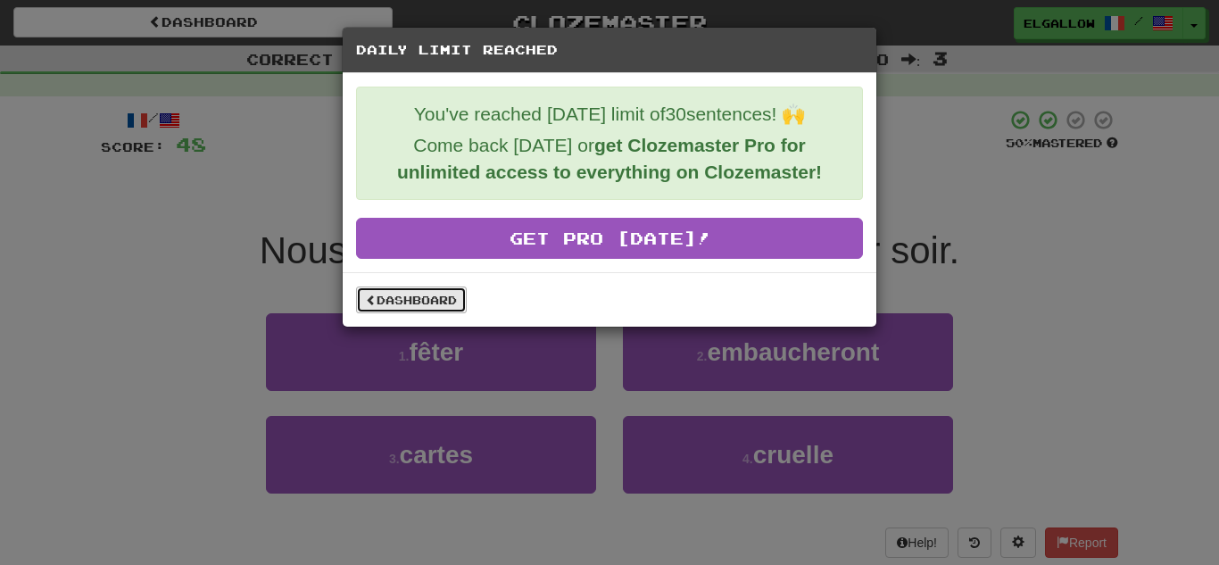
click at [424, 296] on link "Dashboard" at bounding box center [411, 299] width 111 height 27
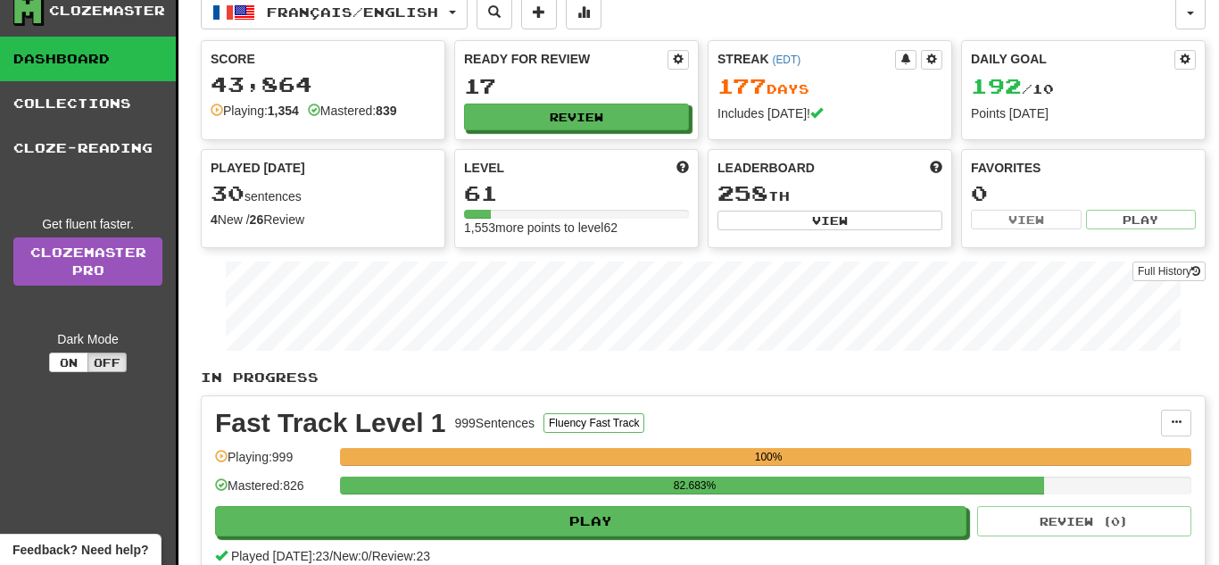
scroll to position [18, 0]
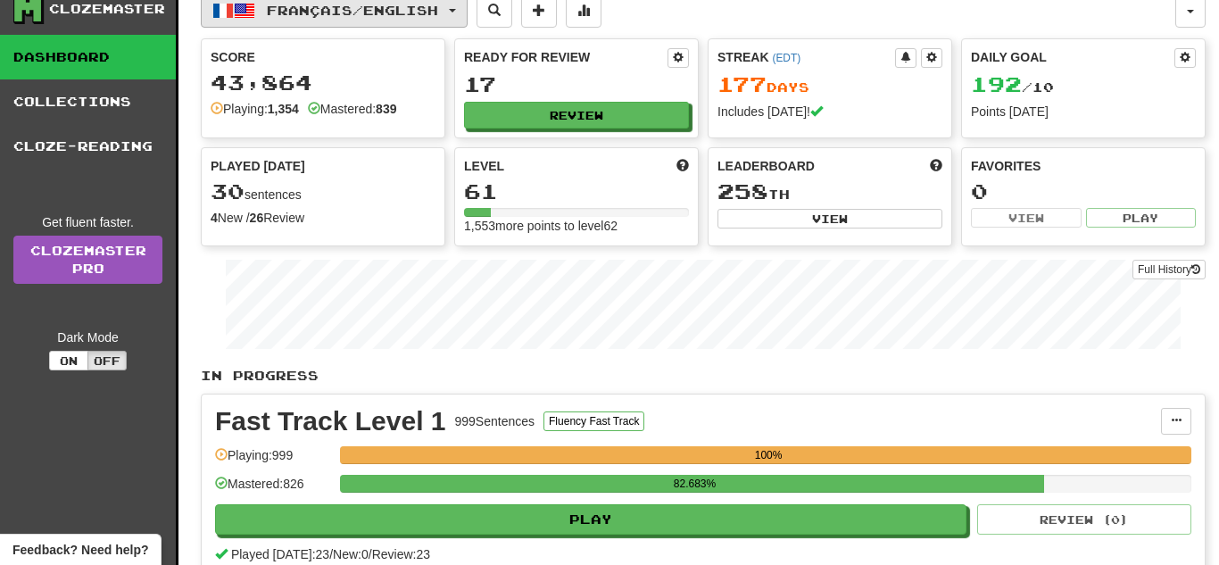
click at [343, 19] on button "Français / English" at bounding box center [334, 11] width 267 height 34
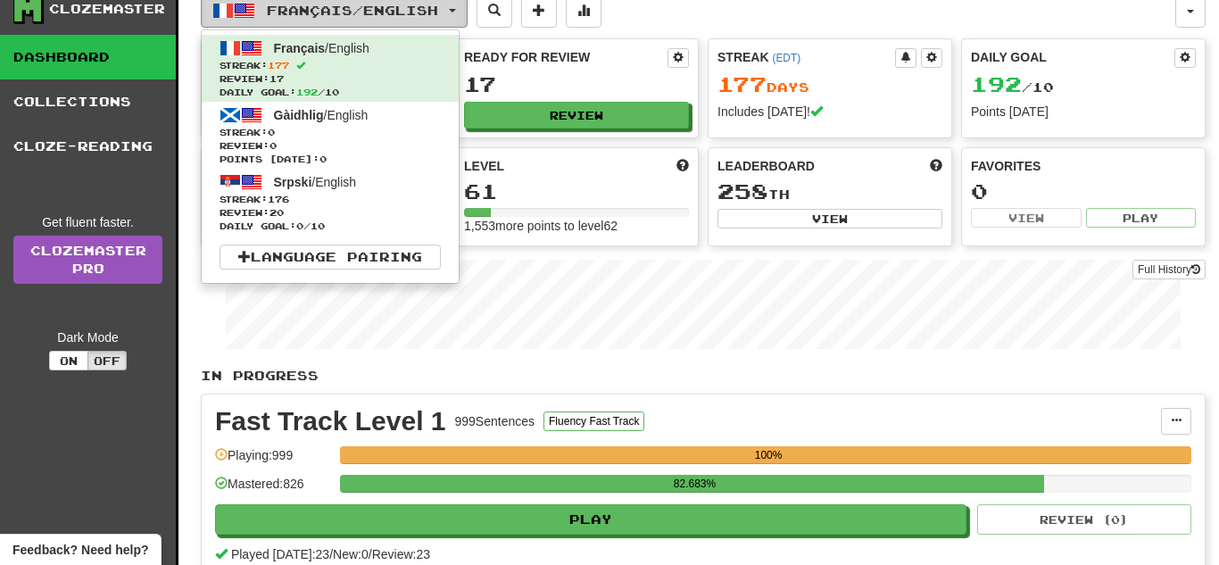
click at [343, 19] on button "Français / English" at bounding box center [334, 11] width 267 height 34
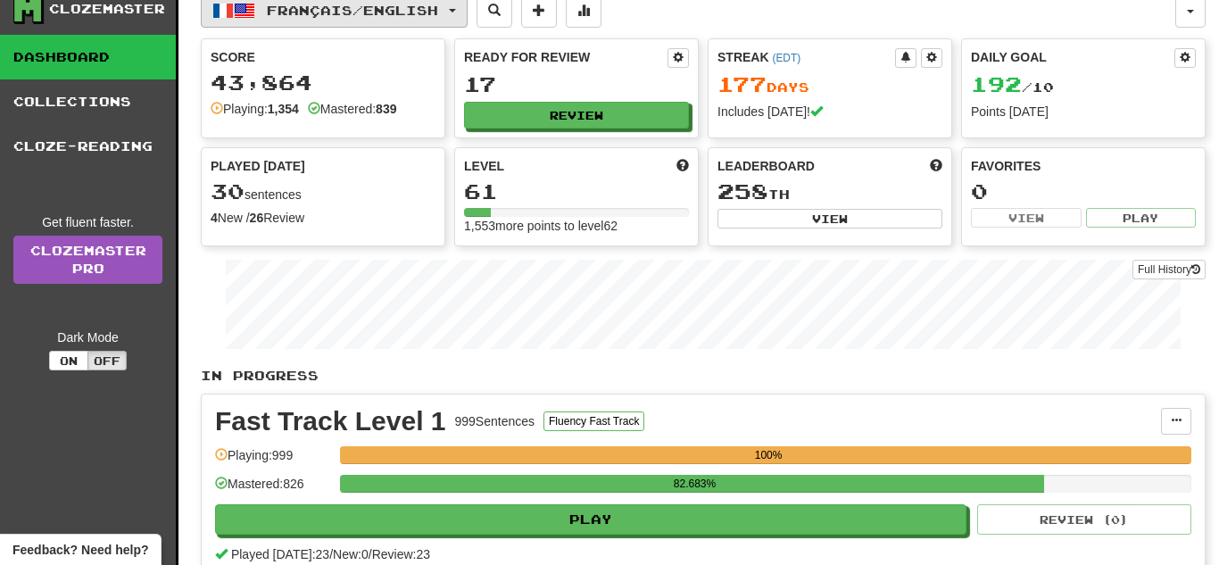
click at [343, 19] on button "Français / English" at bounding box center [334, 11] width 267 height 34
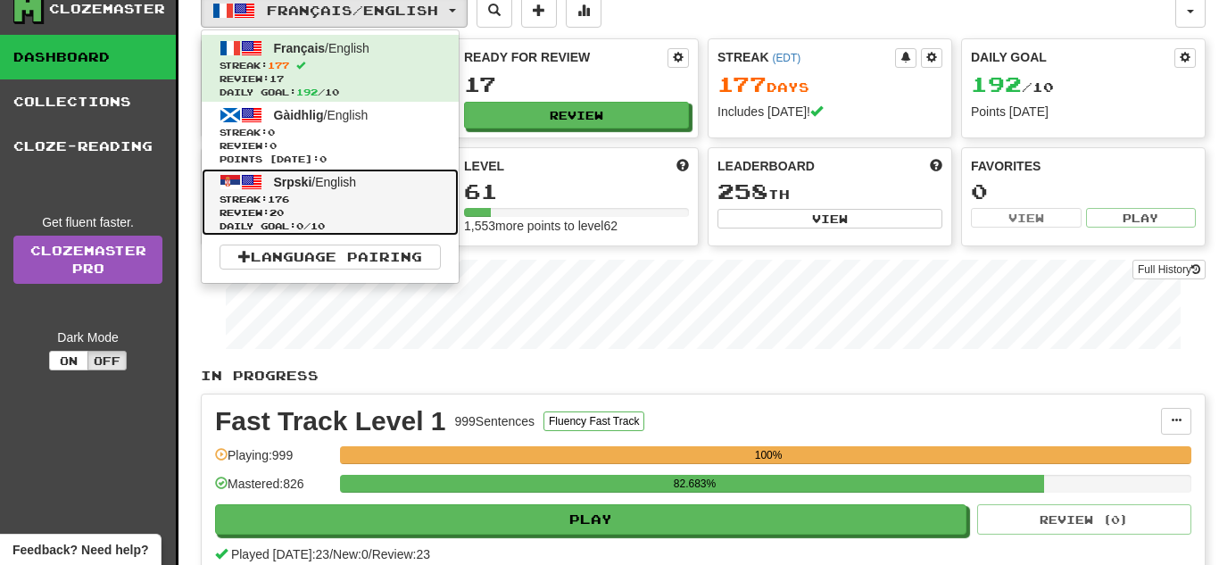
click at [347, 181] on span "Srpski / English" at bounding box center [315, 182] width 83 height 14
